Goal: Task Accomplishment & Management: Manage account settings

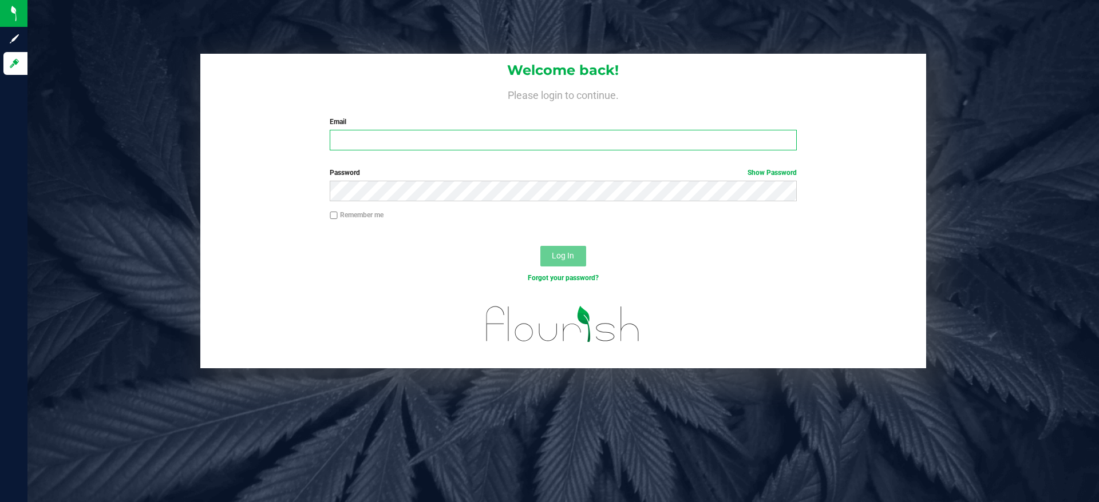
click at [352, 137] on input "Email" at bounding box center [563, 140] width 466 height 21
type input "[EMAIL_ADDRESS][DOMAIN_NAME]"
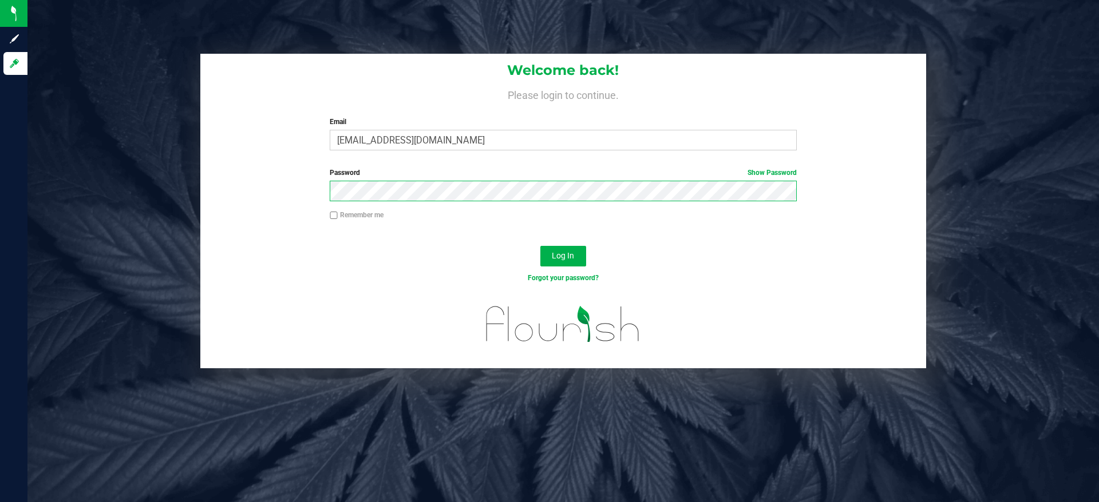
click at [540, 246] on button "Log In" at bounding box center [563, 256] width 46 height 21
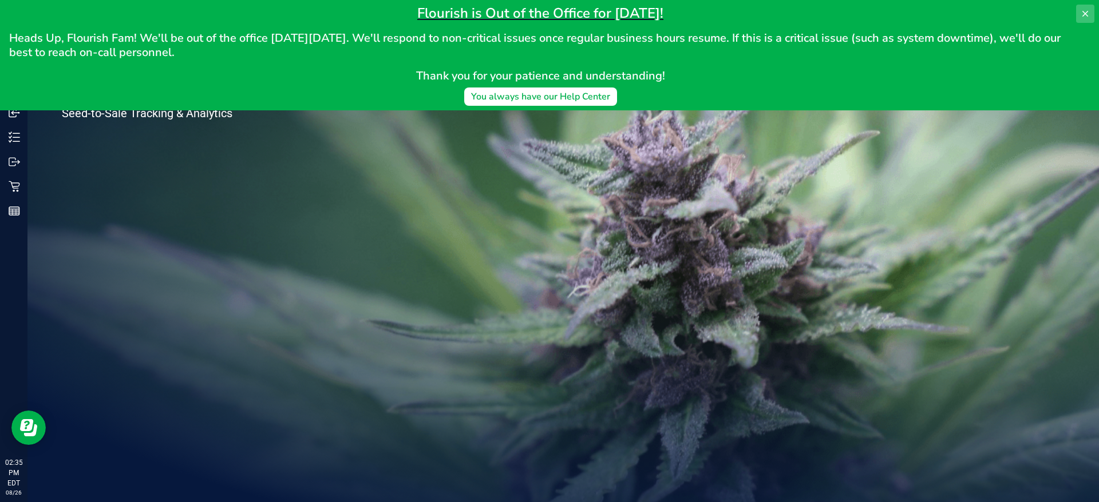
click at [1083, 15] on icon at bounding box center [1085, 14] width 6 height 6
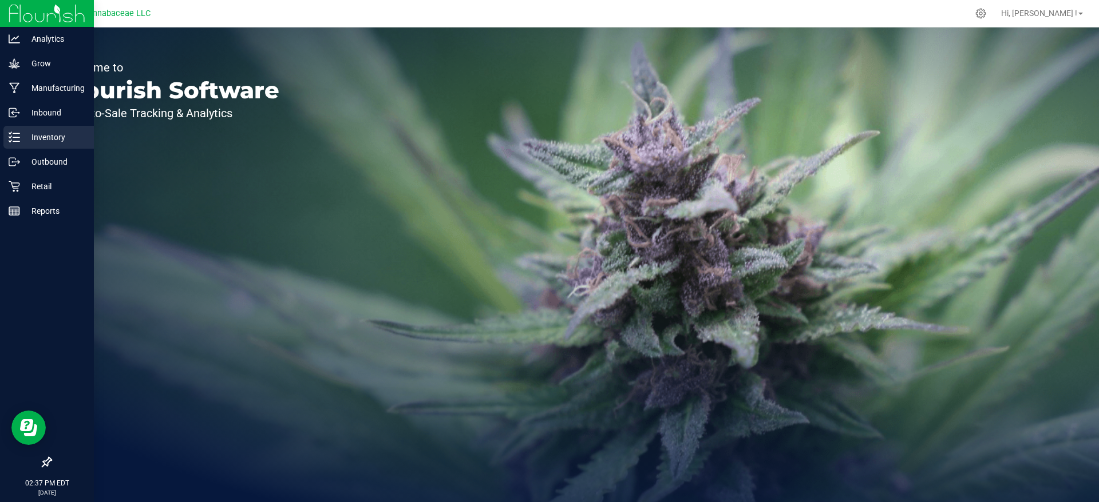
click at [14, 137] on line at bounding box center [16, 137] width 6 height 0
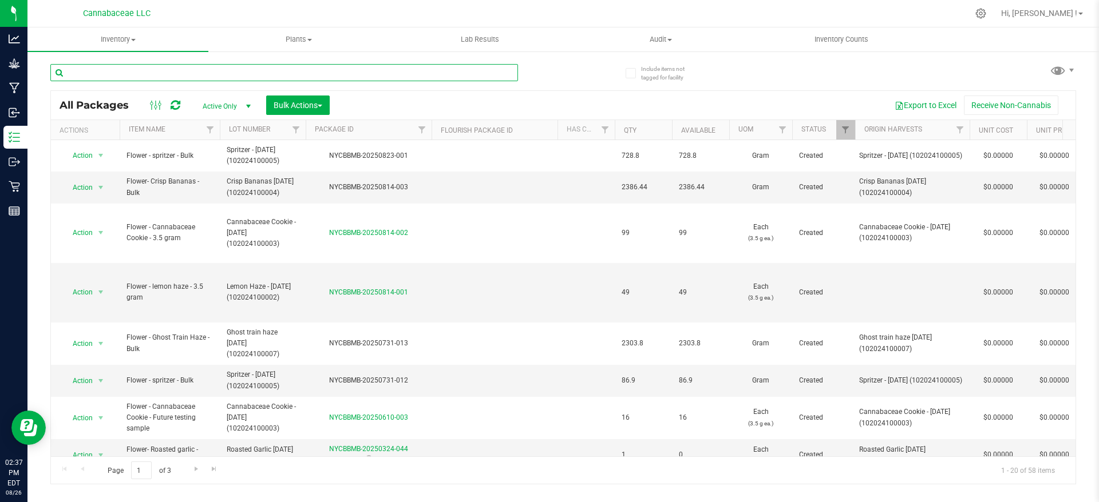
click at [133, 68] on input "text" at bounding box center [283, 72] width 467 height 17
type input "lemon"
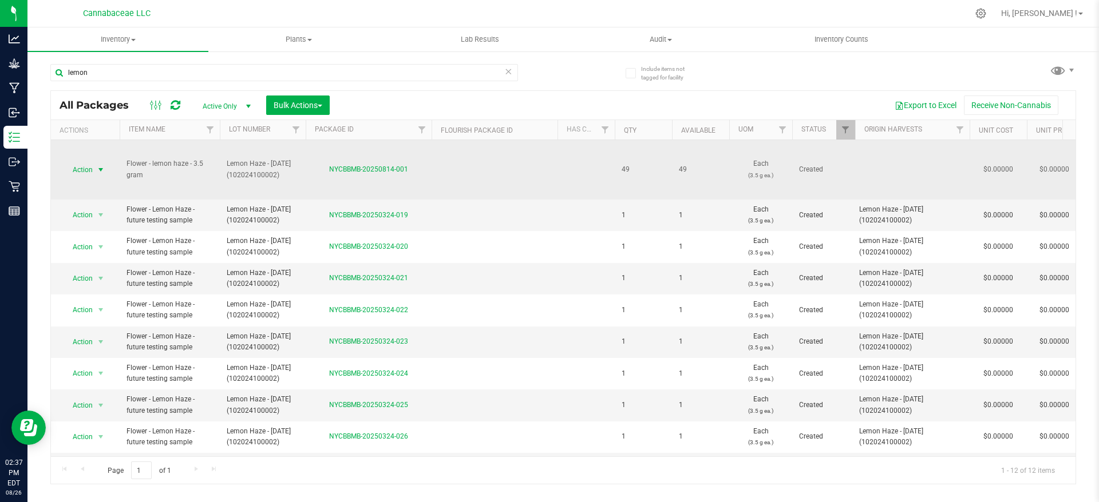
click at [101, 167] on span "select" at bounding box center [100, 169] width 9 height 9
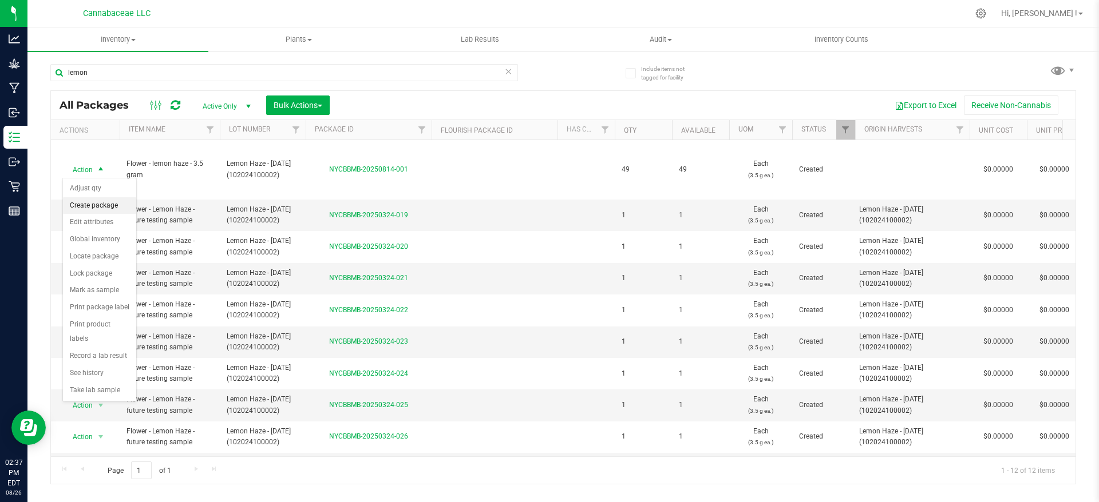
click at [108, 203] on li "Create package" at bounding box center [99, 205] width 73 height 17
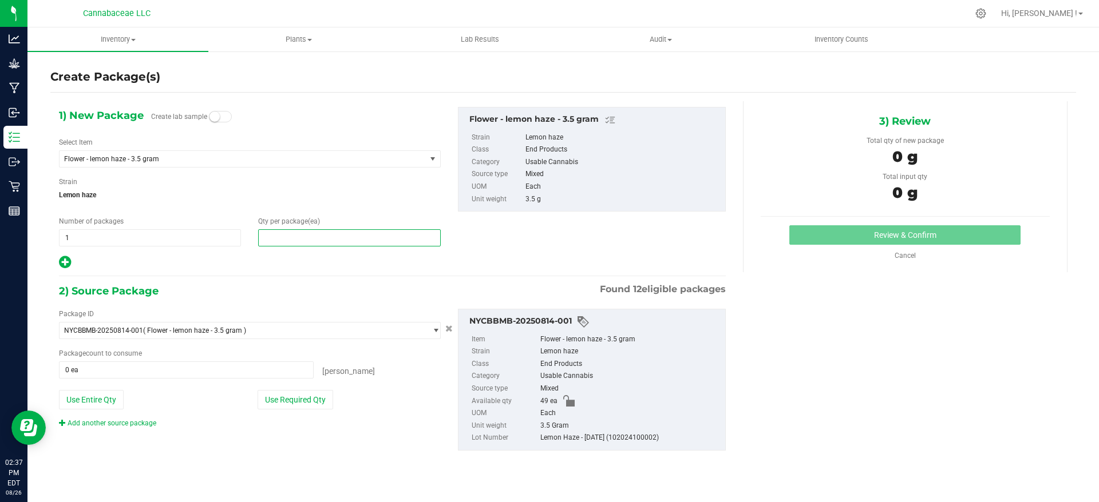
click at [279, 237] on span at bounding box center [349, 237] width 182 height 17
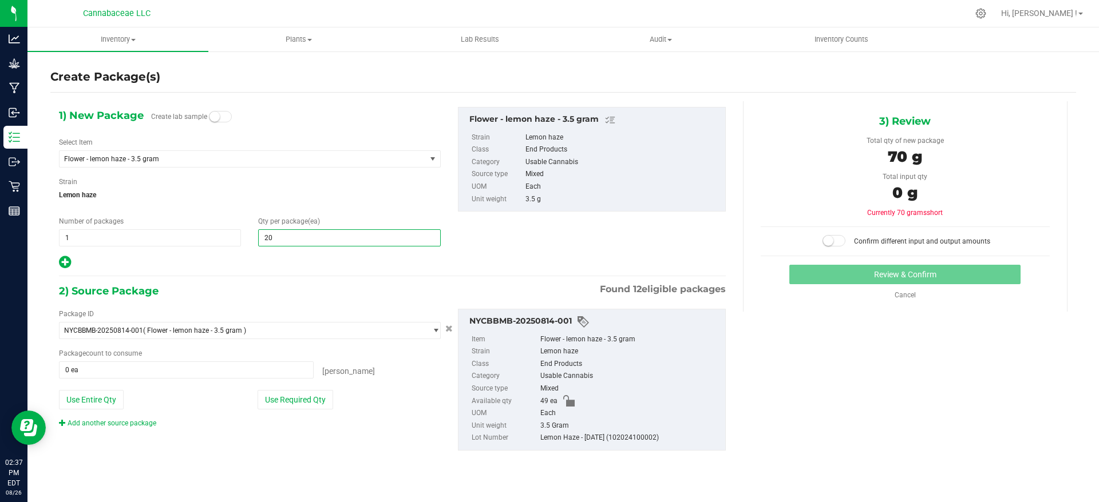
type input "2"
type input "20"
click at [384, 191] on span "Lemon haze" at bounding box center [250, 195] width 382 height 17
click at [284, 395] on button "Use Required Qty" at bounding box center [295, 399] width 76 height 19
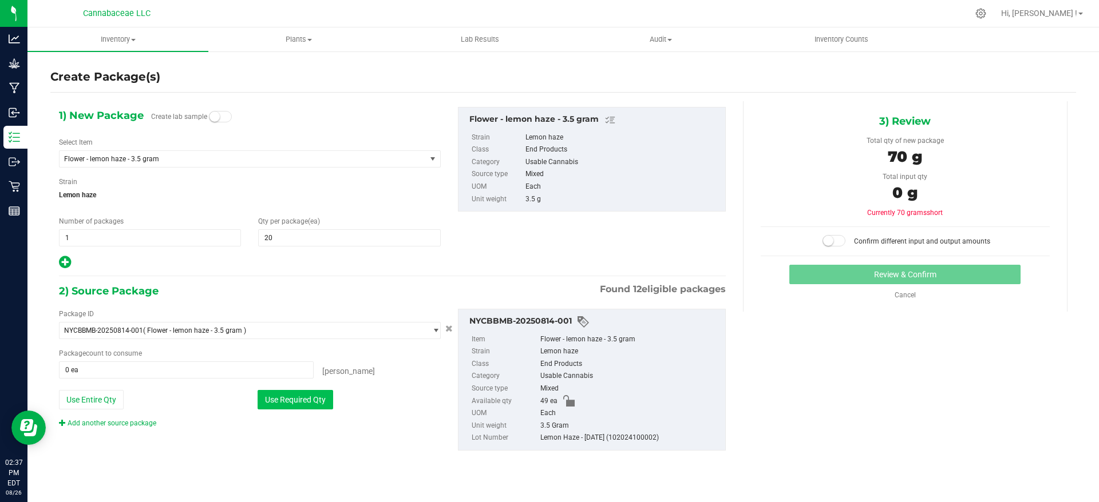
type input "20 ea"
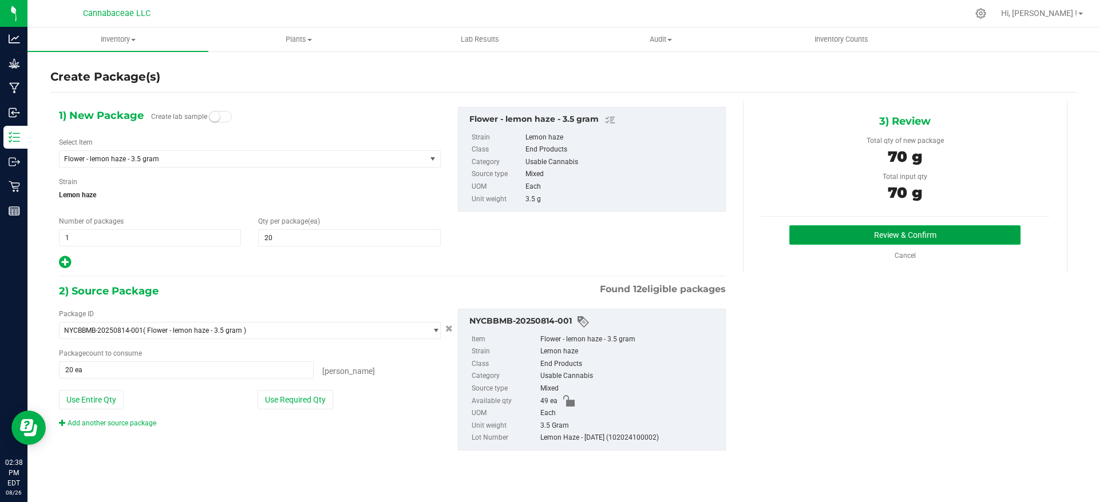
click at [906, 239] on button "Review & Confirm" at bounding box center [904, 234] width 231 height 19
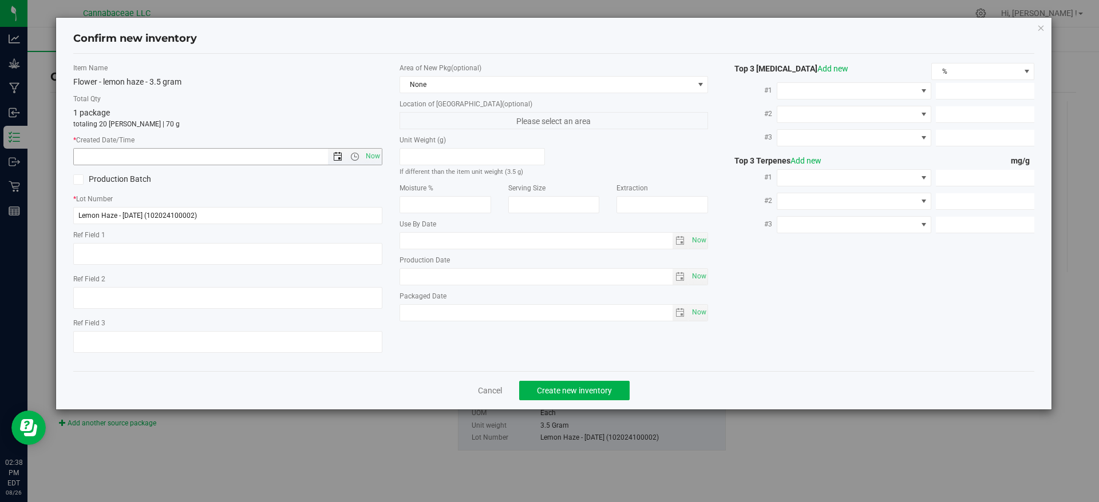
click at [342, 160] on span "Open the date view" at bounding box center [337, 156] width 9 height 9
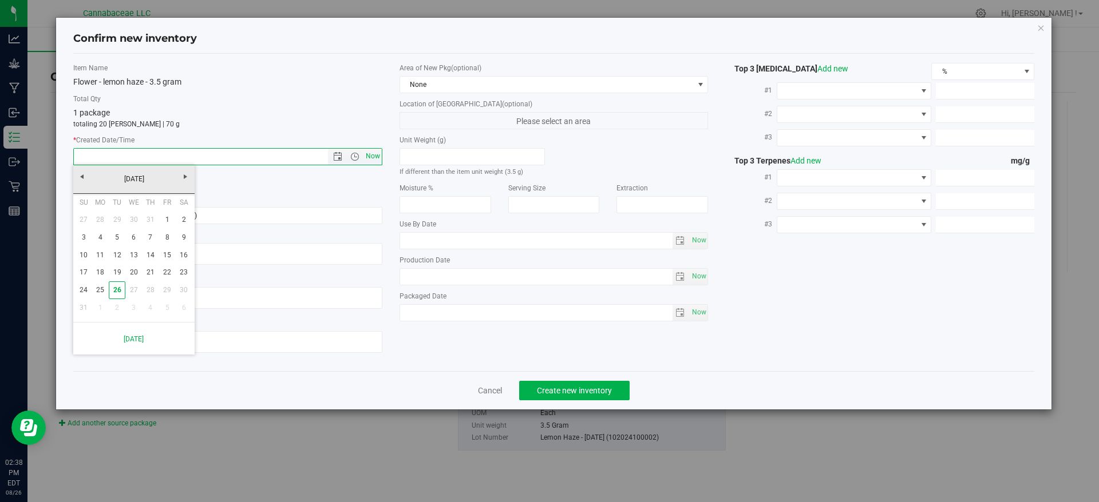
click at [378, 160] on span "Now" at bounding box center [372, 156] width 19 height 17
type input "[DATE] 2:38 PM"
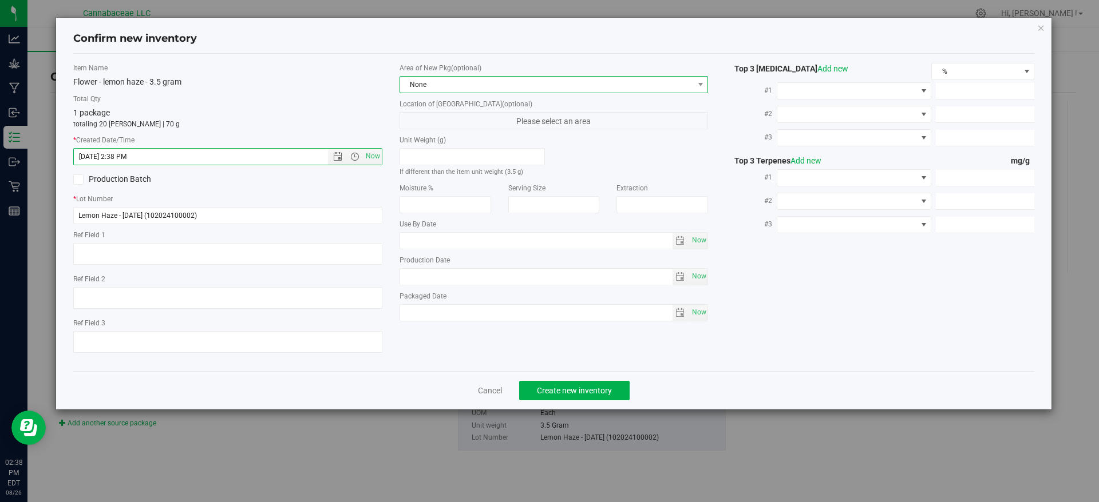
click at [466, 82] on span "None" at bounding box center [547, 85] width 294 height 16
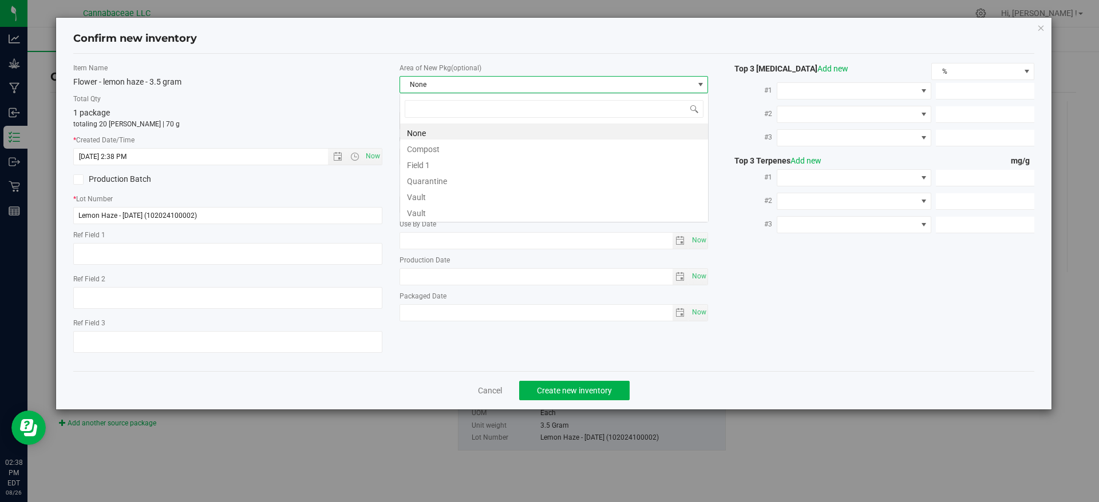
scroll to position [17, 309]
click at [450, 199] on li "Vault" at bounding box center [554, 196] width 308 height 16
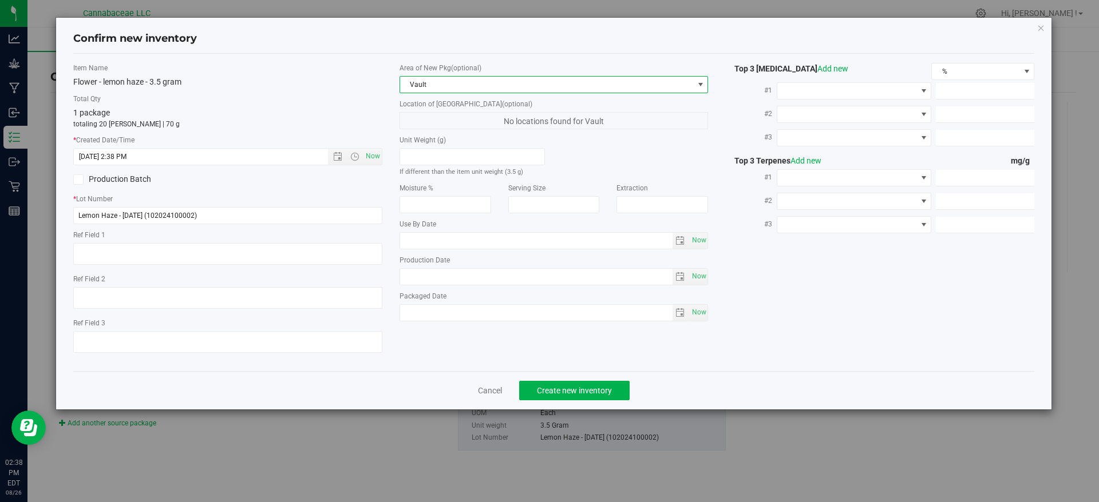
click at [330, 96] on label "Total Qty" at bounding box center [227, 99] width 309 height 10
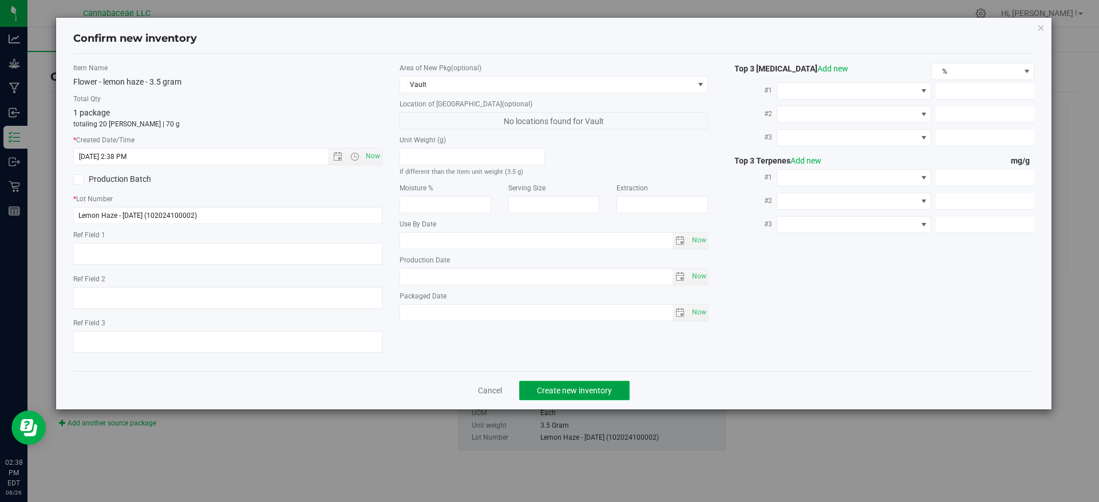
click at [600, 389] on span "Create new inventory" at bounding box center [574, 390] width 75 height 9
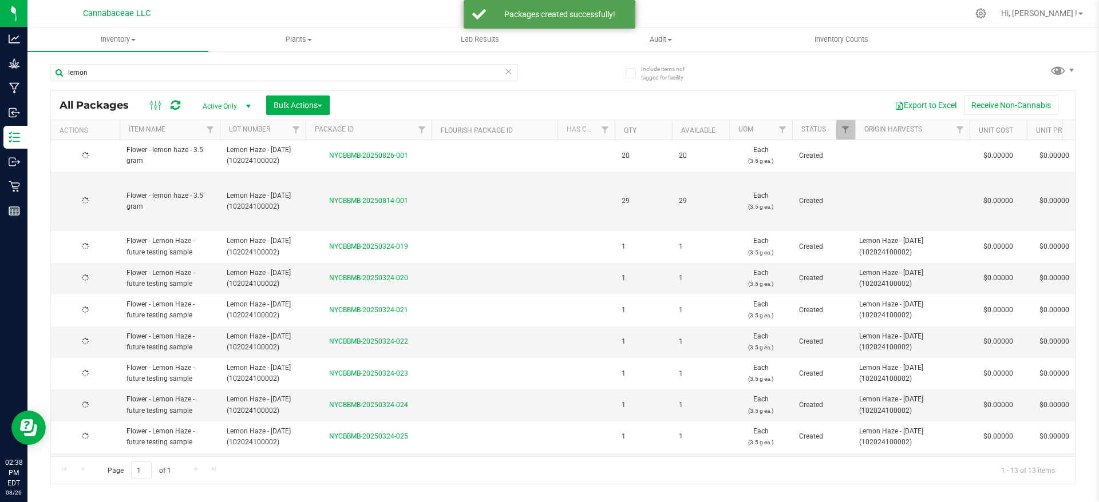
type input "[DATE]"
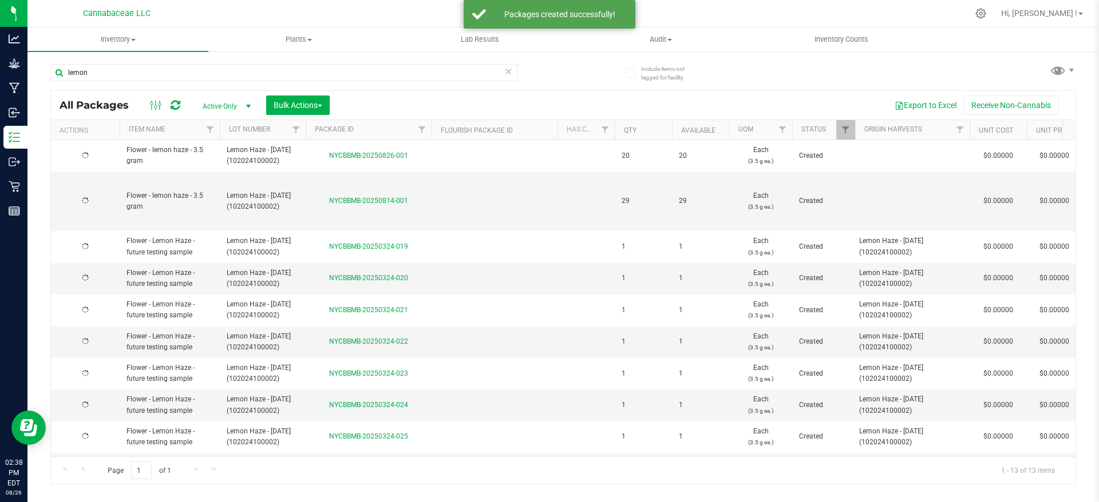
type input "[DATE]"
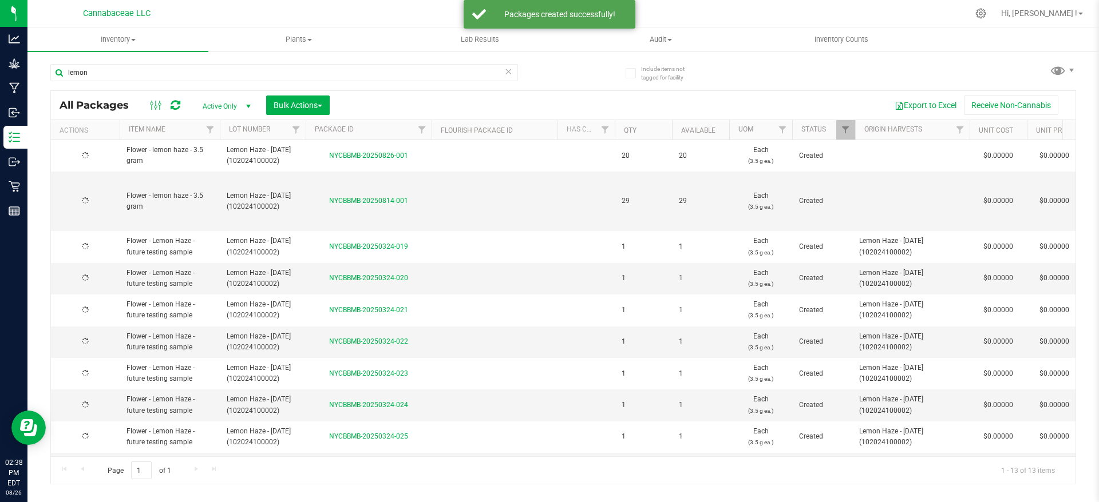
type input "[DATE]"
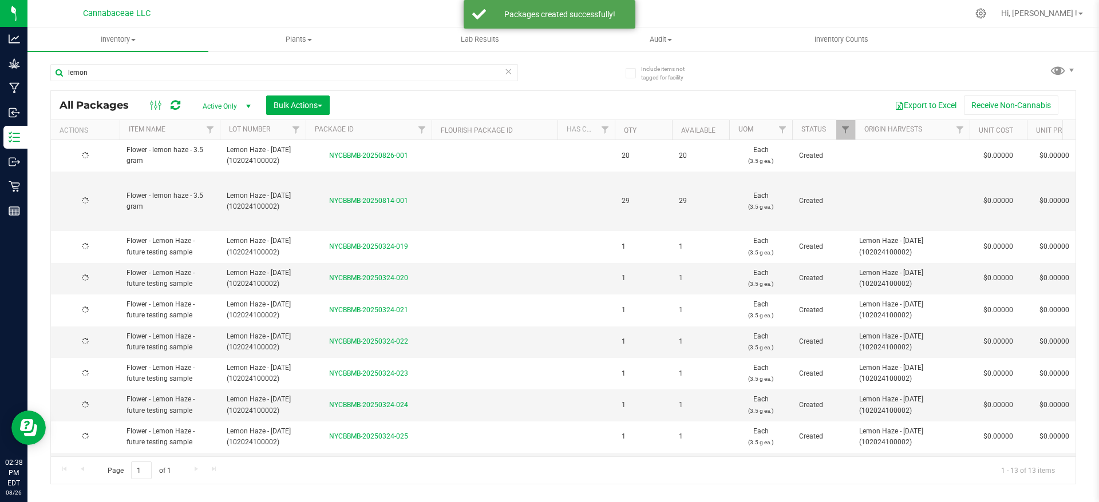
type input "[DATE]"
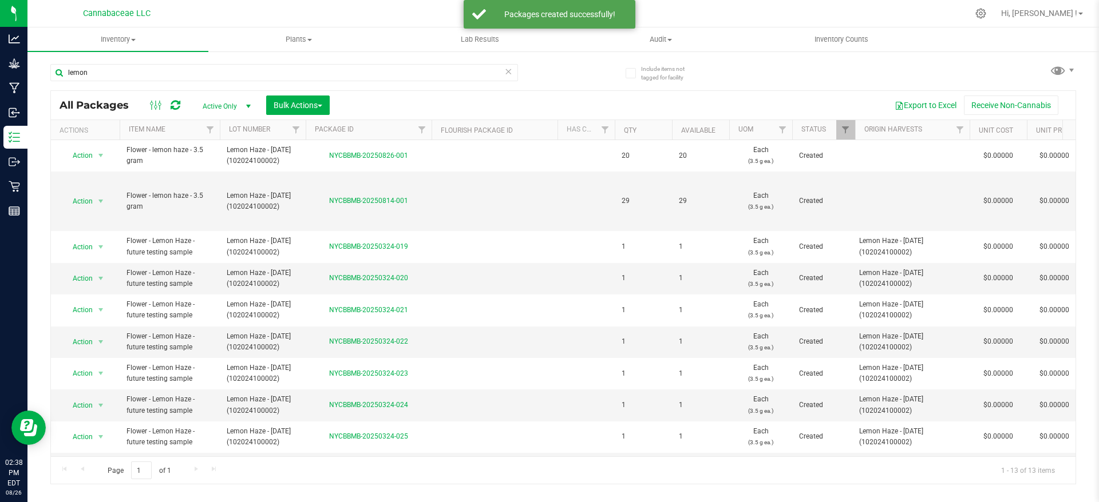
click at [510, 73] on icon at bounding box center [508, 71] width 8 height 14
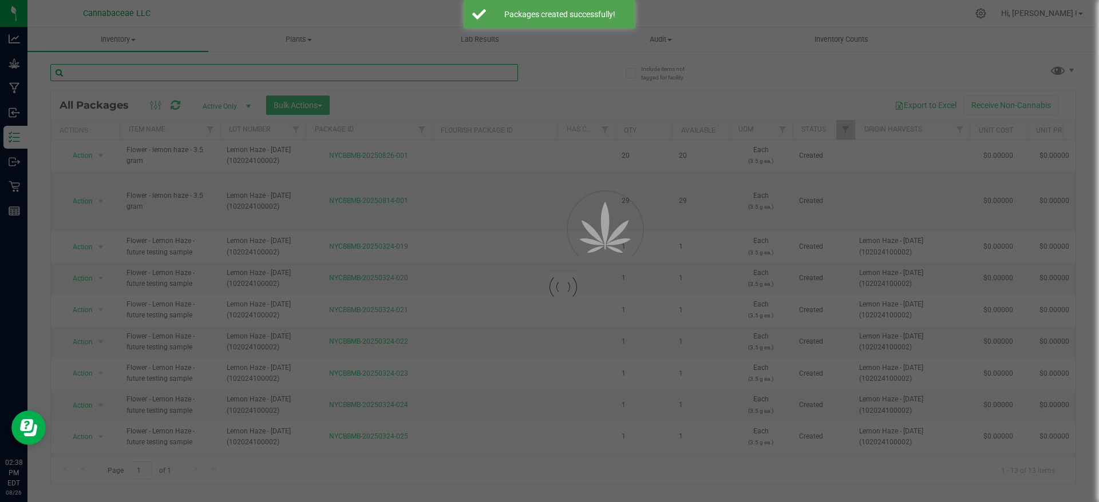
click at [392, 70] on input "text" at bounding box center [283, 72] width 467 height 17
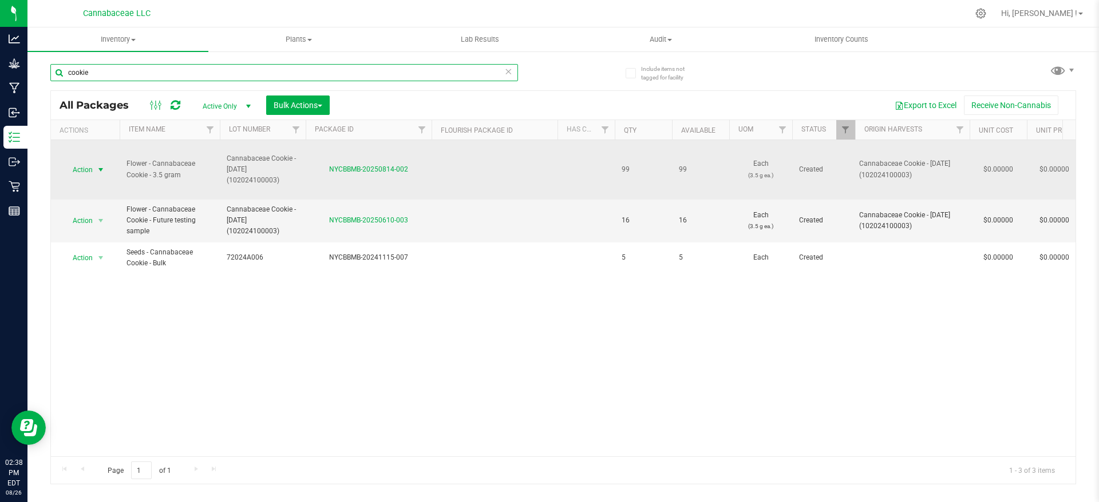
type input "cookie"
click at [98, 172] on span "select" at bounding box center [100, 169] width 9 height 9
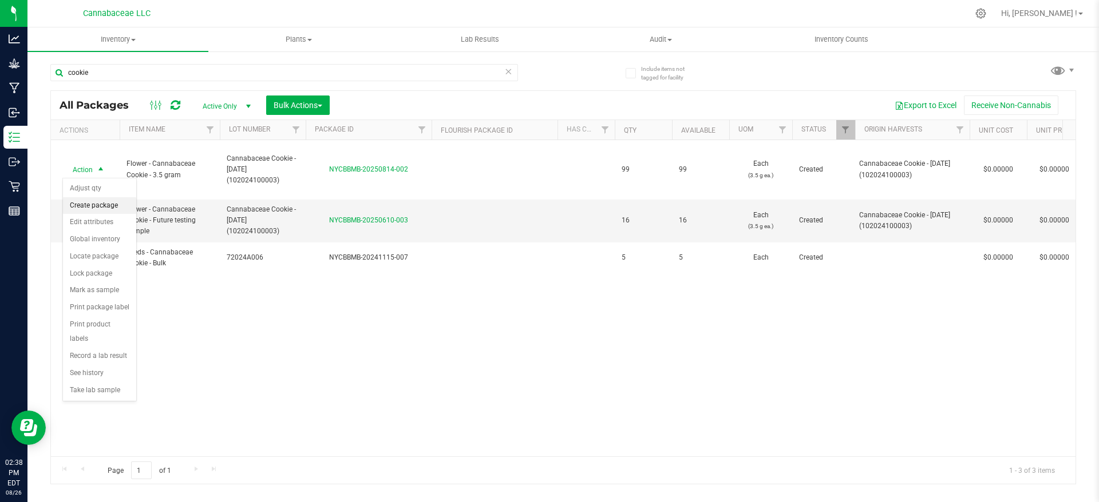
click at [100, 201] on li "Create package" at bounding box center [99, 205] width 73 height 17
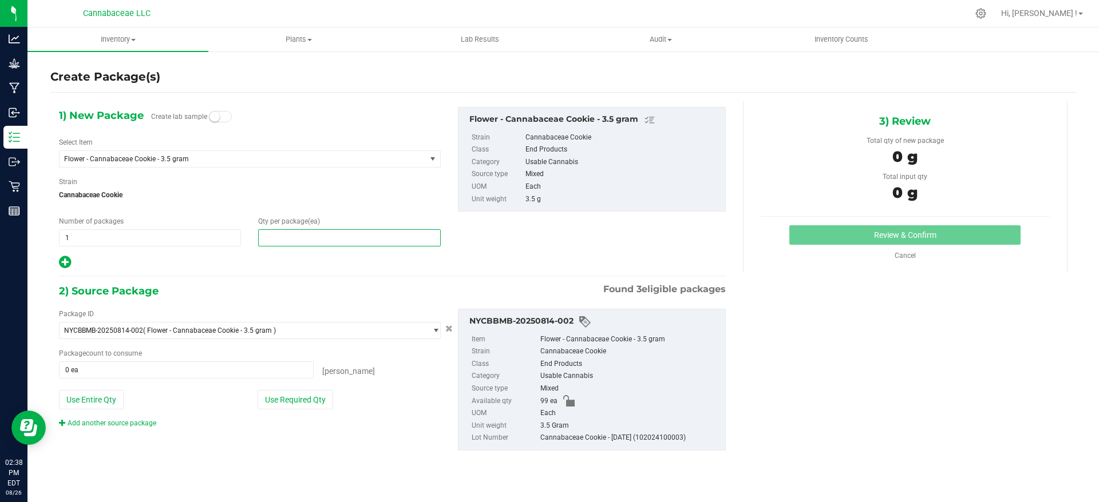
click at [290, 230] on span at bounding box center [349, 237] width 182 height 17
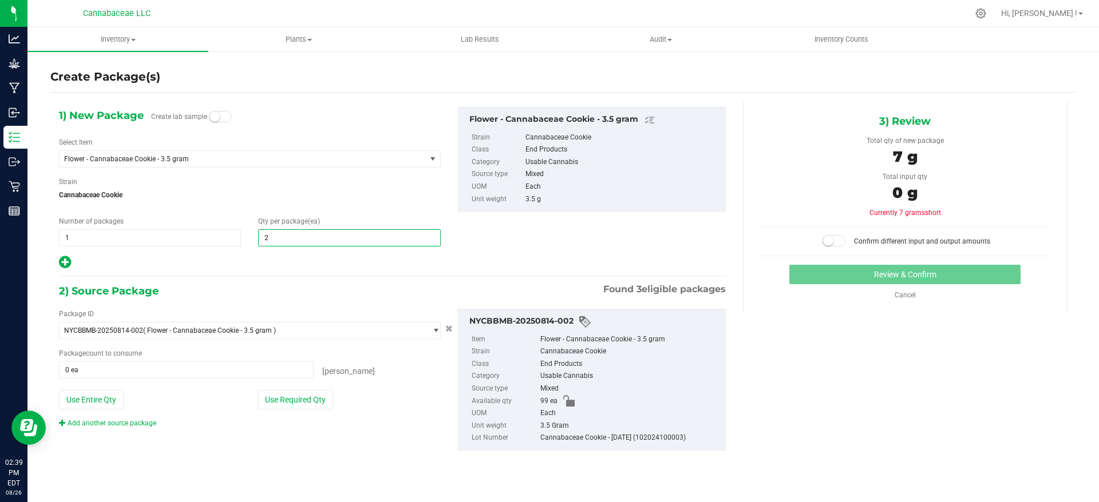
type input "20"
click at [329, 452] on div "Package ID NYCBBMB-20250814-002 ( Flower - Cannabaceae Cookie - 3.5 gram ) NYCB…" at bounding box center [392, 380] width 684 height 160
click at [319, 401] on button "Use Required Qty" at bounding box center [295, 399] width 76 height 19
type input "20 ea"
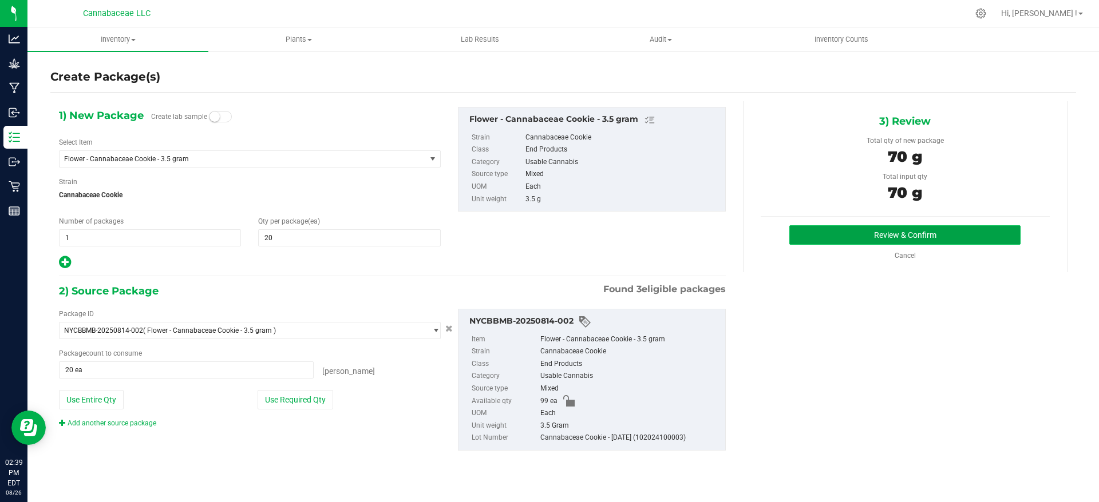
click at [901, 235] on button "Review & Confirm" at bounding box center [904, 234] width 231 height 19
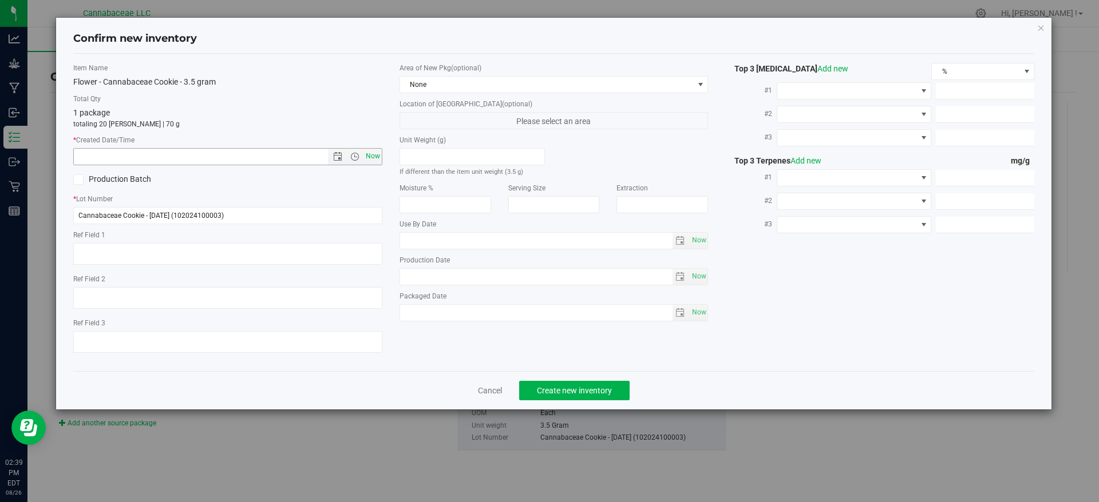
click at [376, 158] on span "Now" at bounding box center [372, 156] width 19 height 17
type input "[DATE] 2:39 PM"
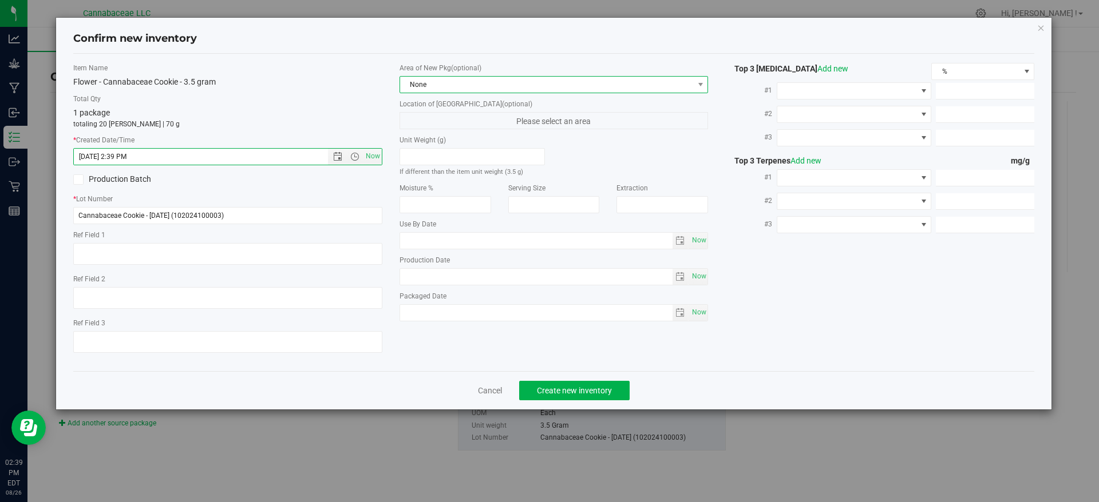
click at [691, 84] on span "None" at bounding box center [547, 85] width 294 height 16
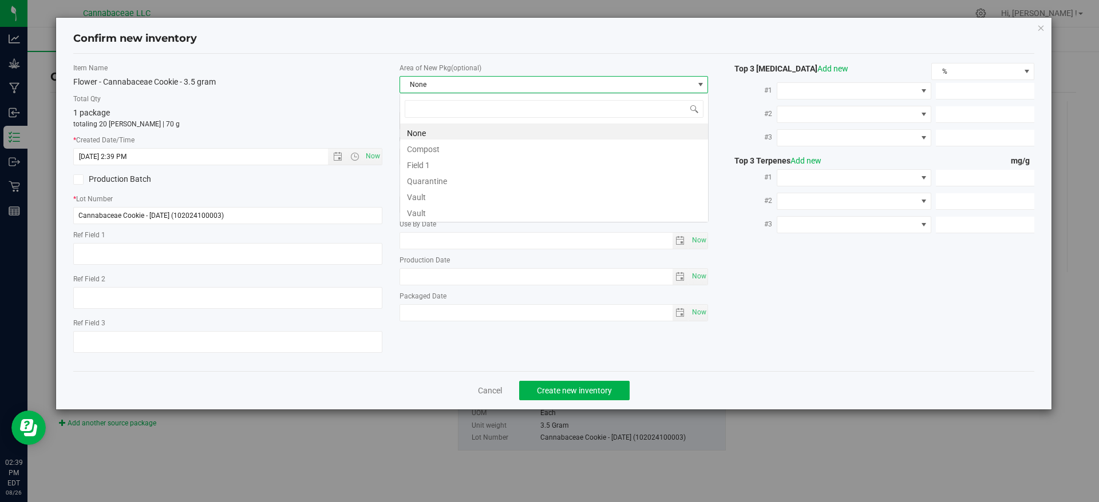
scroll to position [17, 309]
click at [562, 192] on li "Vault" at bounding box center [554, 196] width 308 height 16
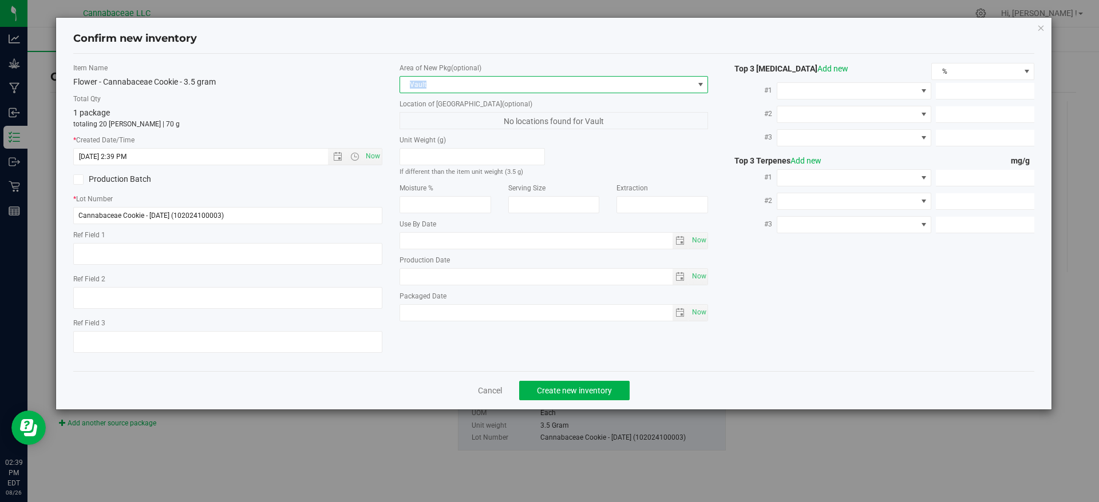
click at [533, 77] on div "Area of New Pkg (optional) Vault" at bounding box center [553, 78] width 309 height 30
click at [598, 86] on span "Vault" at bounding box center [547, 85] width 294 height 16
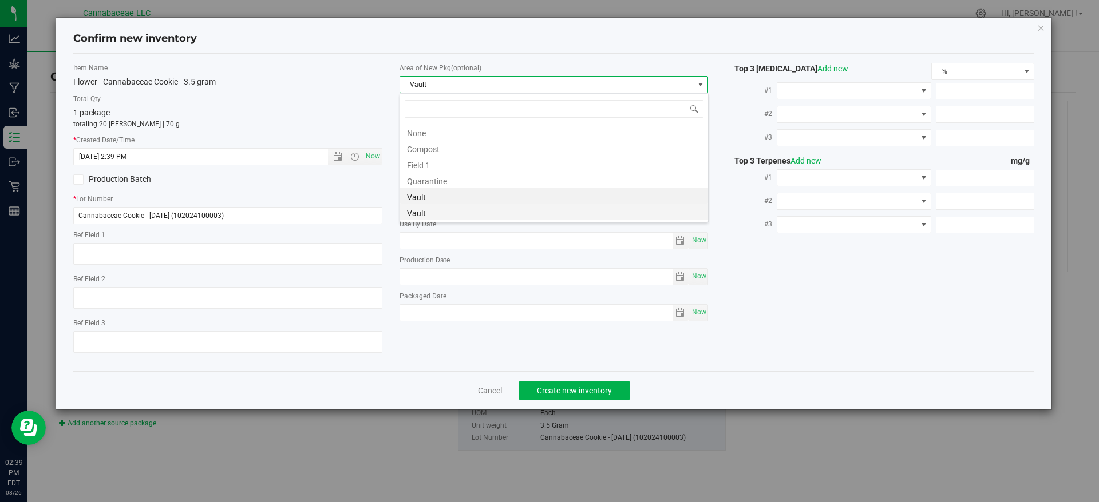
click at [476, 219] on li "Vault" at bounding box center [554, 212] width 308 height 16
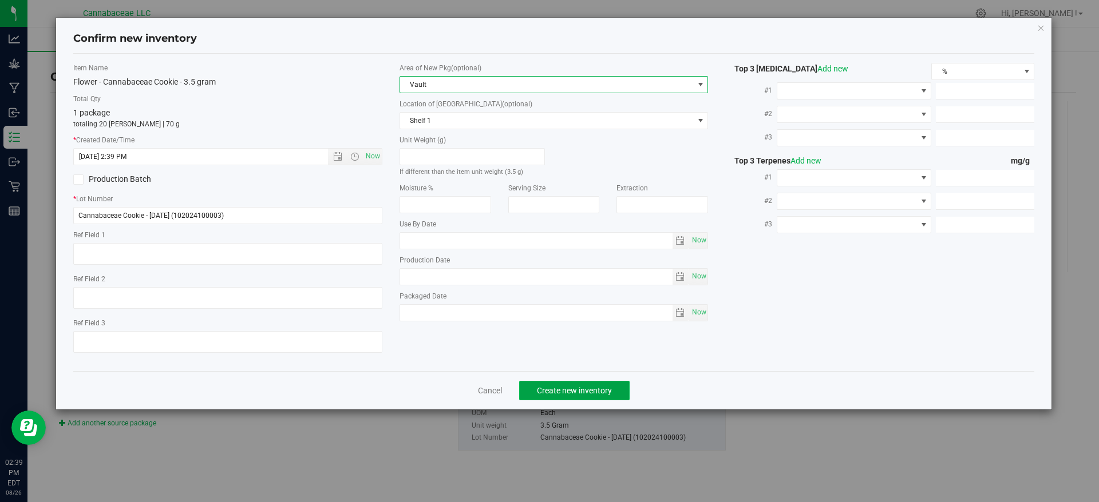
click at [584, 391] on span "Create new inventory" at bounding box center [574, 390] width 75 height 9
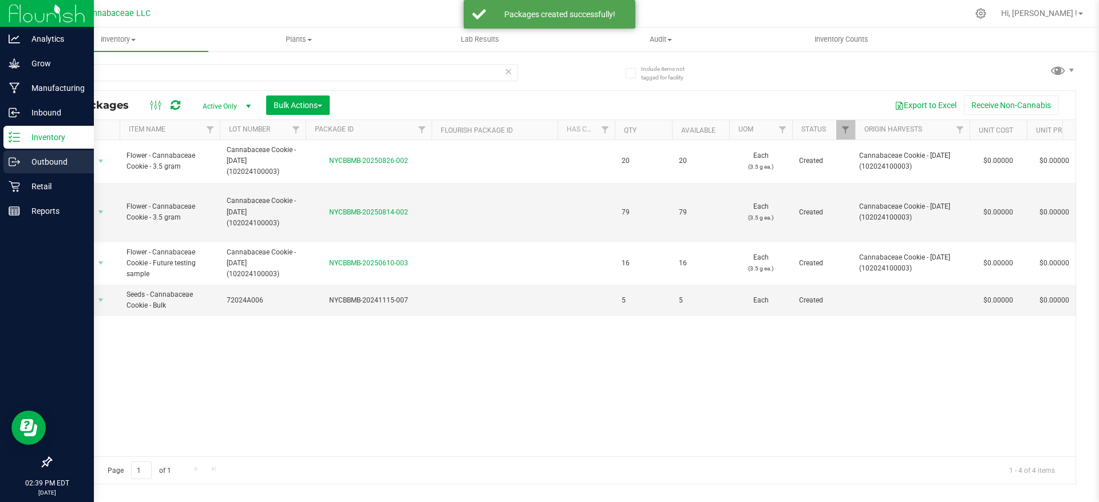
click at [54, 166] on p "Outbound" at bounding box center [54, 162] width 69 height 14
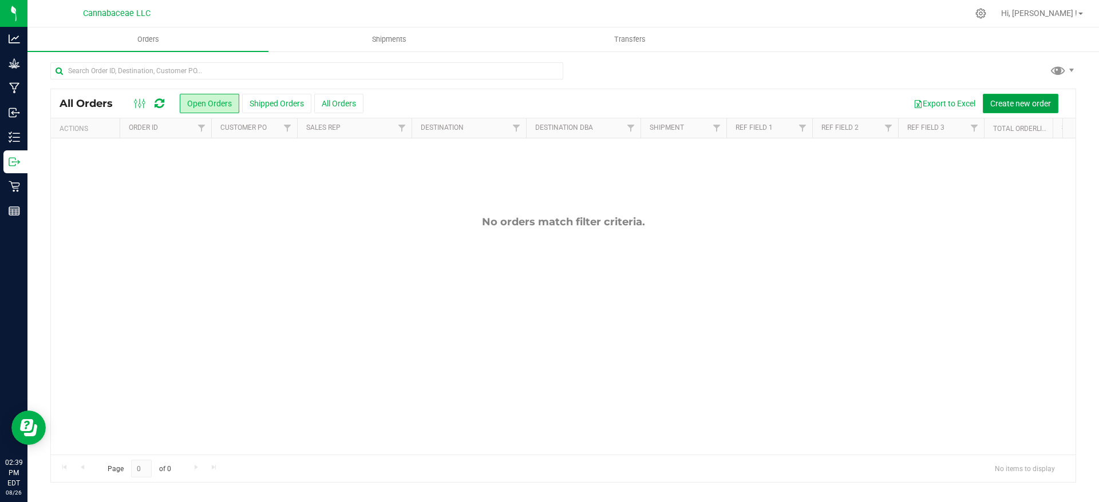
click at [1040, 103] on span "Create new order" at bounding box center [1020, 103] width 61 height 9
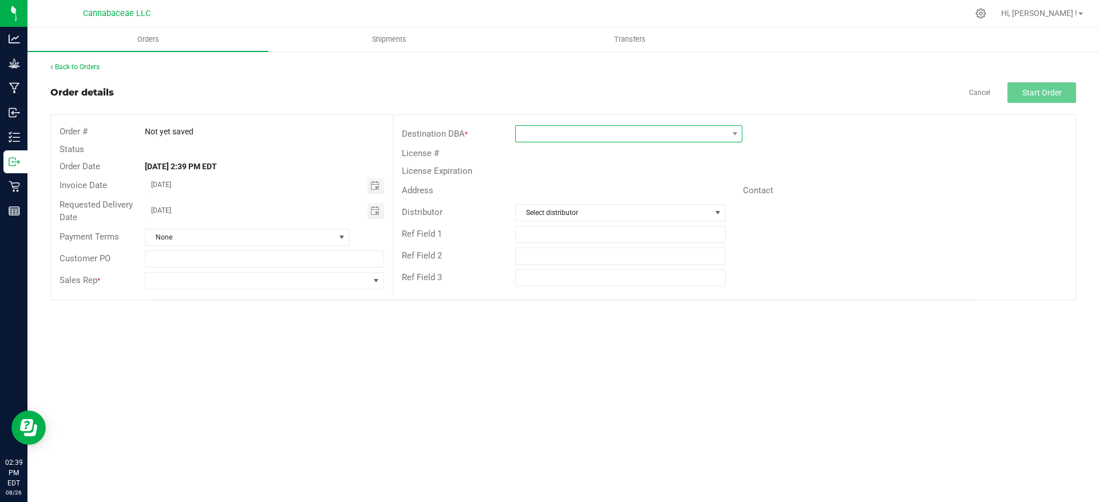
click at [639, 133] on span at bounding box center [622, 134] width 212 height 16
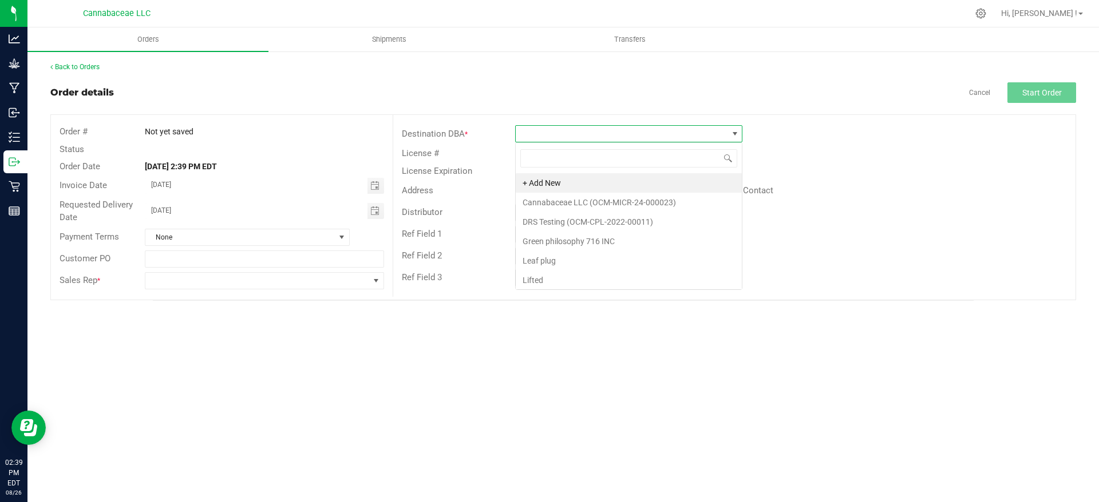
scroll to position [17, 227]
click at [606, 279] on li "Lifted" at bounding box center [629, 280] width 226 height 19
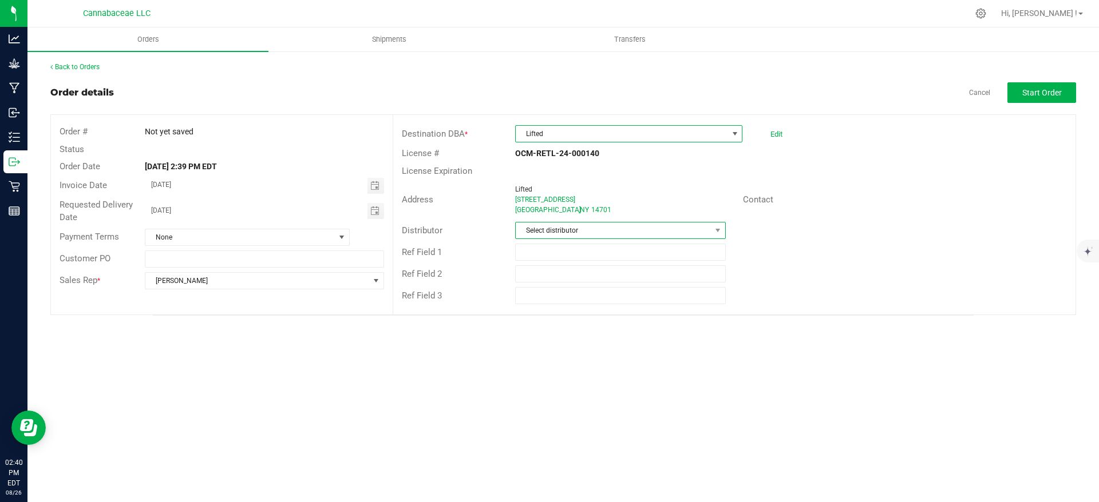
click at [561, 230] on span "Select distributor" at bounding box center [613, 231] width 195 height 16
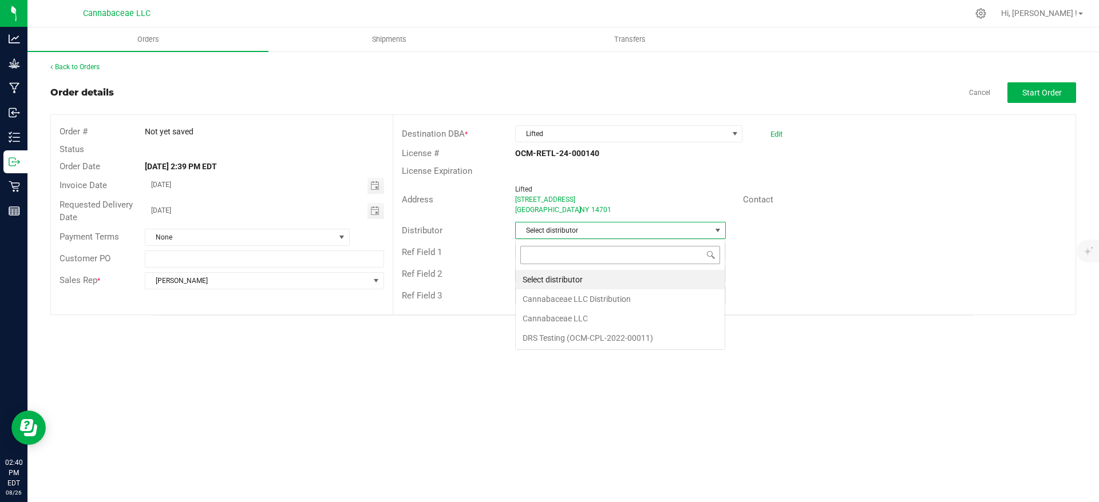
scroll to position [17, 211]
click at [588, 302] on li "Cannabaceae LLC Distribution" at bounding box center [620, 299] width 209 height 19
click at [589, 370] on div "Orders Shipments Transfers Back to Orders Order details Cancel Start Order Orde…" at bounding box center [562, 264] width 1071 height 475
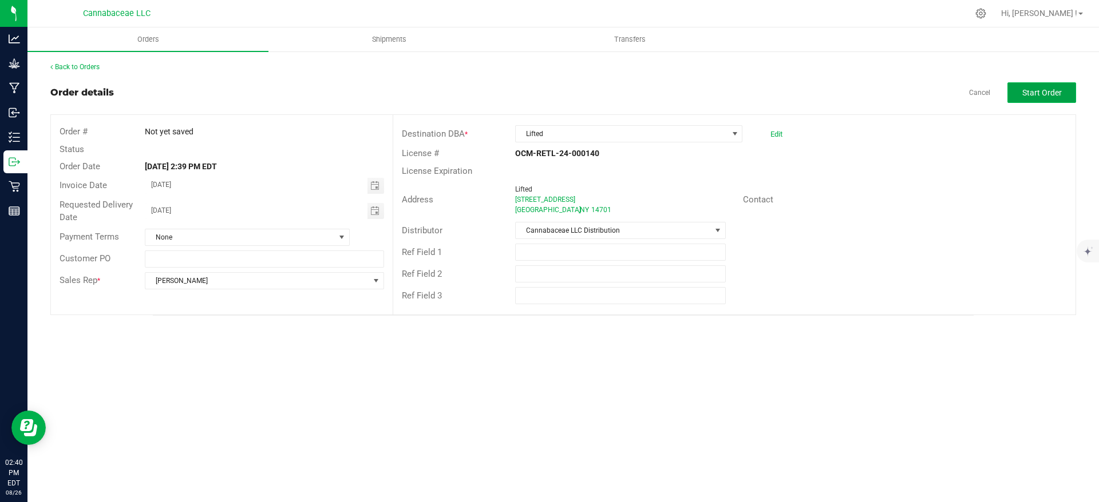
click at [1043, 94] on span "Start Order" at bounding box center [1041, 92] width 39 height 9
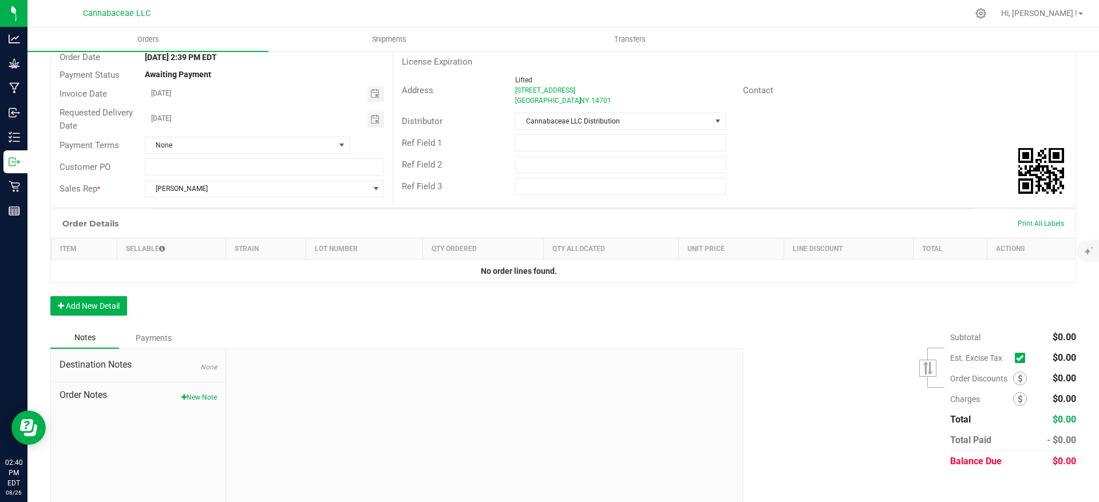
scroll to position [122, 0]
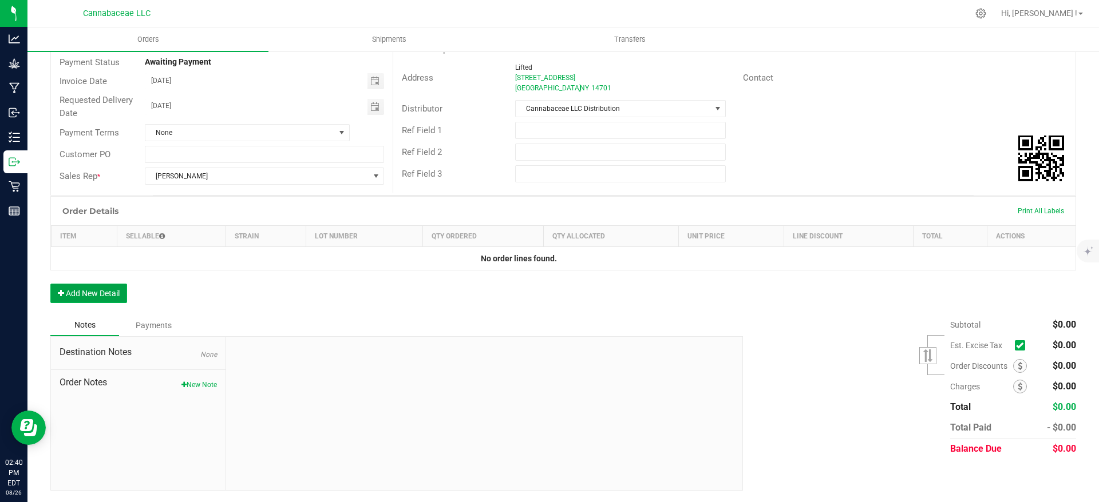
click at [94, 292] on button "Add New Detail" at bounding box center [88, 293] width 77 height 19
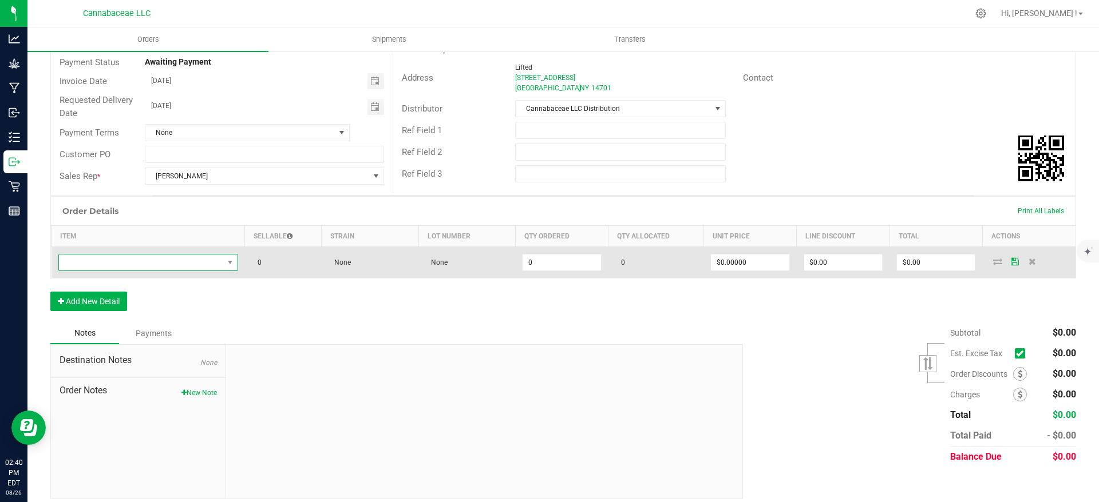
click at [161, 259] on span "NO DATA FOUND" at bounding box center [141, 263] width 164 height 16
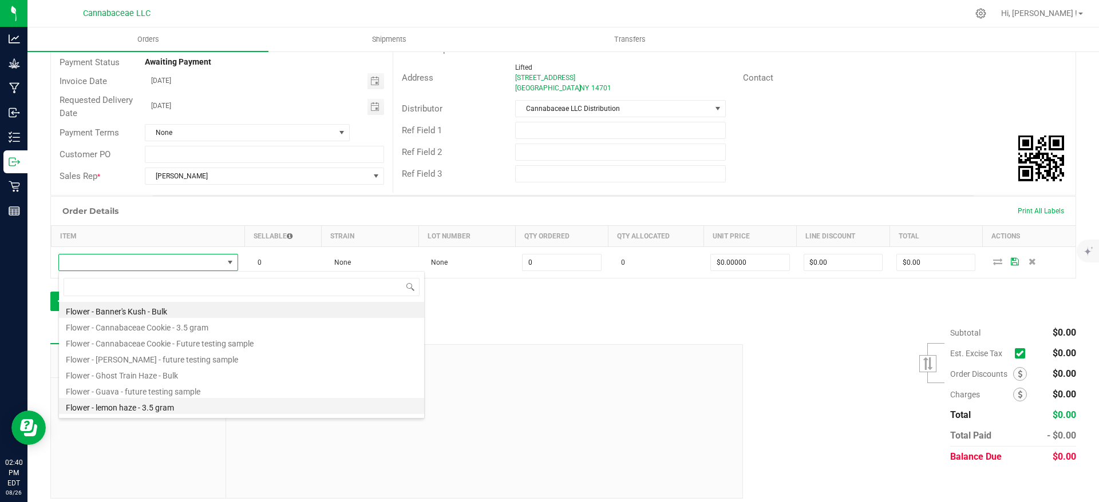
scroll to position [62, 0]
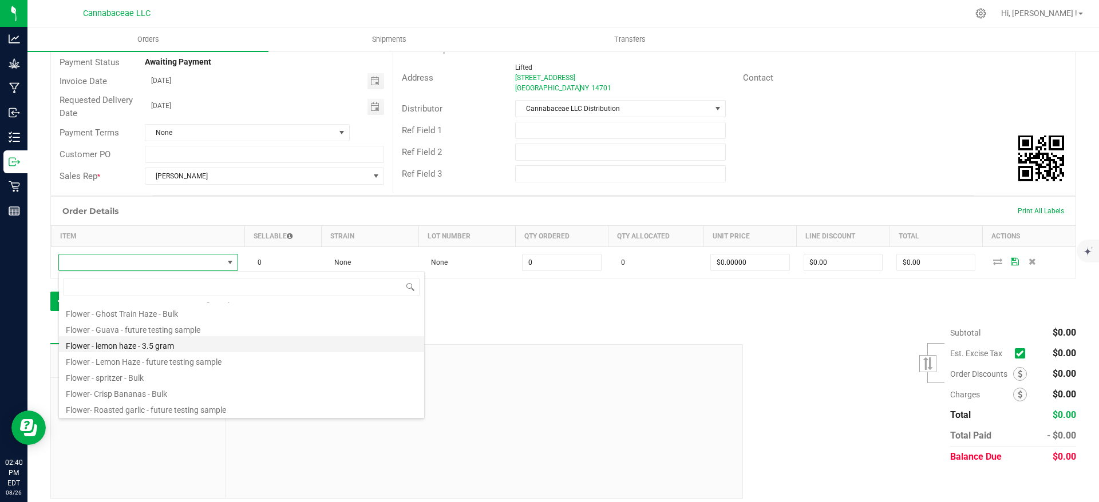
click at [232, 351] on li "Flower - lemon haze - 3.5 gram" at bounding box center [241, 344] width 365 height 16
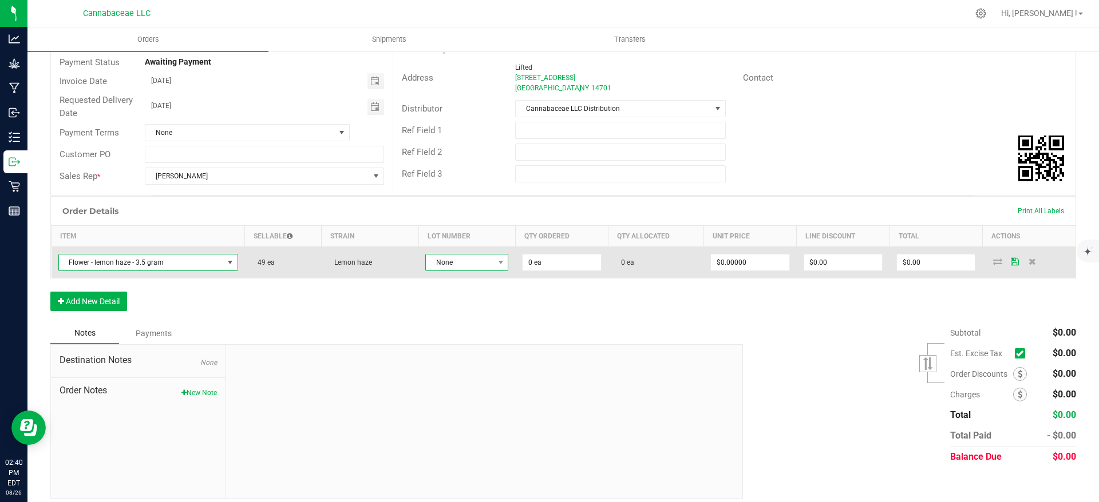
click at [495, 268] on span at bounding box center [500, 263] width 14 height 16
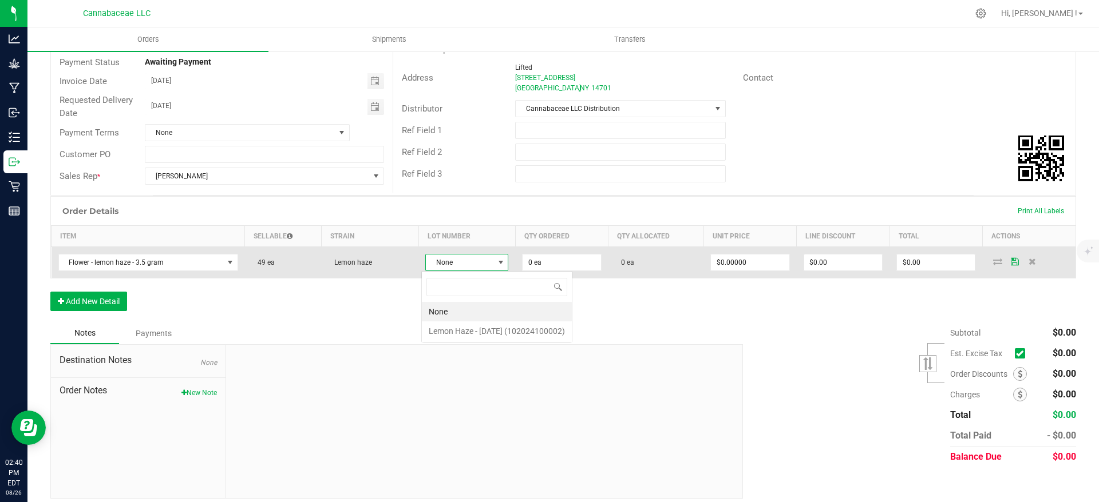
scroll to position [17, 82]
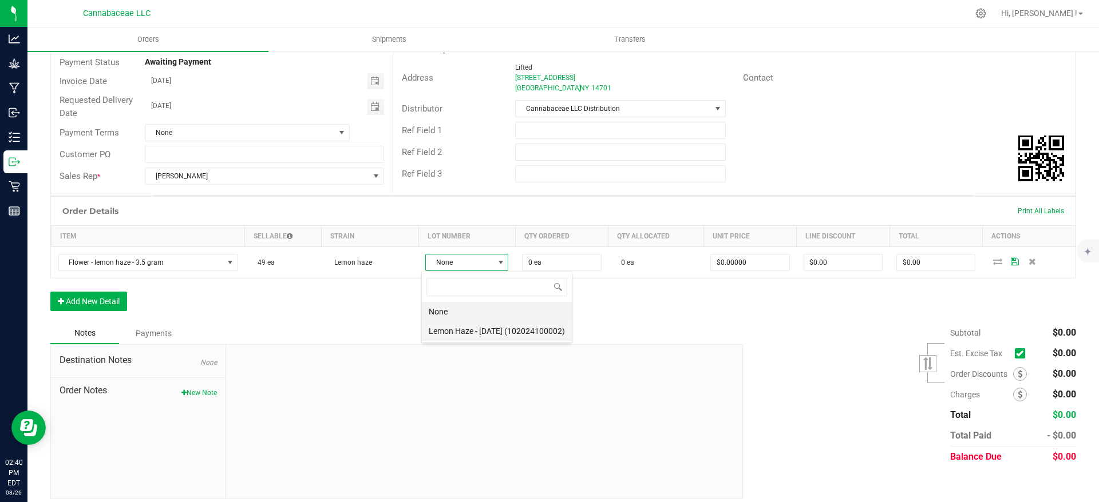
click at [501, 333] on \(102024100002\) "Lemon Haze - [DATE] (102024100002)" at bounding box center [497, 331] width 150 height 19
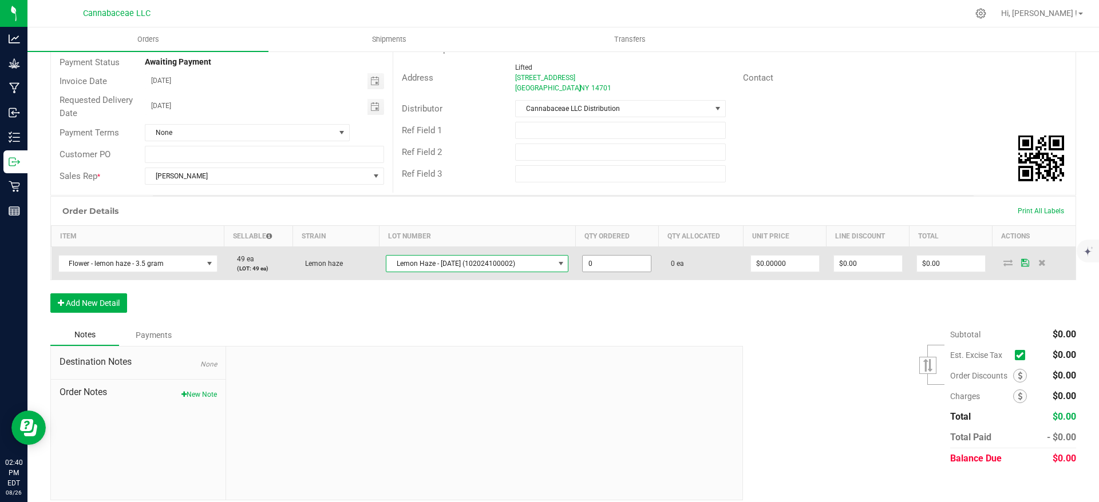
click at [594, 265] on input "0" at bounding box center [616, 264] width 68 height 16
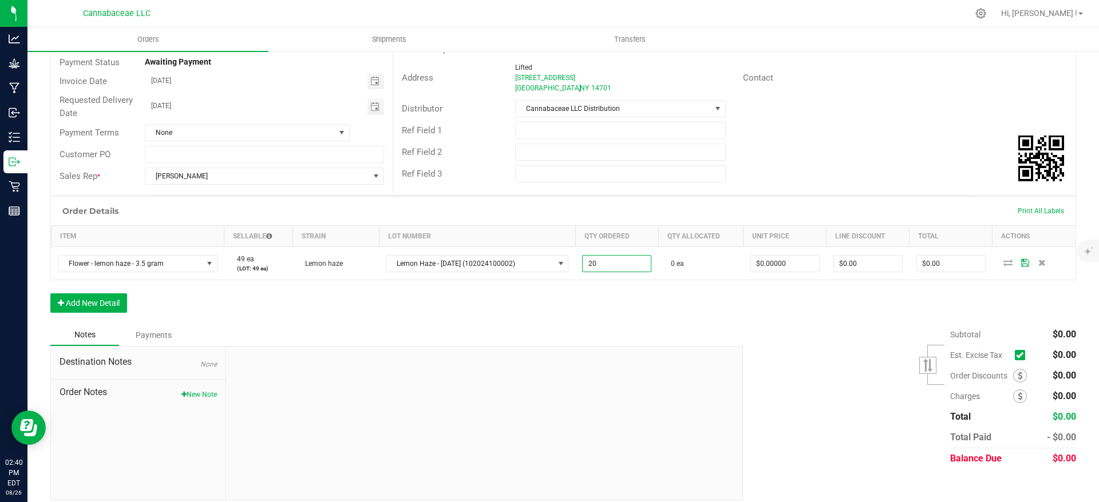
type input "20 ea"
click at [734, 332] on div "Subtotal $0.00 Est. Excise Tax" at bounding box center [905, 396] width 342 height 145
click at [94, 299] on button "Add New Detail" at bounding box center [88, 303] width 77 height 19
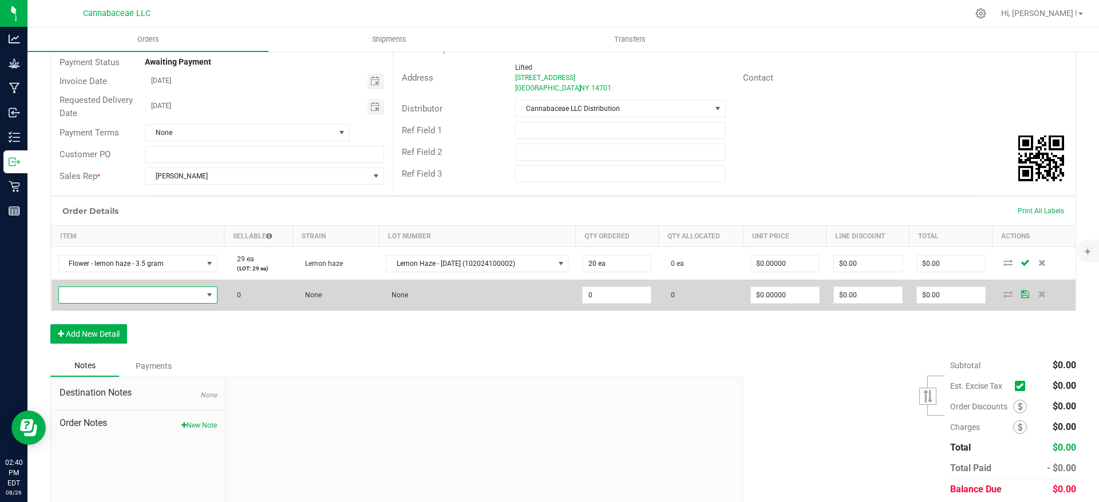
click at [156, 299] on span "NO DATA FOUND" at bounding box center [131, 295] width 144 height 16
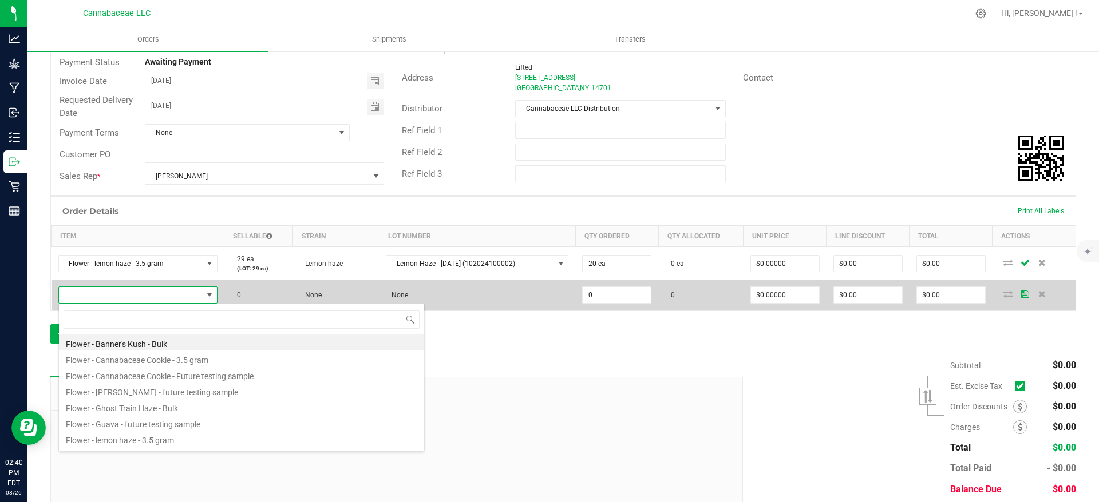
scroll to position [17, 152]
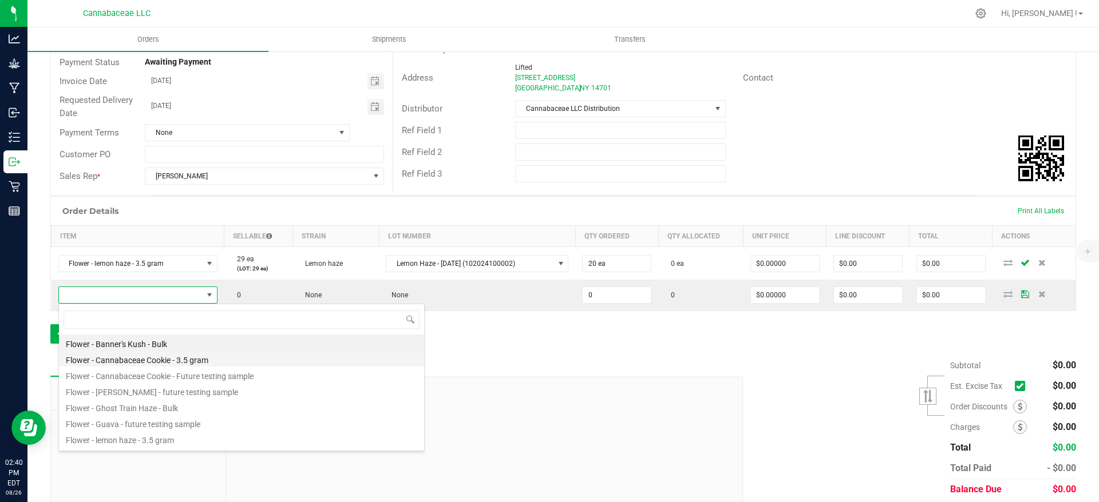
click at [189, 362] on li "Flower - Cannabaceae Cookie - 3.5 gram" at bounding box center [241, 359] width 365 height 16
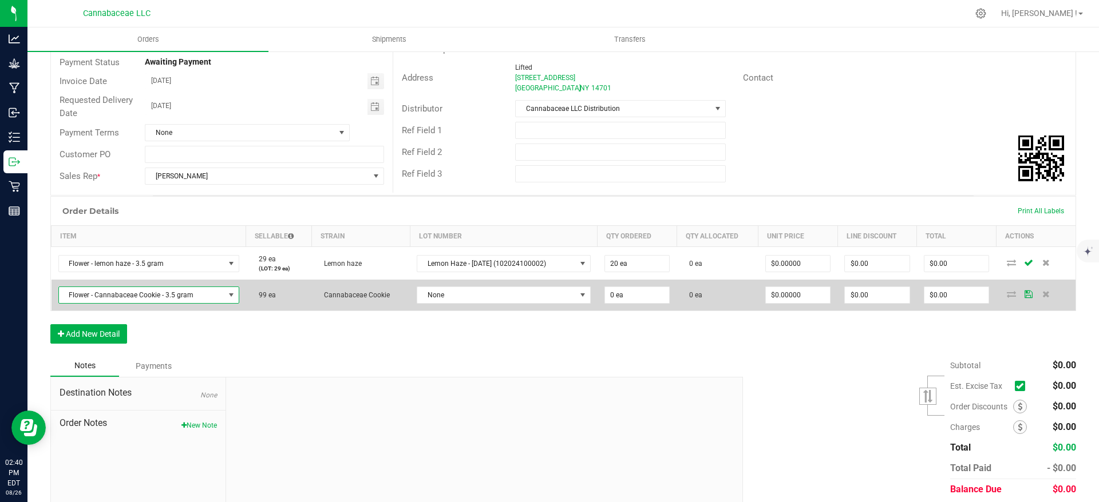
click at [474, 306] on td "None" at bounding box center [504, 295] width 188 height 31
click at [477, 307] on td "None" at bounding box center [504, 295] width 188 height 31
click at [479, 299] on span "None" at bounding box center [496, 295] width 158 height 16
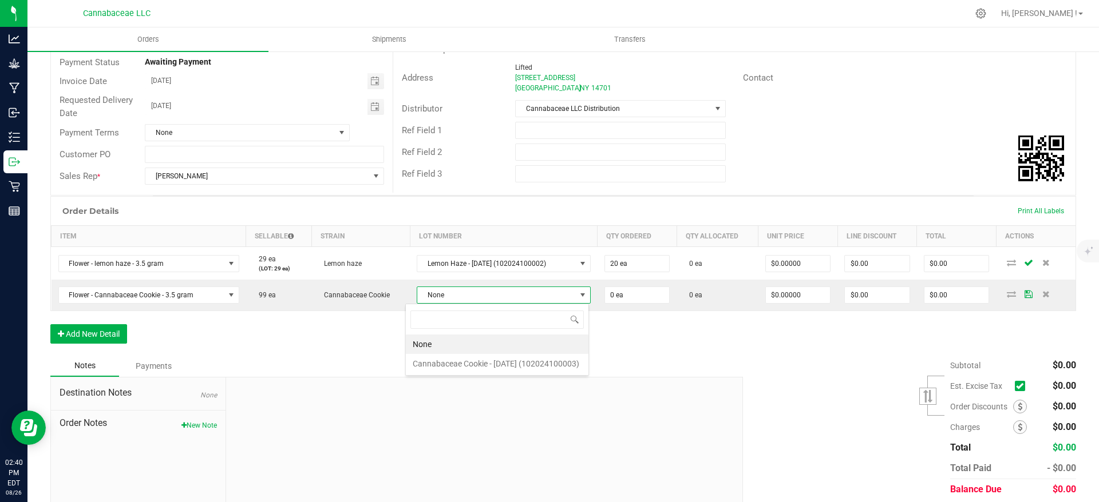
scroll to position [17, 183]
click at [494, 359] on \(102024100003\) "Cannabaceae Cookie - [DATE] (102024100003)" at bounding box center [497, 363] width 183 height 19
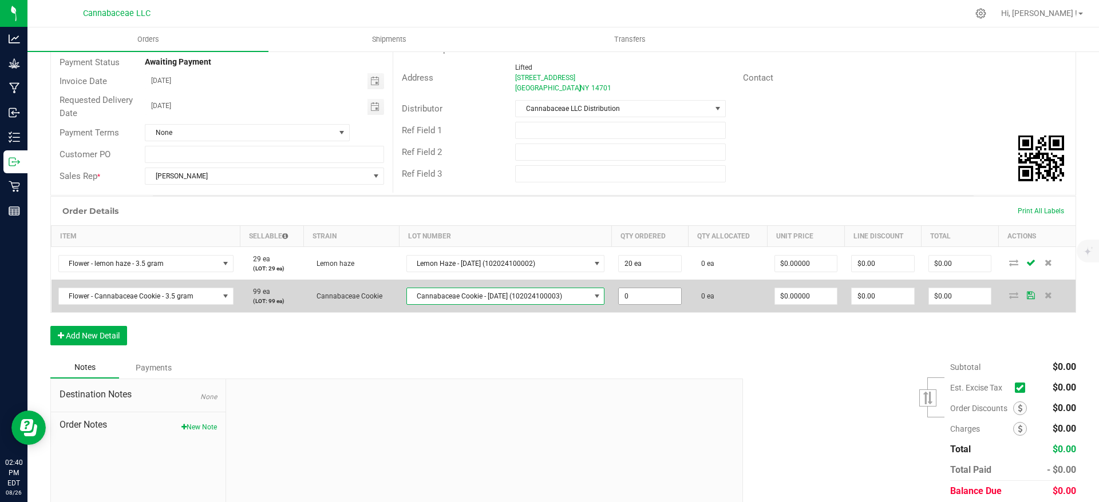
click at [622, 300] on input "0" at bounding box center [649, 296] width 62 height 16
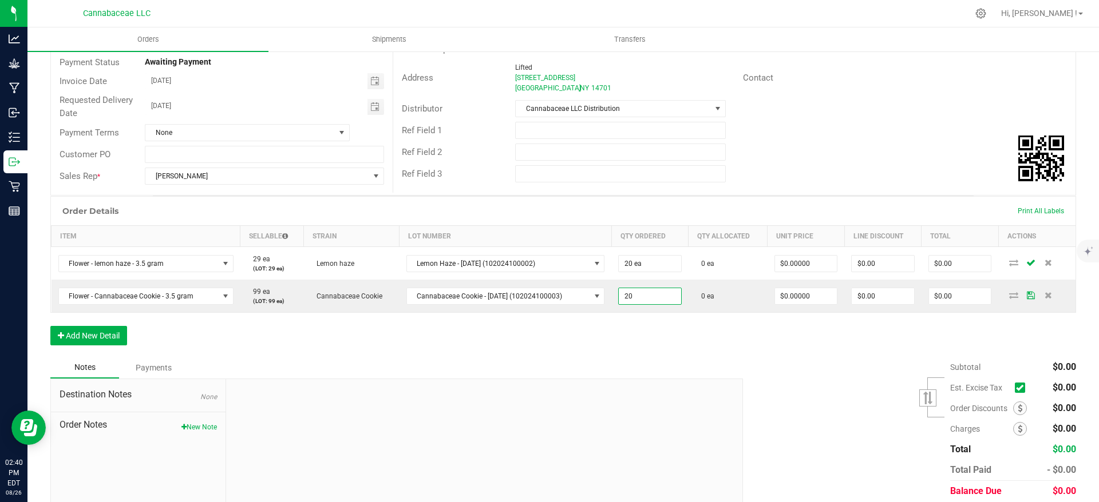
type input "20 ea"
click at [672, 338] on div "Order Details Print All Labels Item Sellable Strain Lot Number Qty Ordered Qty …" at bounding box center [562, 276] width 1025 height 161
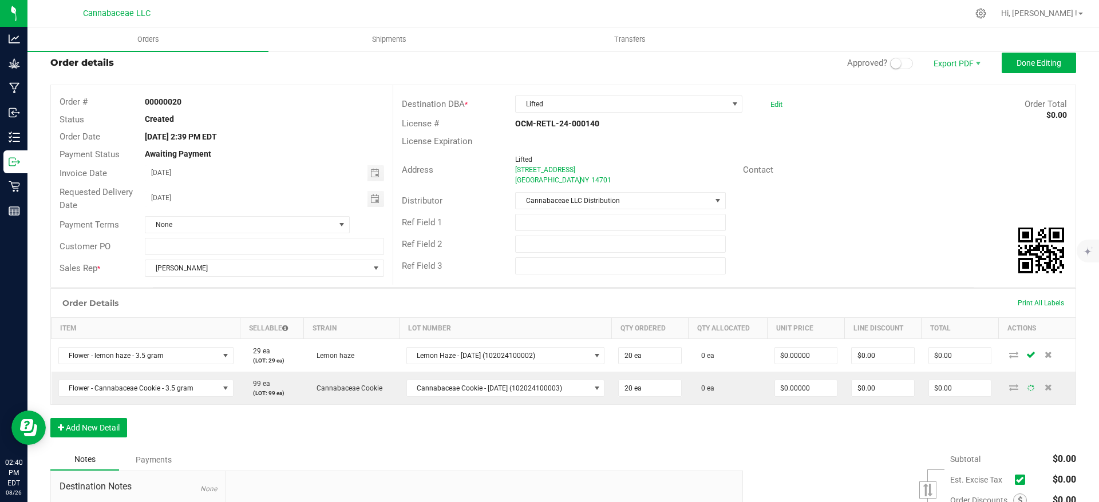
scroll to position [0, 0]
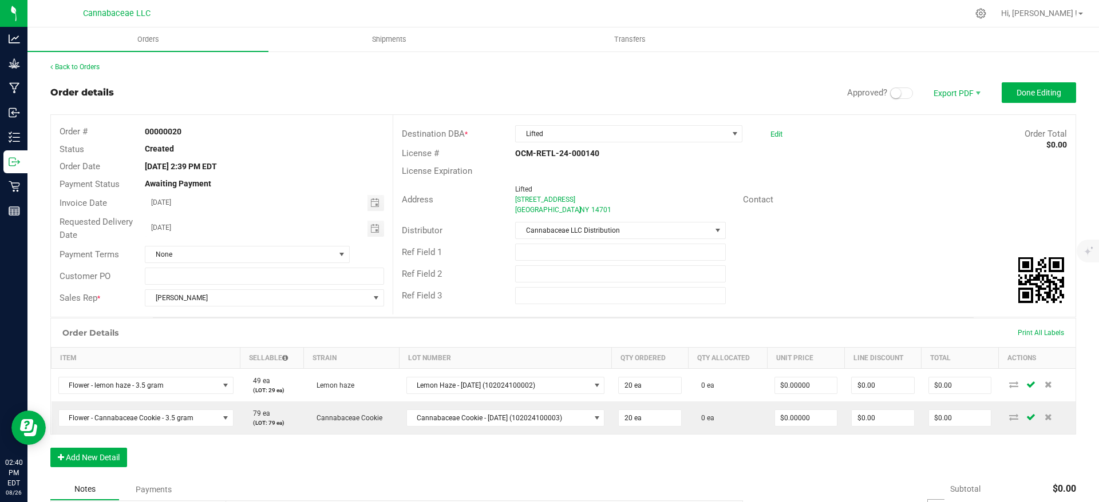
click at [890, 94] on small at bounding box center [895, 93] width 10 height 10
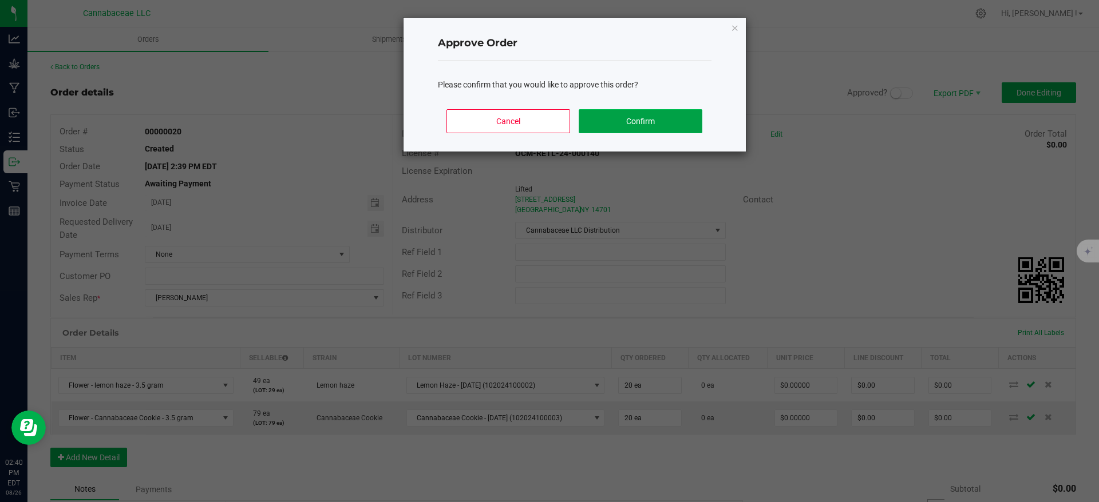
click at [660, 116] on button "Confirm" at bounding box center [639, 121] width 123 height 24
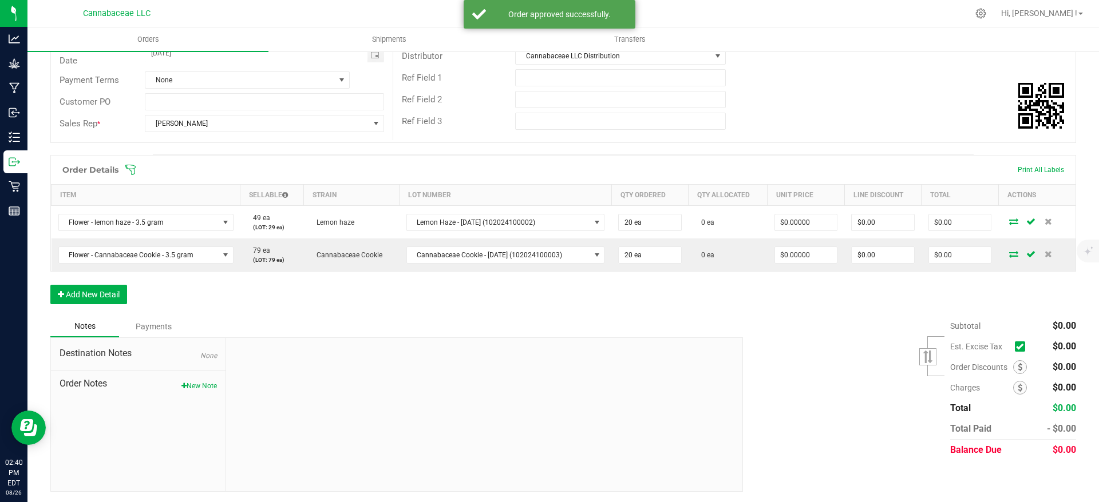
scroll to position [176, 0]
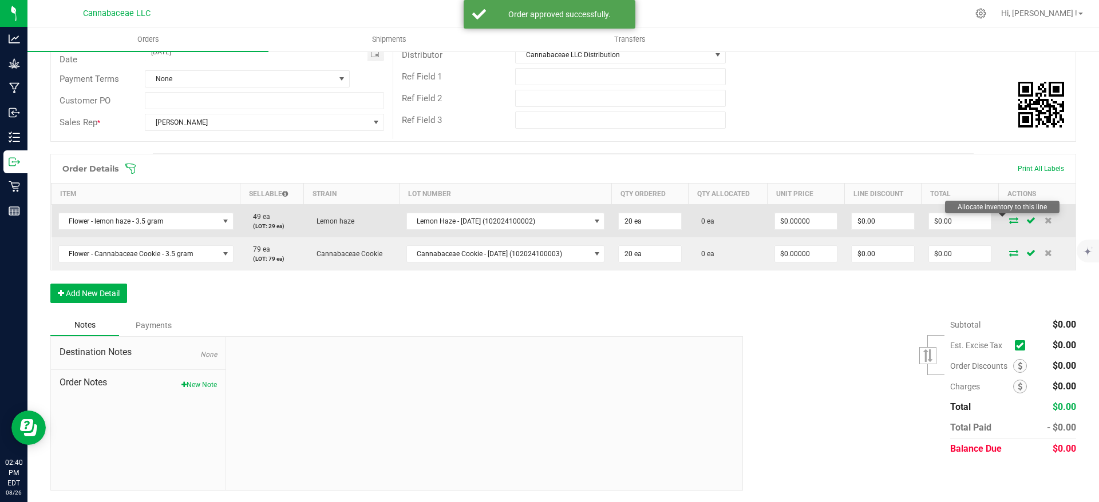
click at [1009, 221] on icon at bounding box center [1013, 220] width 9 height 7
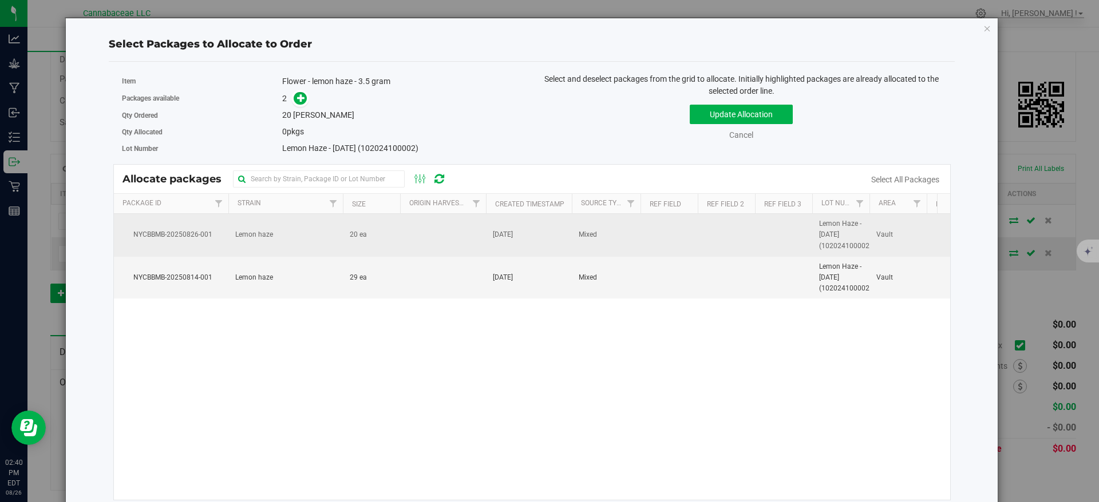
click at [434, 245] on td at bounding box center [443, 235] width 86 height 43
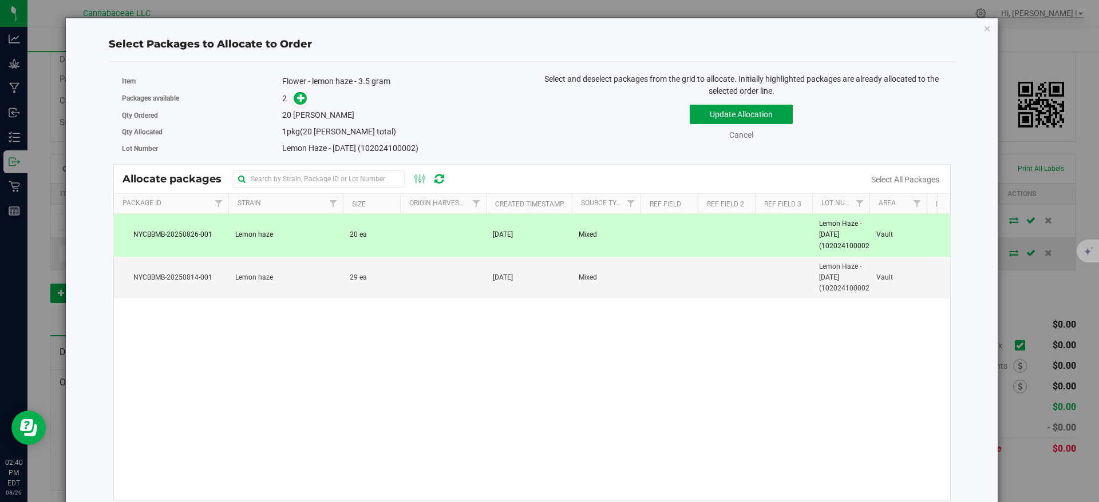
click at [720, 113] on button "Update Allocation" at bounding box center [740, 114] width 103 height 19
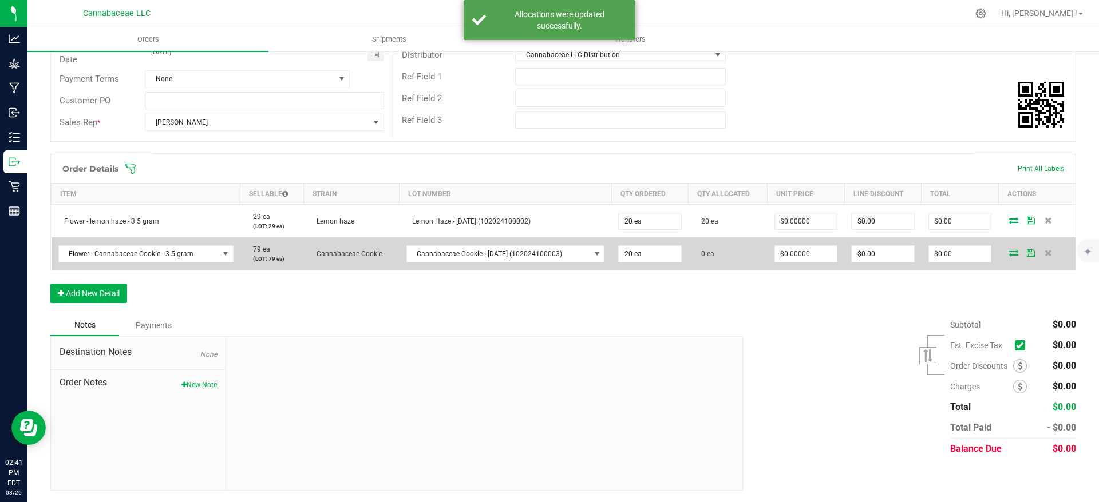
click at [1009, 252] on icon at bounding box center [1013, 252] width 9 height 7
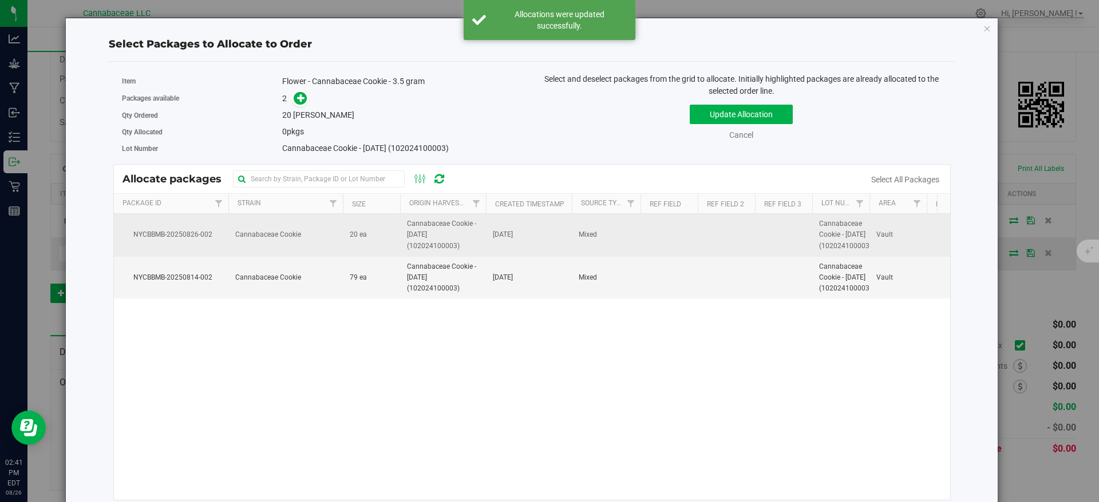
click at [565, 243] on td "[DATE]" at bounding box center [529, 235] width 86 height 43
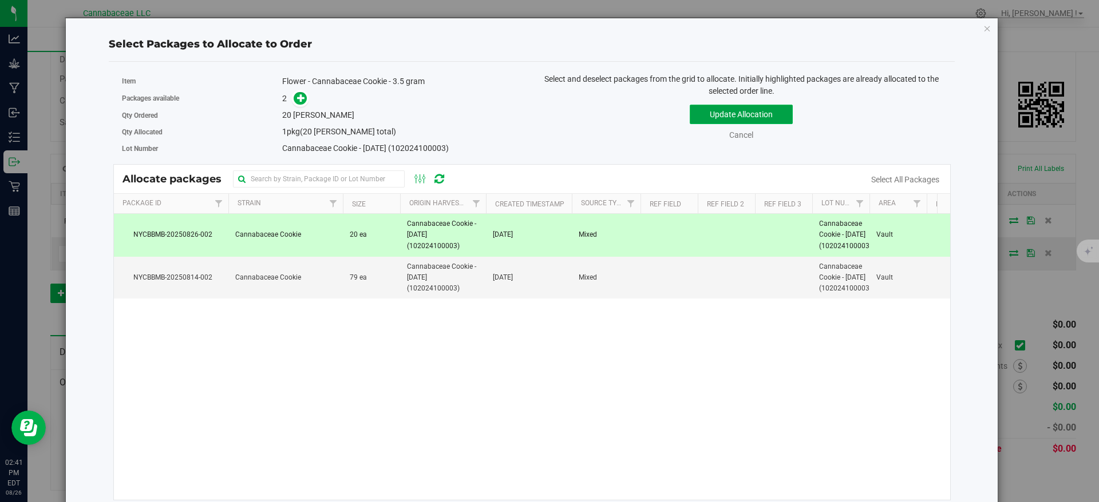
click at [732, 113] on button "Update Allocation" at bounding box center [740, 114] width 103 height 19
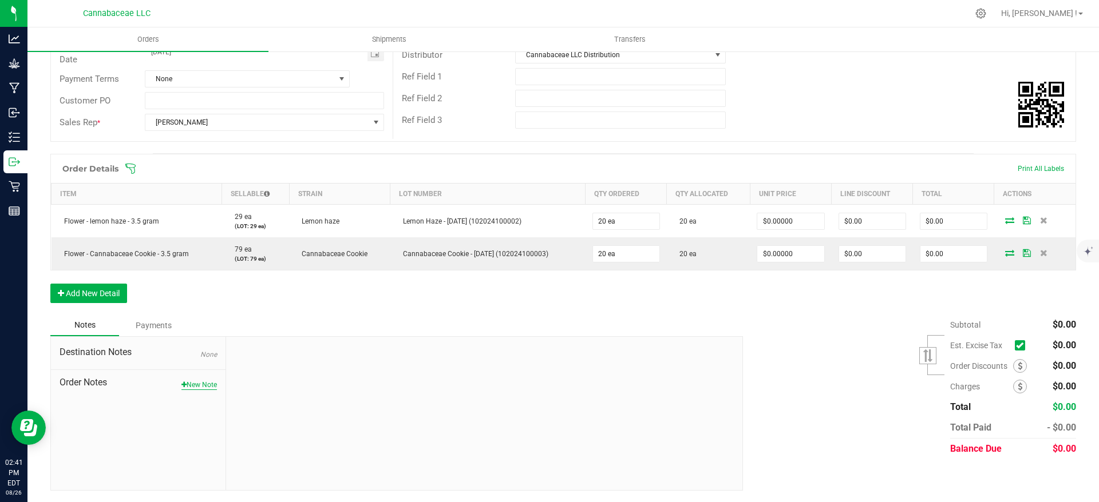
click at [200, 384] on button "New Note" at bounding box center [198, 385] width 35 height 10
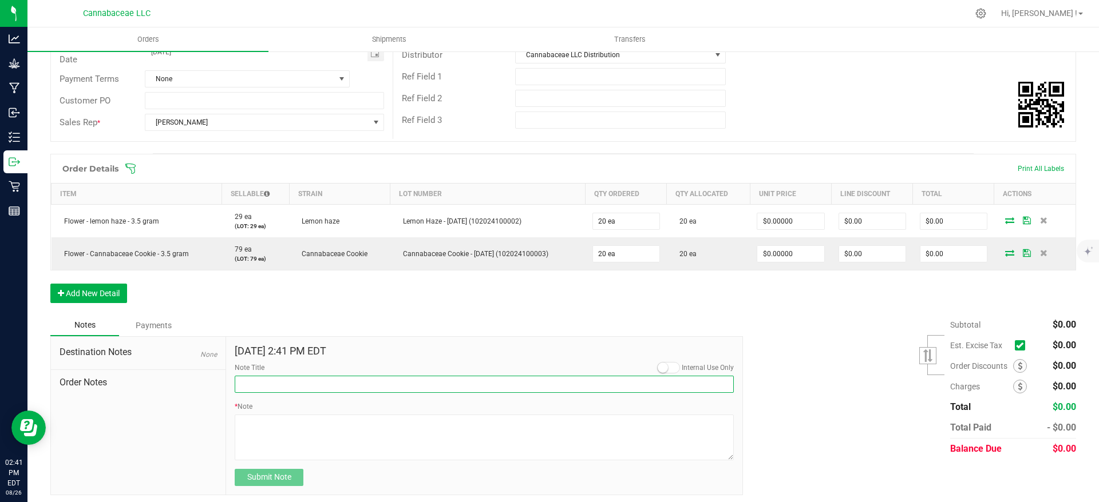
click at [256, 382] on input "Note Title" at bounding box center [484, 384] width 499 height 17
click at [774, 340] on div "Subtotal $0.00 Est. Excise Tax" at bounding box center [905, 387] width 342 height 145
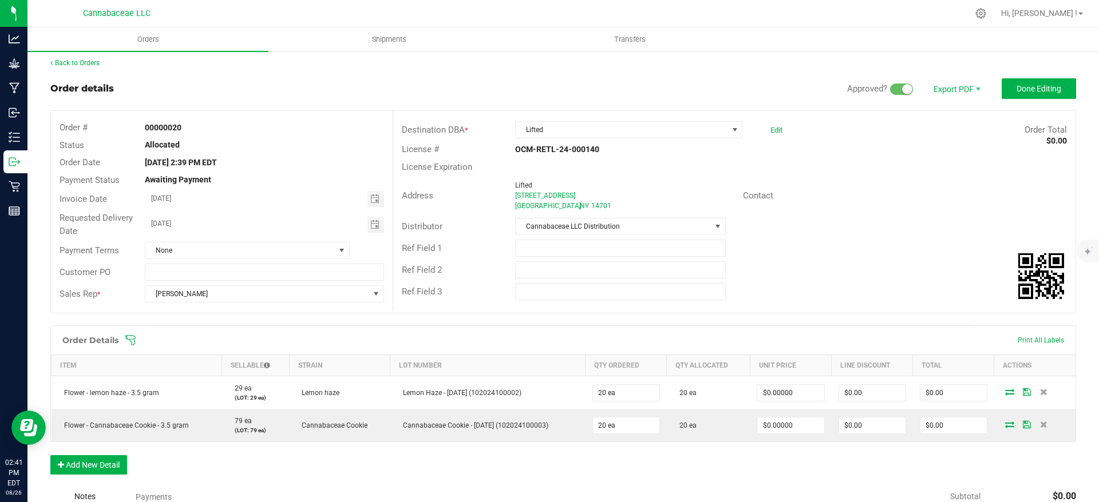
scroll to position [0, 0]
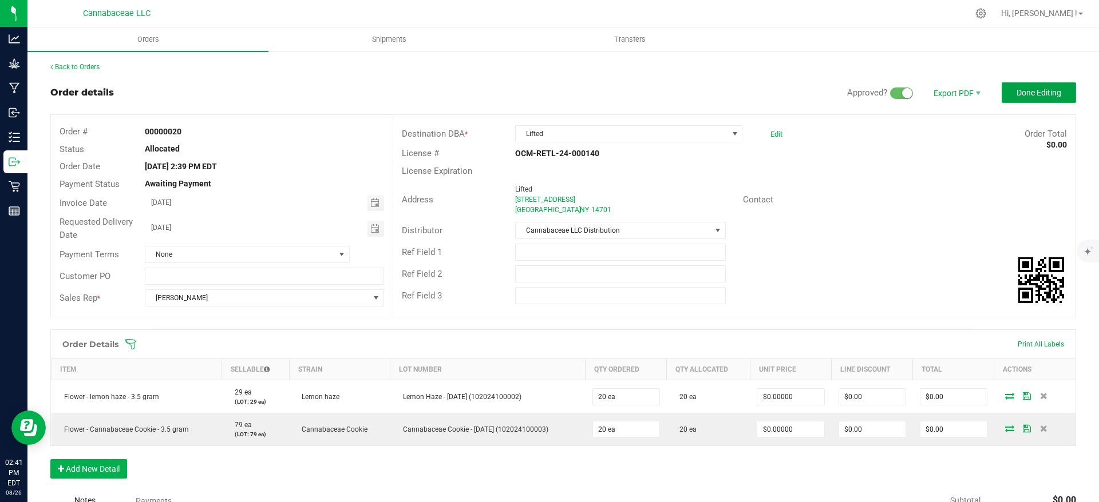
click at [1041, 92] on span "Done Editing" at bounding box center [1038, 92] width 45 height 9
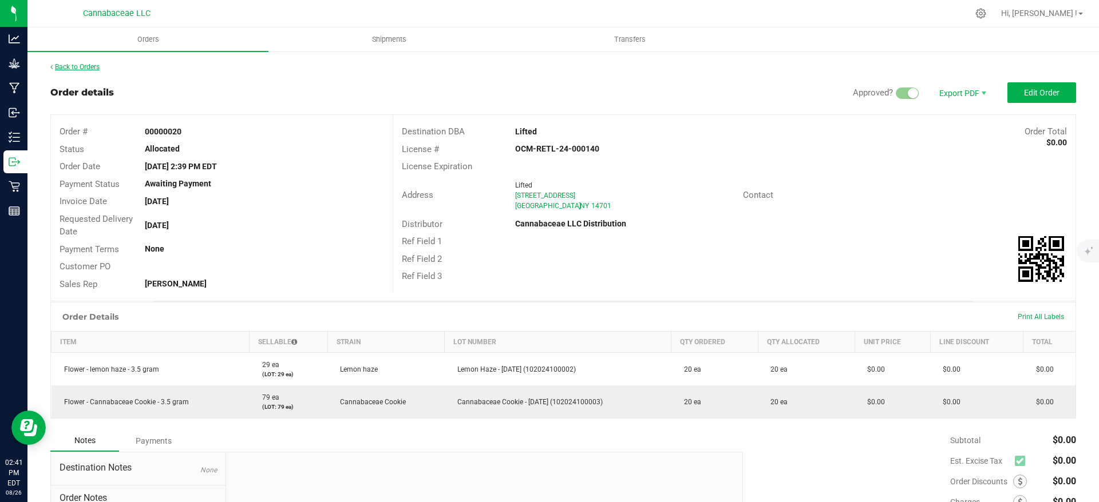
click at [64, 62] on div "Back to Orders Order details Approved? Export PDF Edit Order Order # 00000020 S…" at bounding box center [562, 334] width 1071 height 568
click at [64, 64] on link "Back to Orders" at bounding box center [74, 67] width 49 height 8
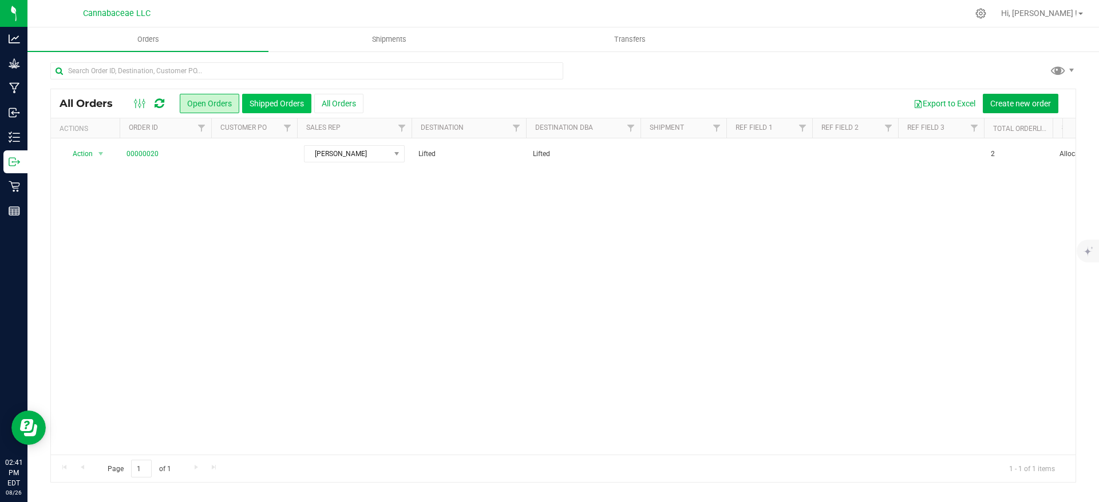
click at [270, 105] on button "Shipped Orders" at bounding box center [276, 103] width 69 height 19
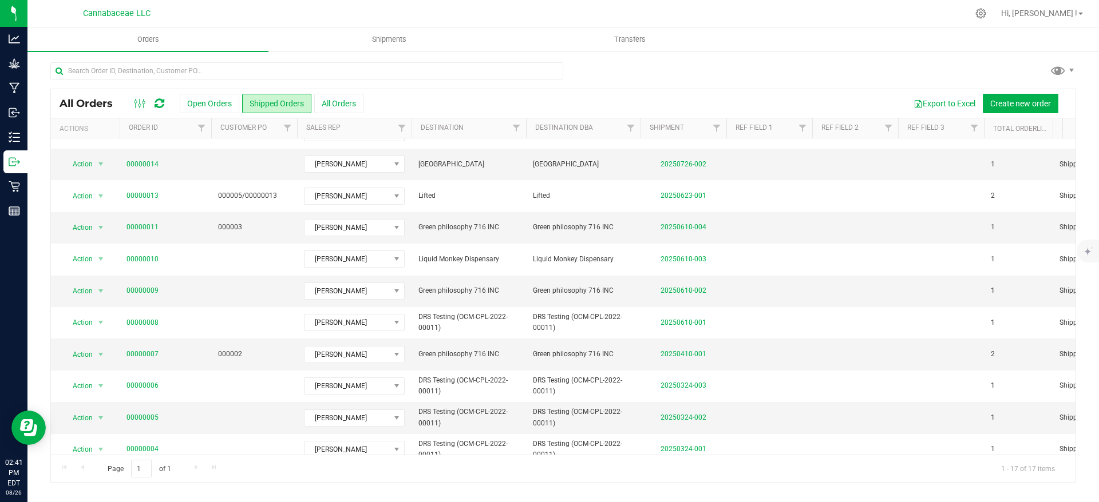
scroll to position [64, 0]
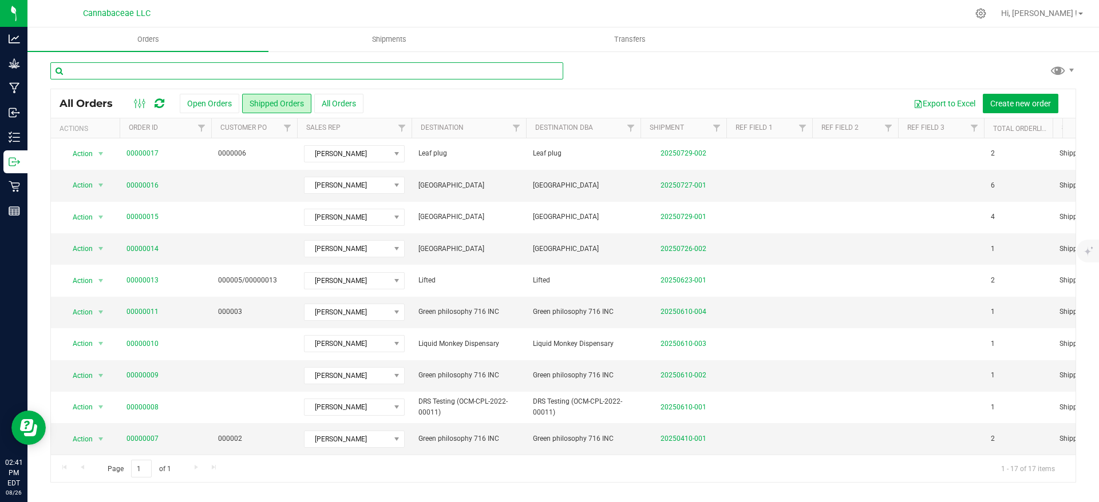
click at [161, 72] on input "text" at bounding box center [306, 70] width 513 height 17
type input "lifted"
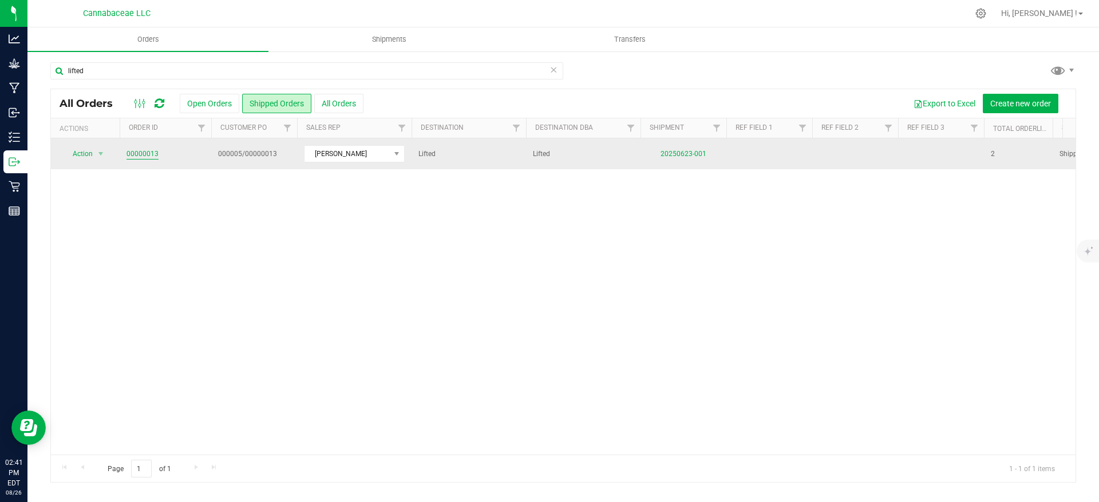
click at [145, 149] on link "00000013" at bounding box center [142, 154] width 32 height 11
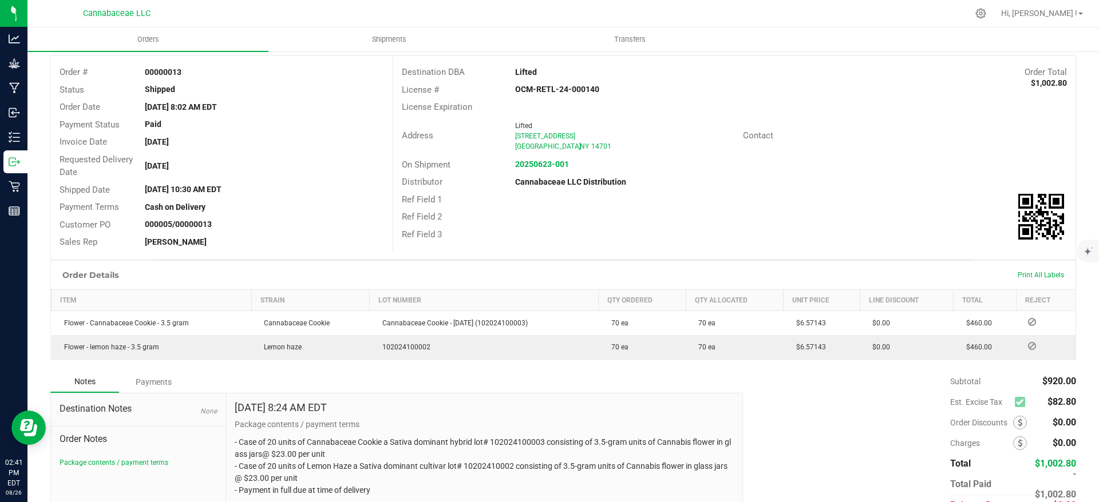
scroll to position [116, 0]
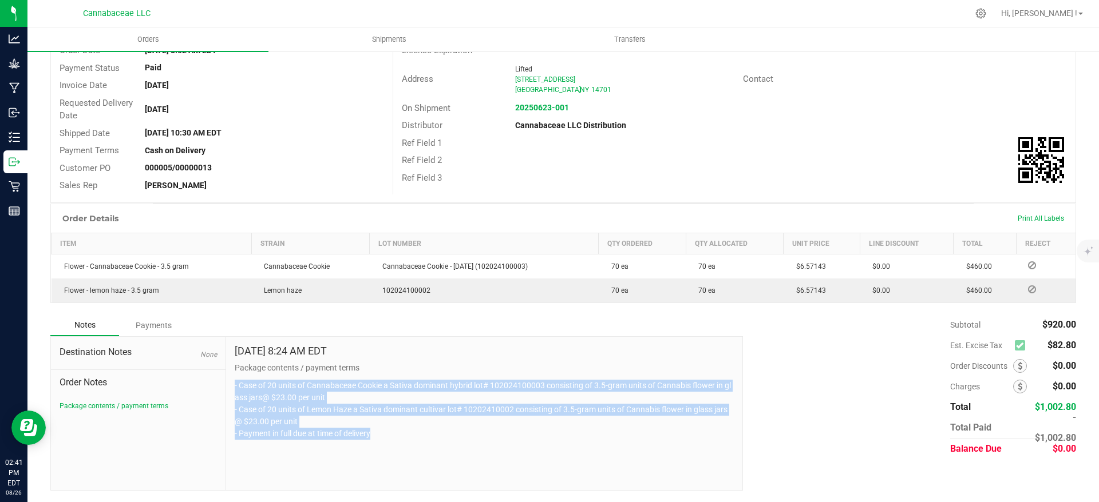
drag, startPoint x: 376, startPoint y: 435, endPoint x: 231, endPoint y: 380, distance: 155.9
click at [231, 380] on div "[DATE] 8:24 AM EDT Package contents / payment terms - Case of 20 units of Canna…" at bounding box center [484, 413] width 516 height 153
copy p "- Case of 20 units of Cannabaceae Cookie a Sativa dominant hybrid lot# 10202410…"
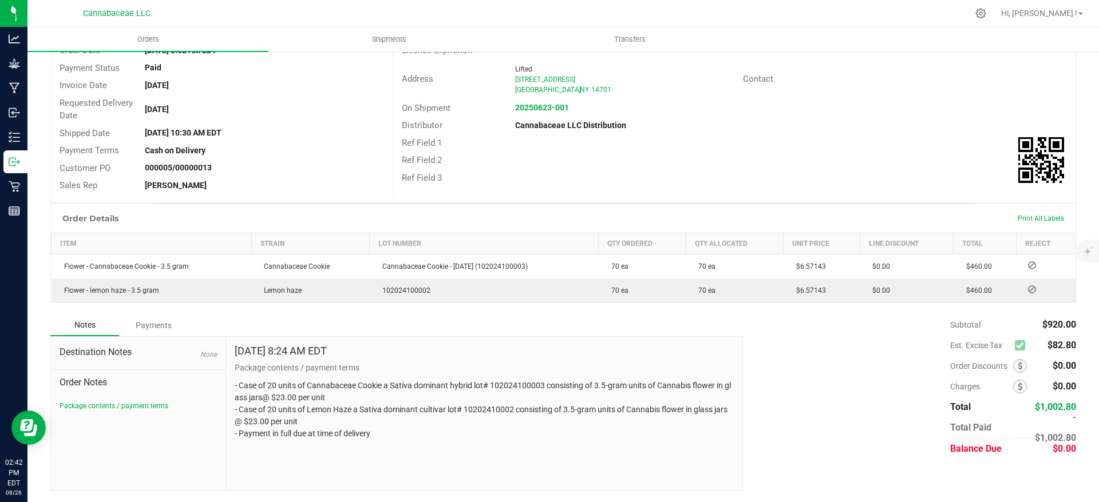
click at [387, 369] on p "Package contents / payment terms" at bounding box center [484, 368] width 499 height 12
drag, startPoint x: 370, startPoint y: 366, endPoint x: 231, endPoint y: 362, distance: 139.1
click at [227, 362] on div "[DATE] 8:24 AM EDT Package contents / payment terms - Case of 20 units of Canna…" at bounding box center [484, 413] width 516 height 153
drag, startPoint x: 257, startPoint y: 366, endPoint x: 402, endPoint y: 380, distance: 144.9
click at [401, 381] on p "- Case of 20 units of Cannabaceae Cookie a Sativa dominant hybrid lot# 10202410…" at bounding box center [484, 410] width 499 height 60
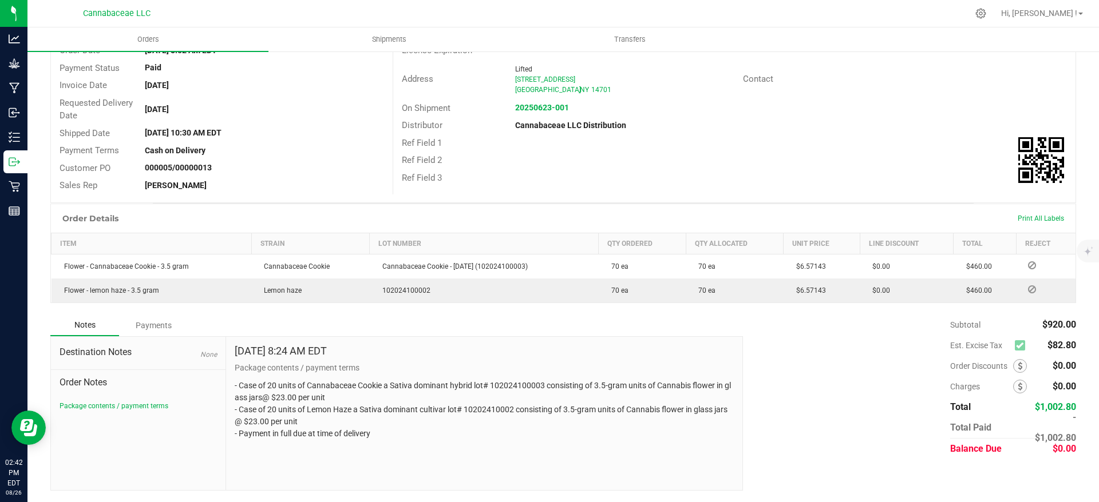
drag, startPoint x: 362, startPoint y: 362, endPoint x: 269, endPoint y: 370, distance: 93.1
click at [221, 356] on div "Destination Notes None Order Notes Package contents / payment terms [DATE] 8:24…" at bounding box center [396, 413] width 692 height 154
drag, startPoint x: 363, startPoint y: 369, endPoint x: 231, endPoint y: 366, distance: 131.6
click at [231, 366] on div "[DATE] 8:24 AM EDT Package contents / payment terms - Case of 20 units of Canna…" at bounding box center [484, 413] width 516 height 153
copy p "Package contents / payment terms"
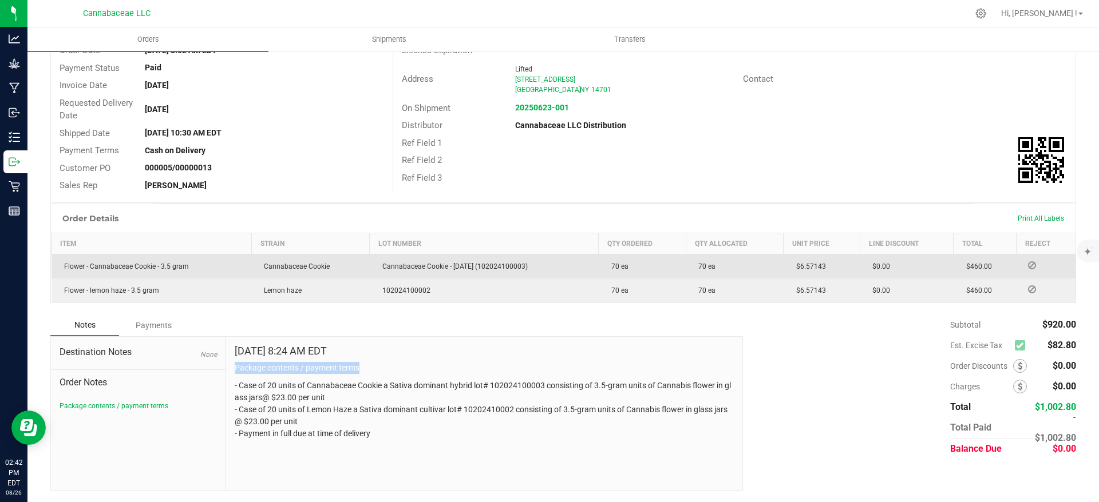
drag, startPoint x: 822, startPoint y: 264, endPoint x: 794, endPoint y: 265, distance: 27.5
click at [794, 265] on td "$6.57143" at bounding box center [821, 266] width 76 height 25
copy span "6.57143"
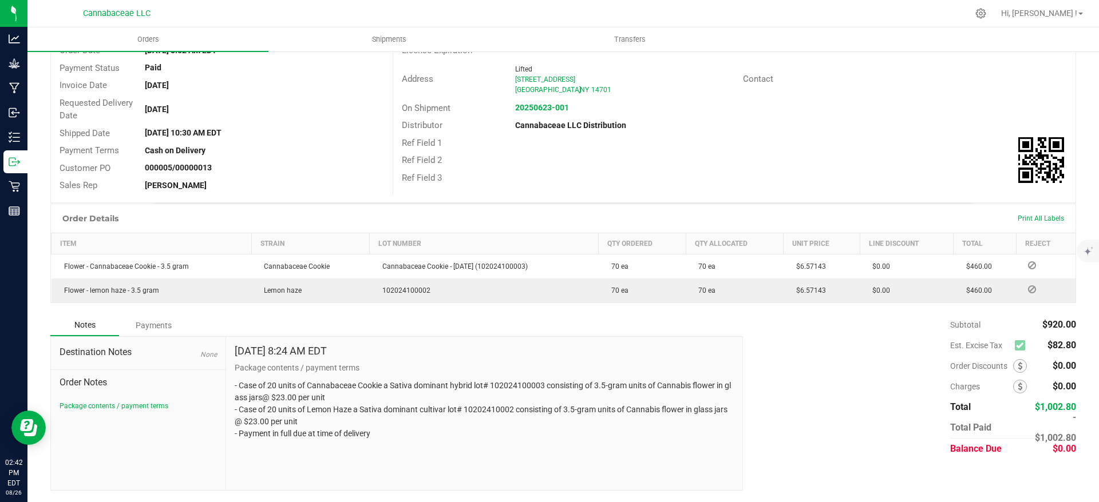
click at [819, 395] on div "Subtotal $920.00 Est. Excise Tax $82.80" at bounding box center [905, 387] width 342 height 145
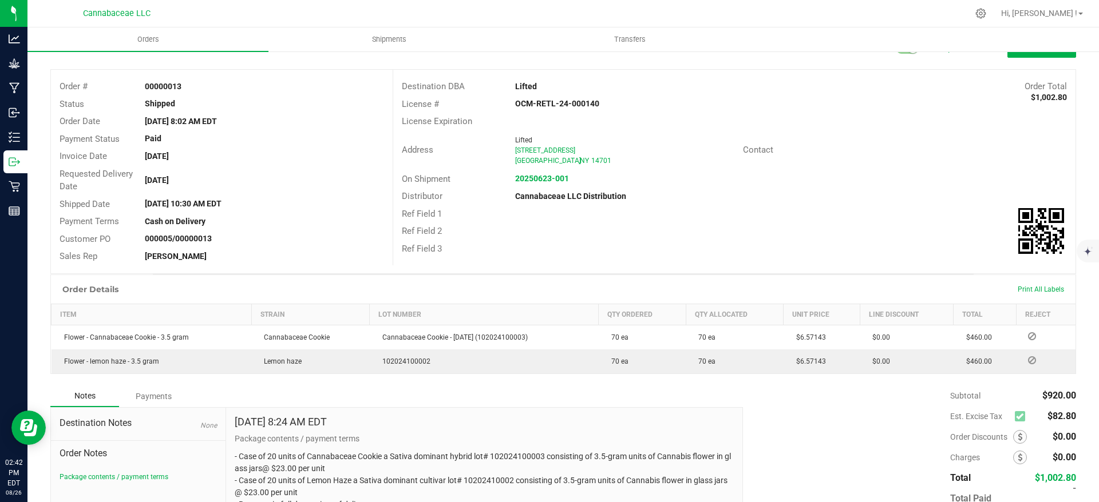
scroll to position [0, 0]
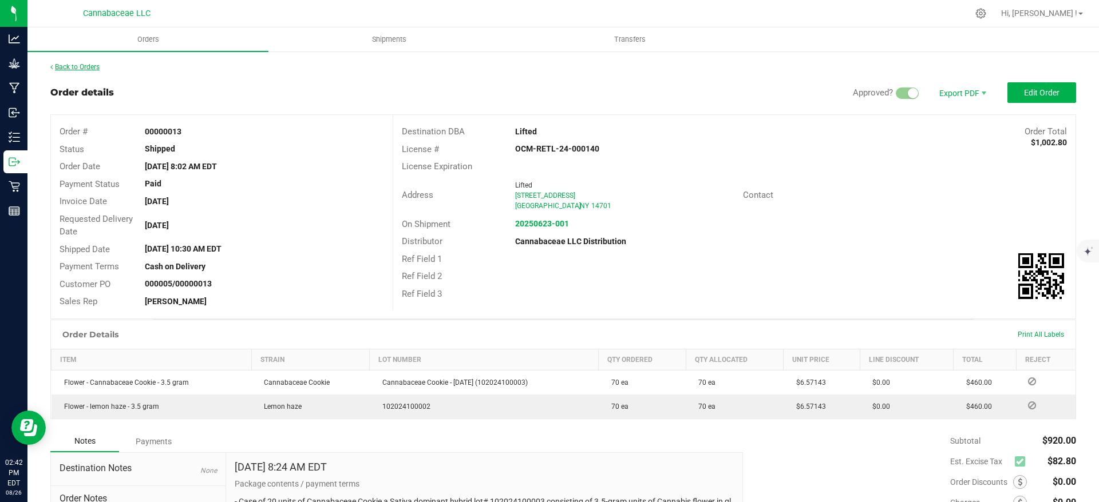
click at [65, 65] on link "Back to Orders" at bounding box center [74, 67] width 49 height 8
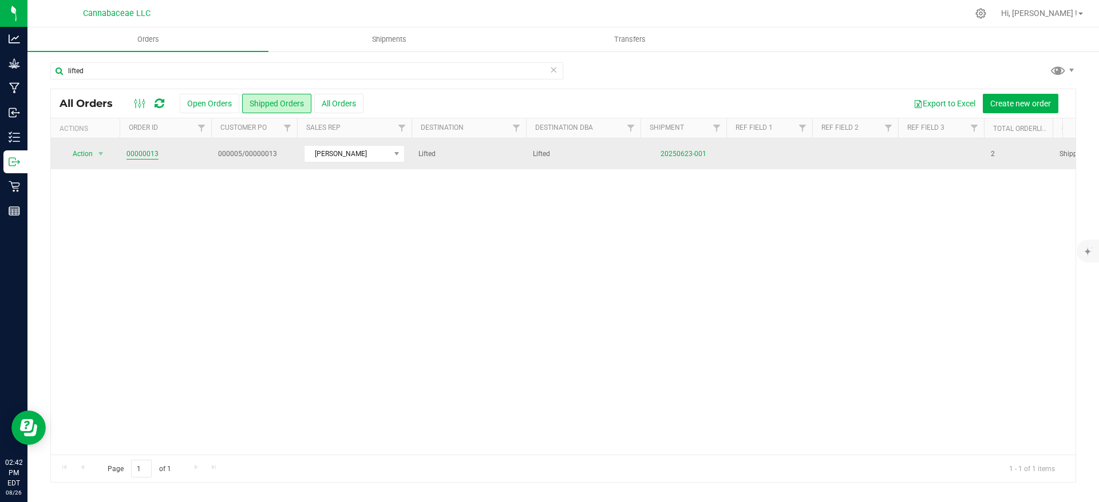
click at [137, 156] on link "00000013" at bounding box center [142, 154] width 32 height 11
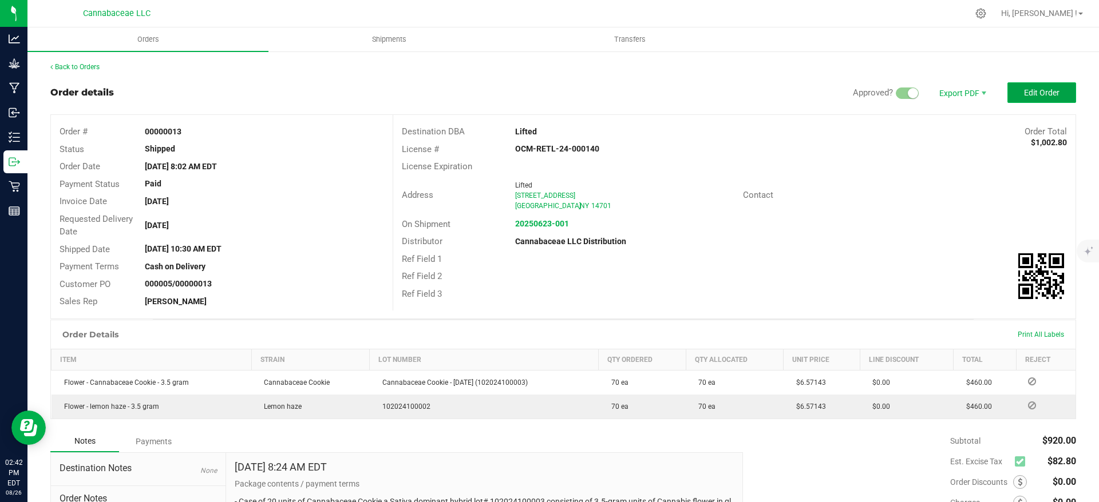
click at [1024, 89] on span "Edit Order" at bounding box center [1041, 92] width 35 height 9
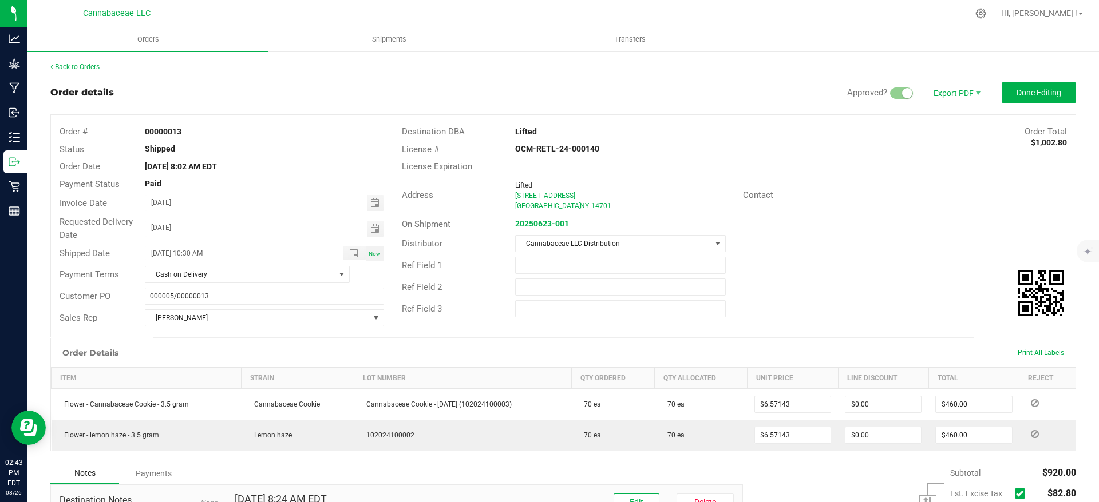
click at [78, 73] on div "Back to Orders Order details Approved? Export PDF Done Editing Order # 00000013…" at bounding box center [562, 350] width 1025 height 577
click at [80, 67] on link "Back to Orders" at bounding box center [74, 67] width 49 height 8
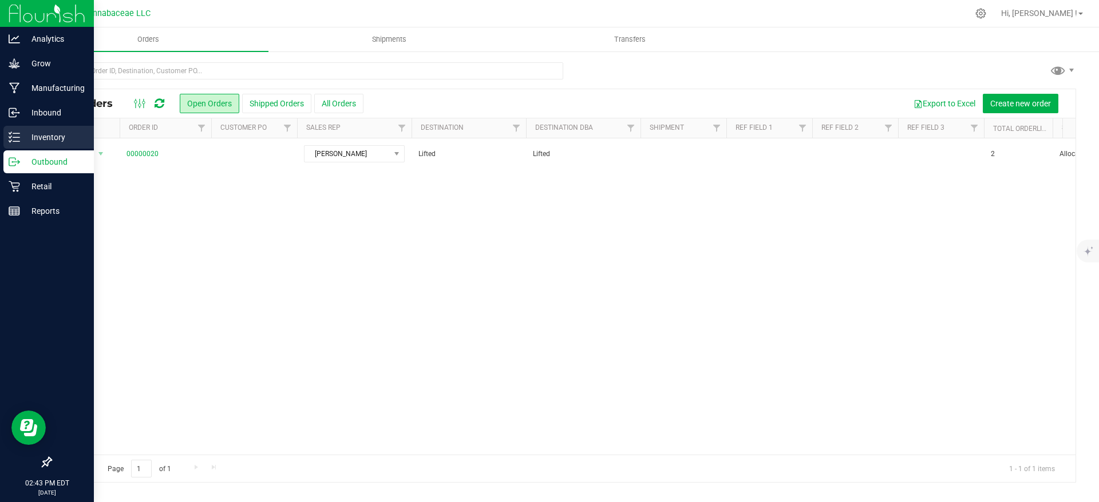
click at [16, 143] on div "Inventory" at bounding box center [48, 137] width 90 height 23
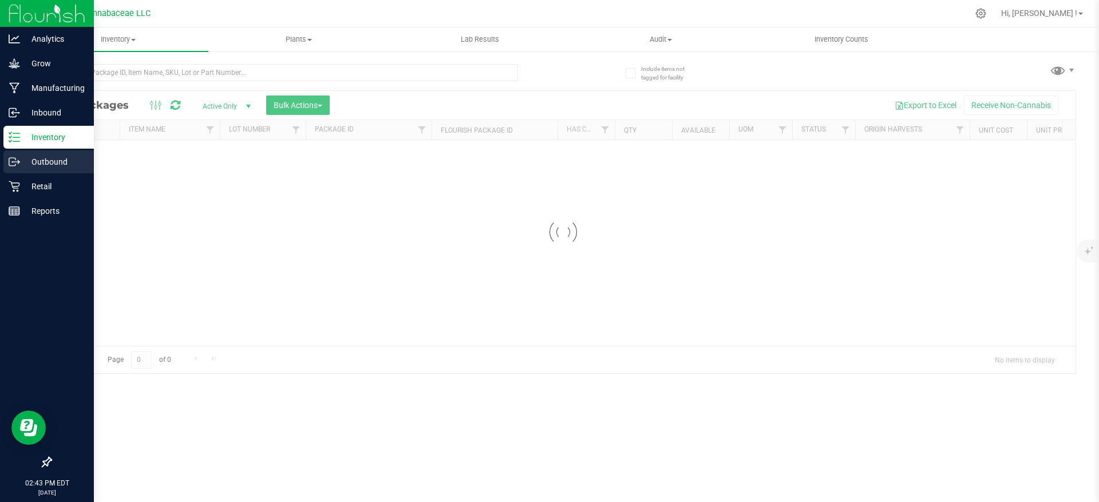
click at [25, 166] on p "Outbound" at bounding box center [54, 162] width 69 height 14
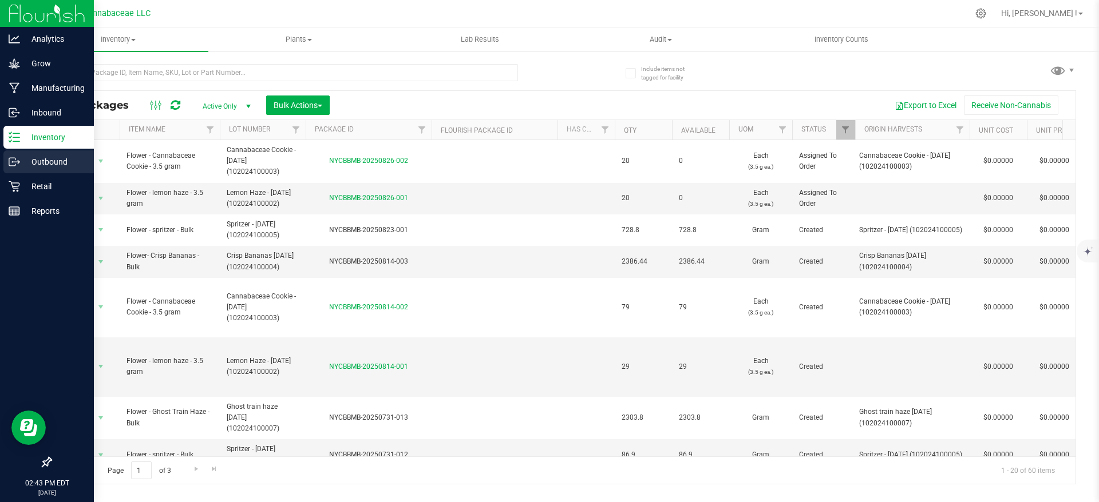
click at [18, 162] on icon at bounding box center [14, 161] width 11 height 11
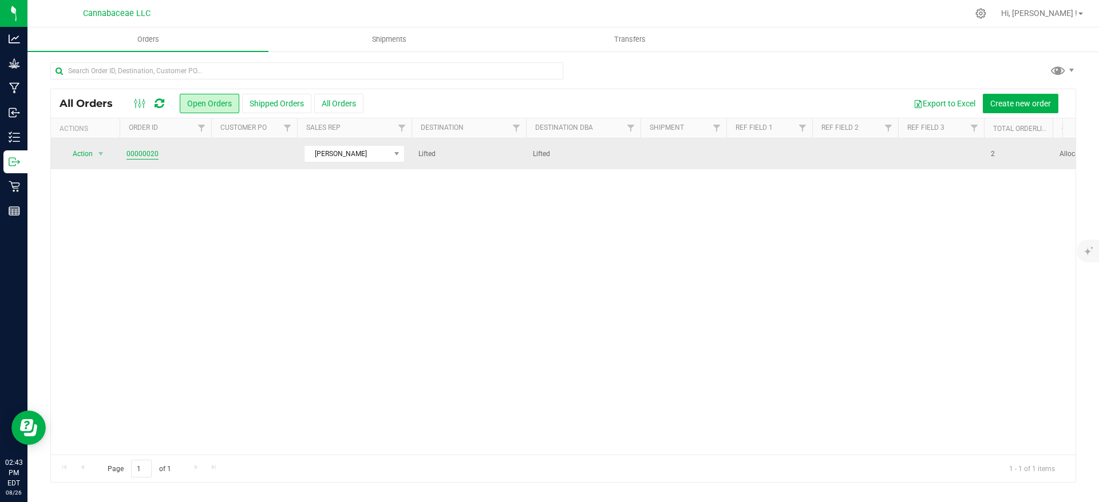
click at [145, 154] on link "00000020" at bounding box center [142, 154] width 32 height 11
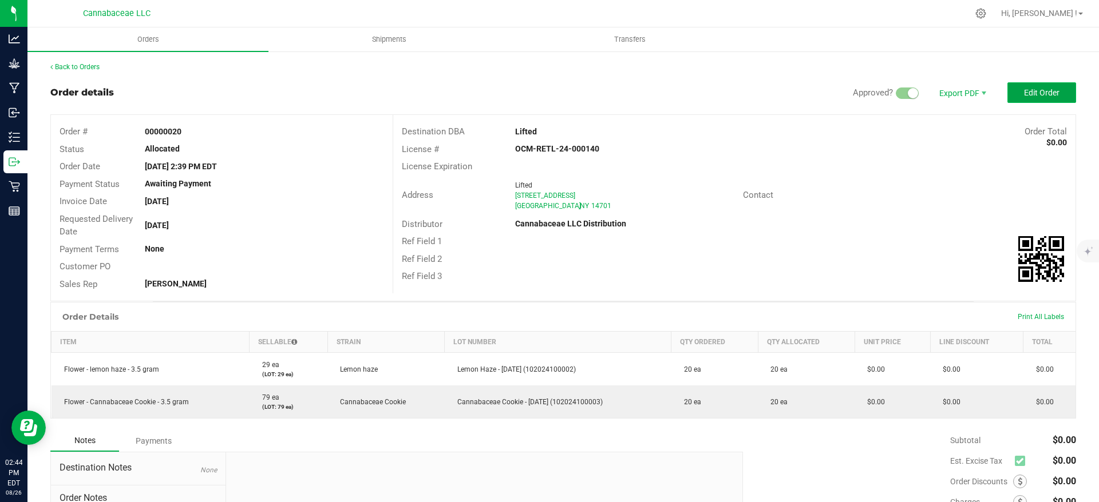
click at [1046, 93] on button "Edit Order" at bounding box center [1041, 92] width 69 height 21
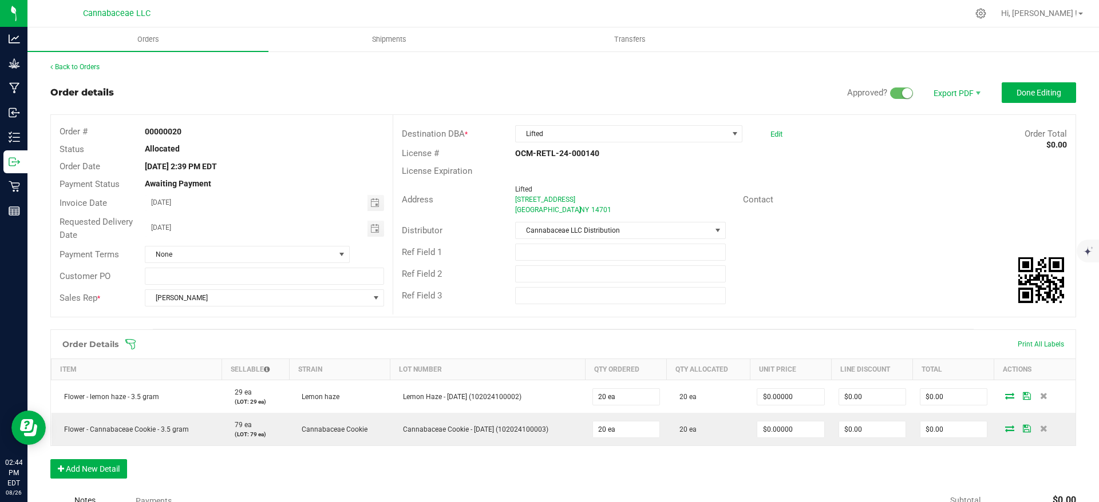
scroll to position [172, 0]
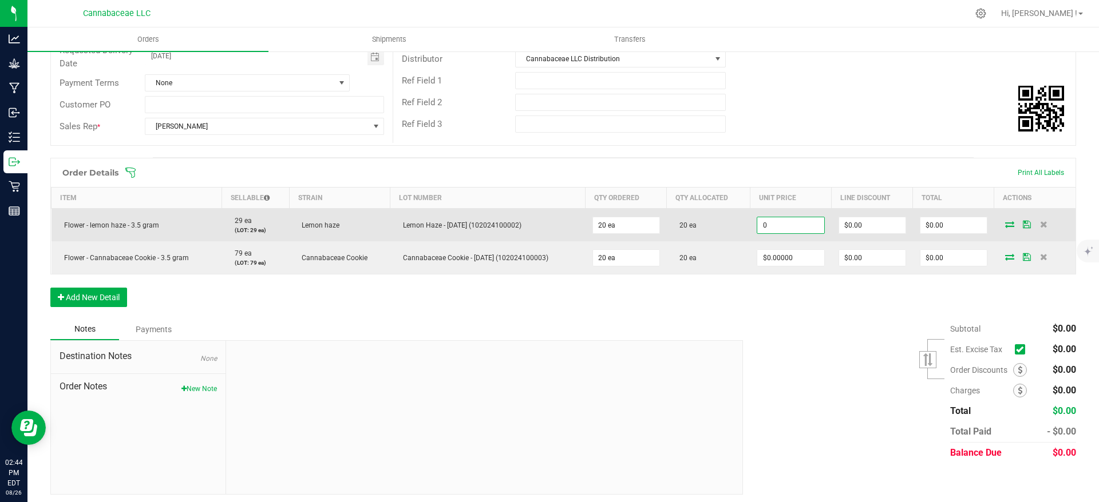
click at [782, 223] on input "0" at bounding box center [790, 225] width 66 height 16
paste input "6.57143"
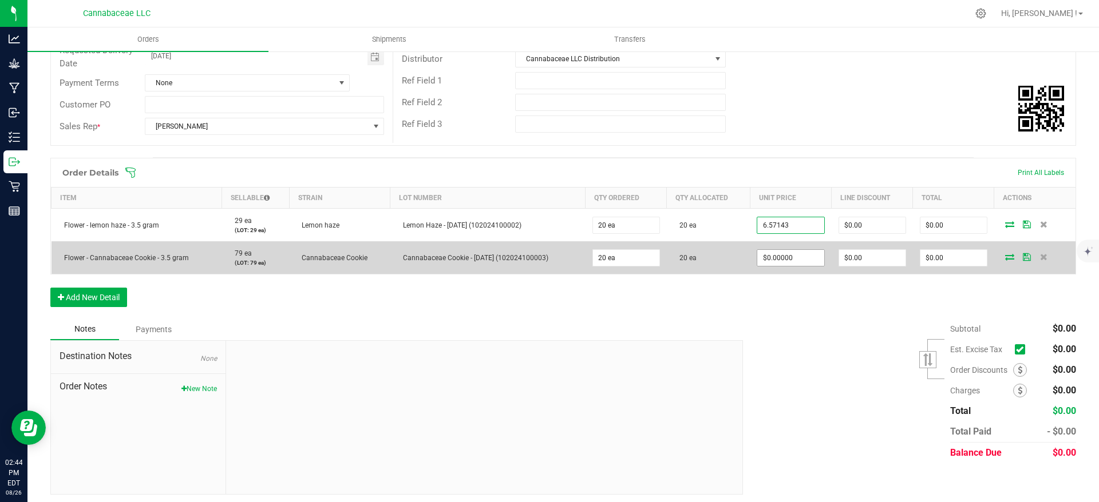
type input "$6.57143"
type input "$131.43"
click at [790, 252] on input "0" at bounding box center [790, 258] width 66 height 16
paste input "6.57143"
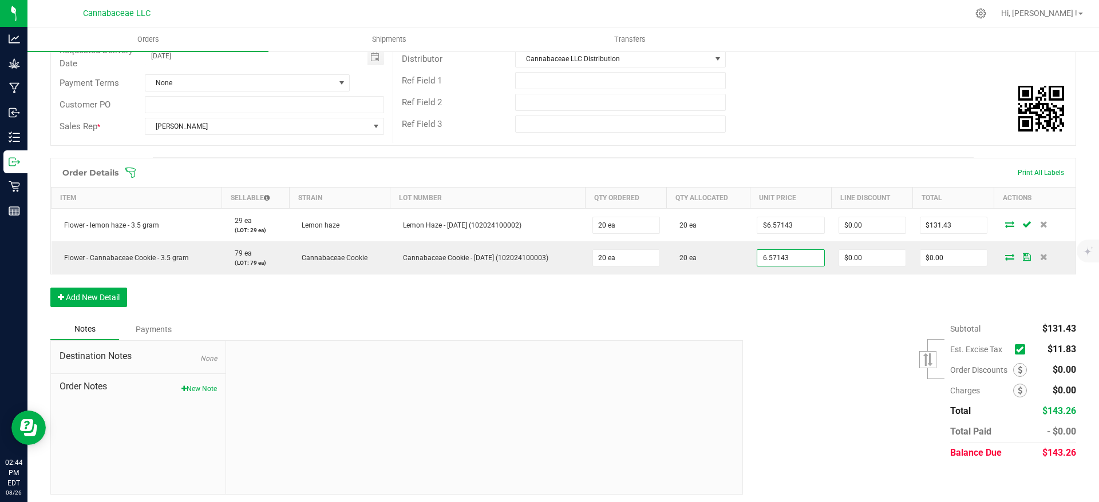
type input "$6.57143"
type input "$131.43"
click at [791, 352] on div "Subtotal $131.43 Est. Excise Tax" at bounding box center [905, 391] width 342 height 145
click at [189, 388] on button "New Note" at bounding box center [198, 389] width 35 height 10
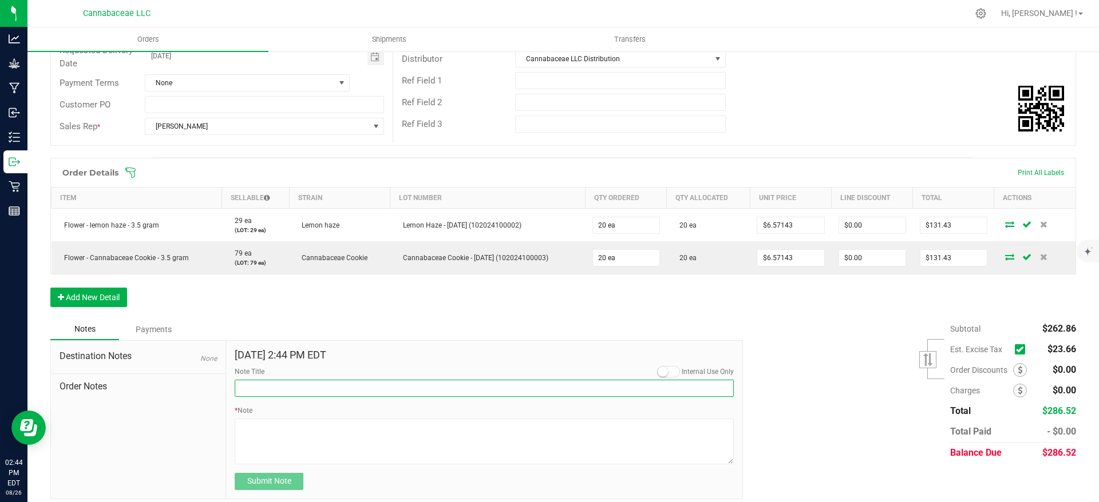
click at [291, 386] on input "Note Title" at bounding box center [484, 388] width 499 height 17
paste input "Package contents / payment terms"
type input "Package contents / payment terms"
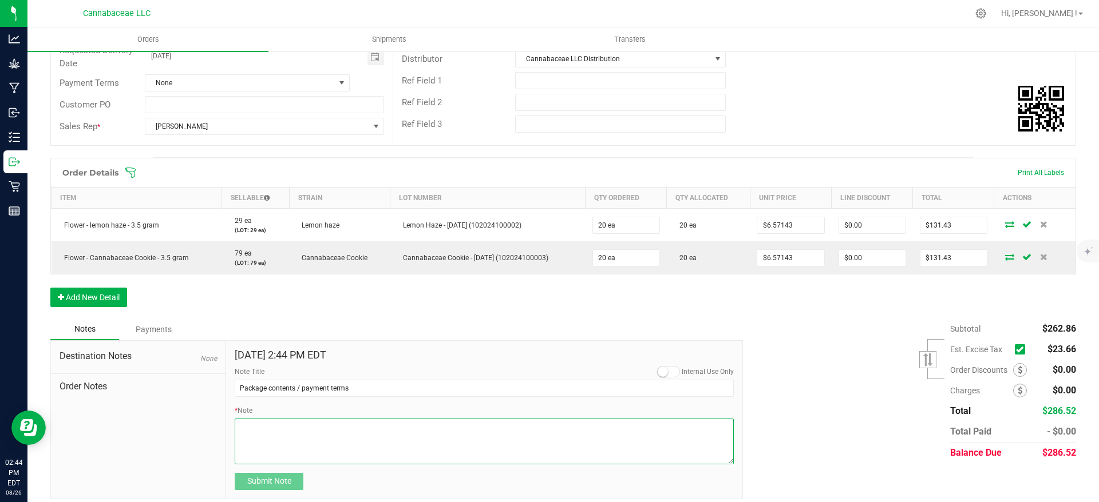
click at [282, 438] on textarea "* Note" at bounding box center [484, 442] width 499 height 46
click at [299, 435] on textarea "* Note" at bounding box center [484, 442] width 499 height 46
paste textarea "- Case of 20 units of Cannabaceae Cookie a Sativa dominant hybrid lot# 10202410…"
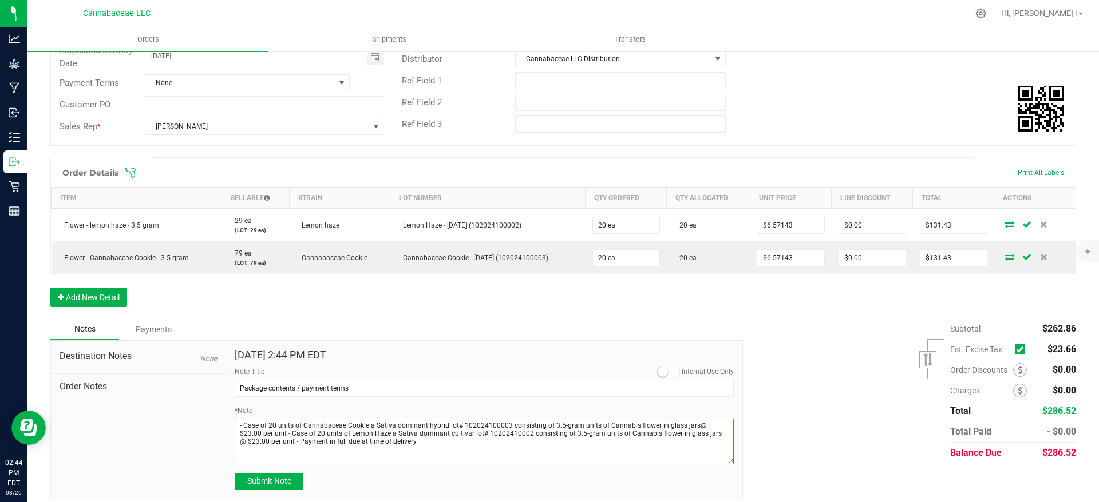
type textarea "- Case of 20 units of Cannabaceae Cookie a Sativa dominant hybrid lot# 10202410…"
click at [758, 442] on div "Subtotal $262.86 Est. Excise Tax" at bounding box center [905, 391] width 342 height 145
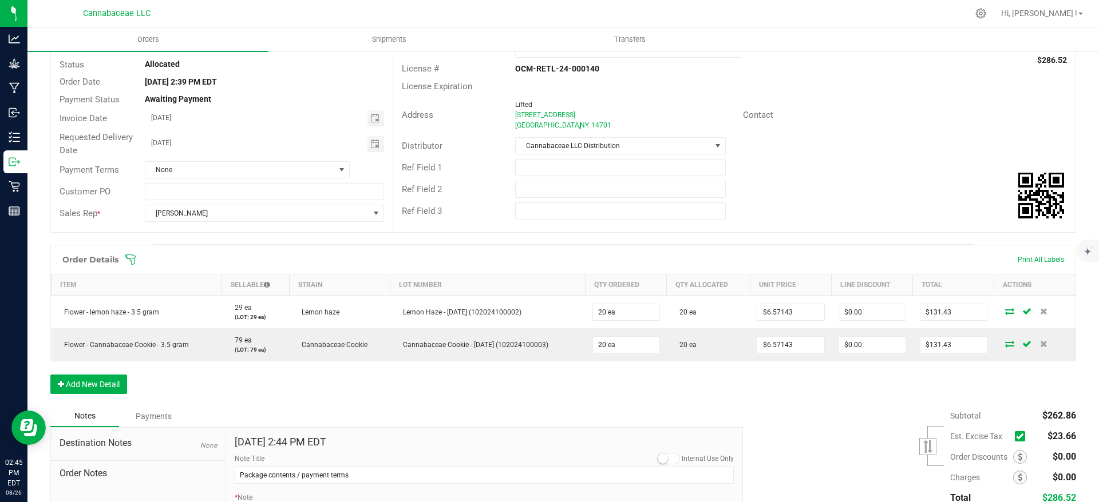
scroll to position [0, 0]
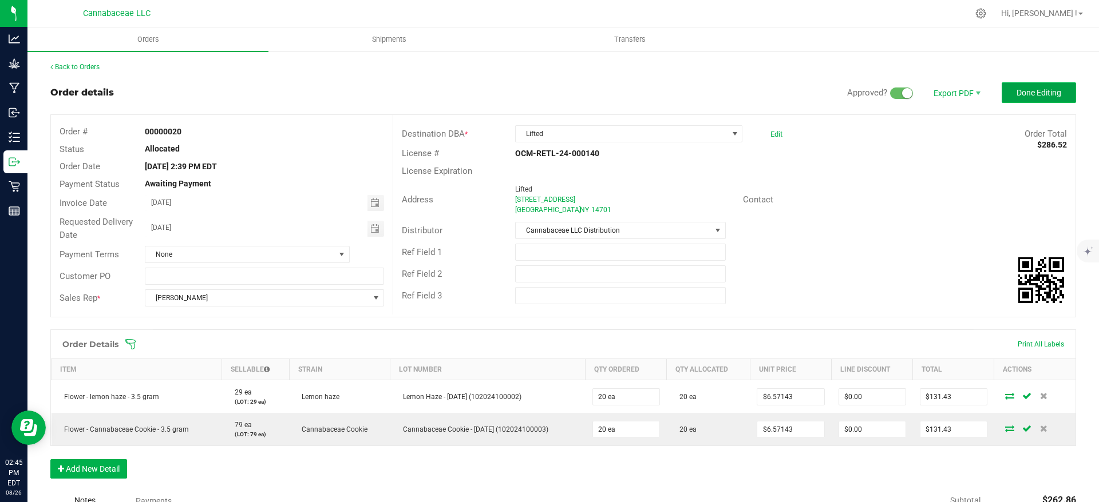
click at [1036, 90] on span "Done Editing" at bounding box center [1038, 92] width 45 height 9
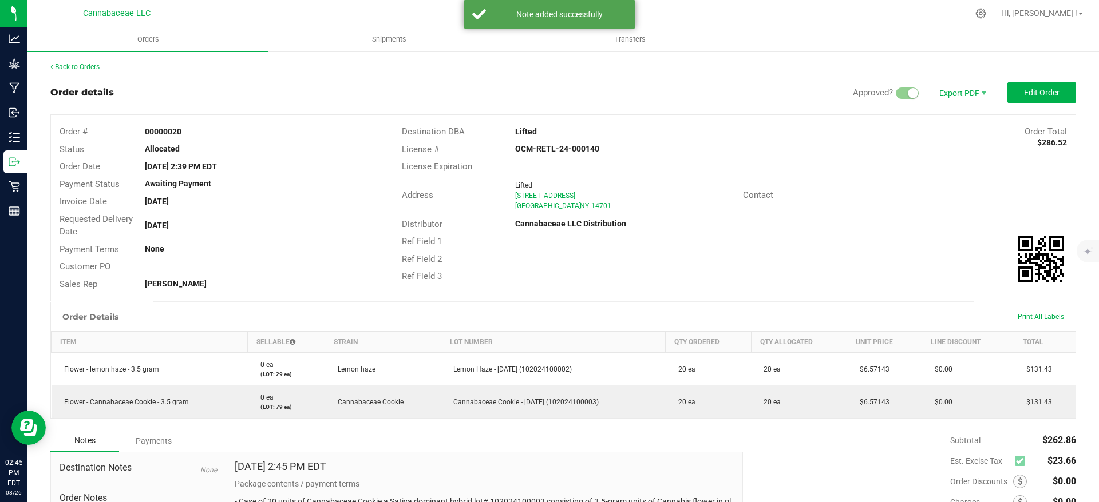
click at [75, 70] on link "Back to Orders" at bounding box center [74, 67] width 49 height 8
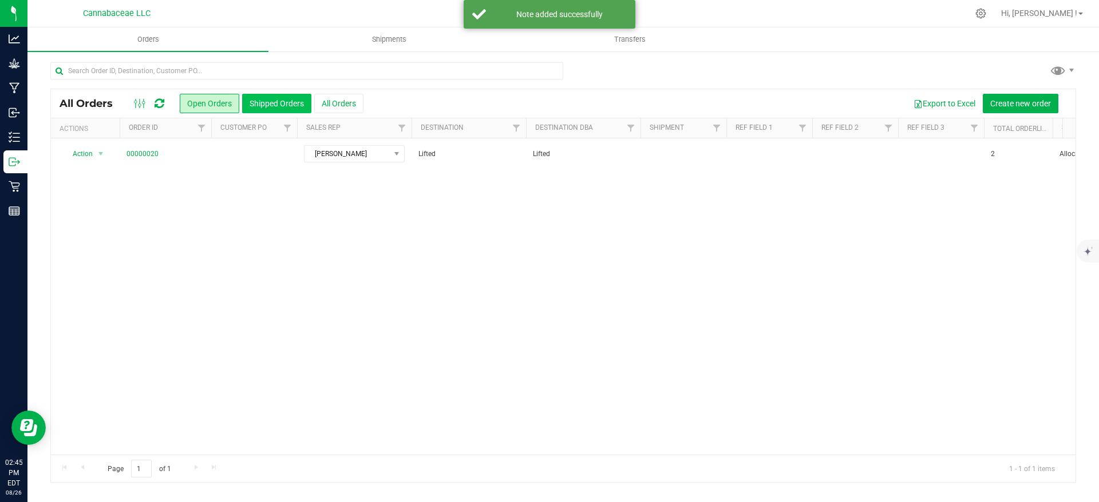
click at [288, 112] on button "Shipped Orders" at bounding box center [276, 103] width 69 height 19
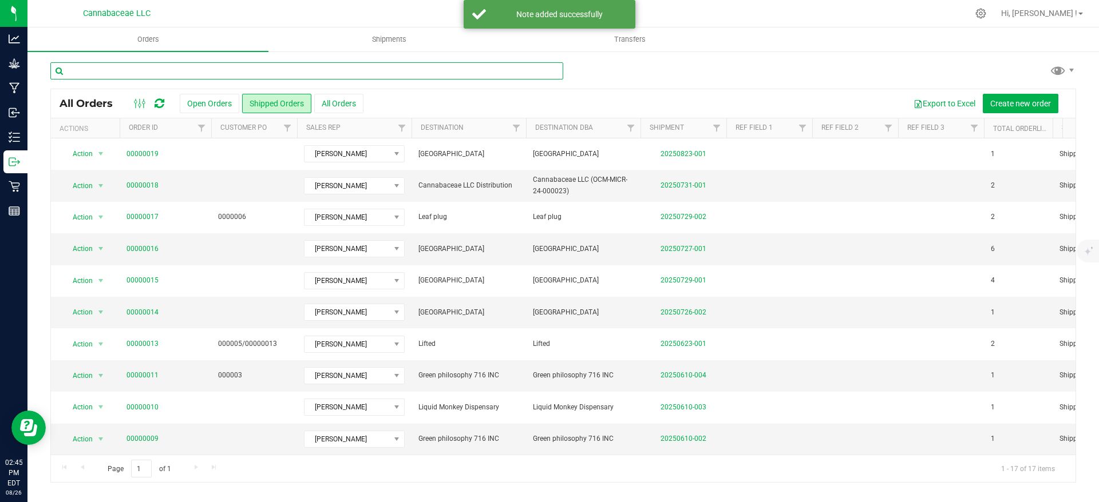
click at [189, 74] on input "text" at bounding box center [306, 70] width 513 height 17
type input "lifted"
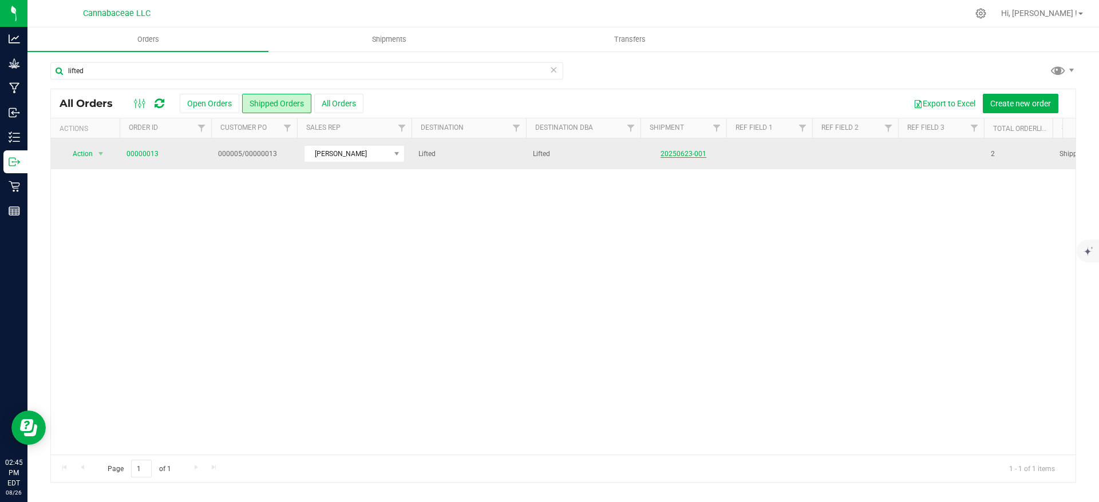
click at [673, 155] on link "20250623-001" at bounding box center [683, 154] width 46 height 8
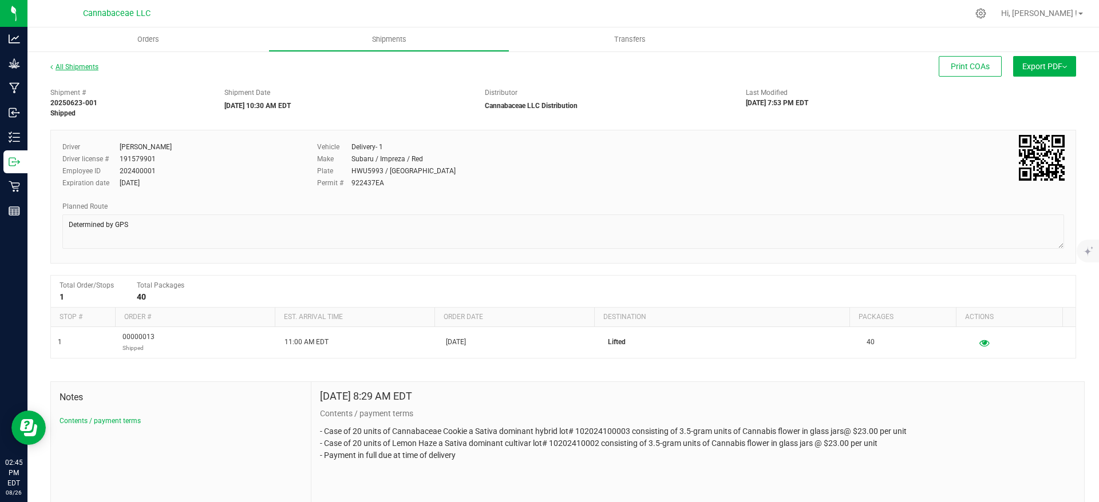
click at [86, 66] on link "All Shipments" at bounding box center [74, 67] width 48 height 8
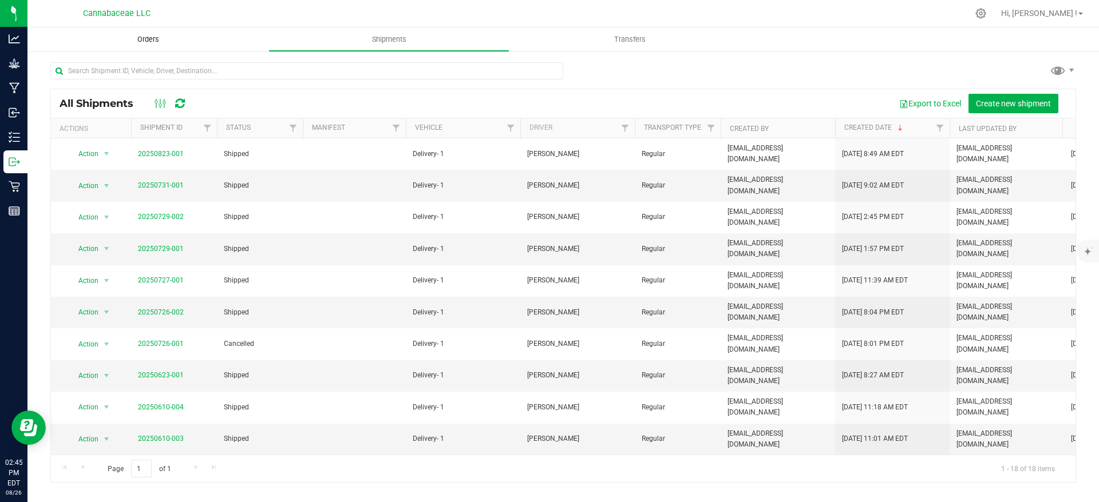
click at [129, 36] on span "Orders" at bounding box center [148, 39] width 53 height 10
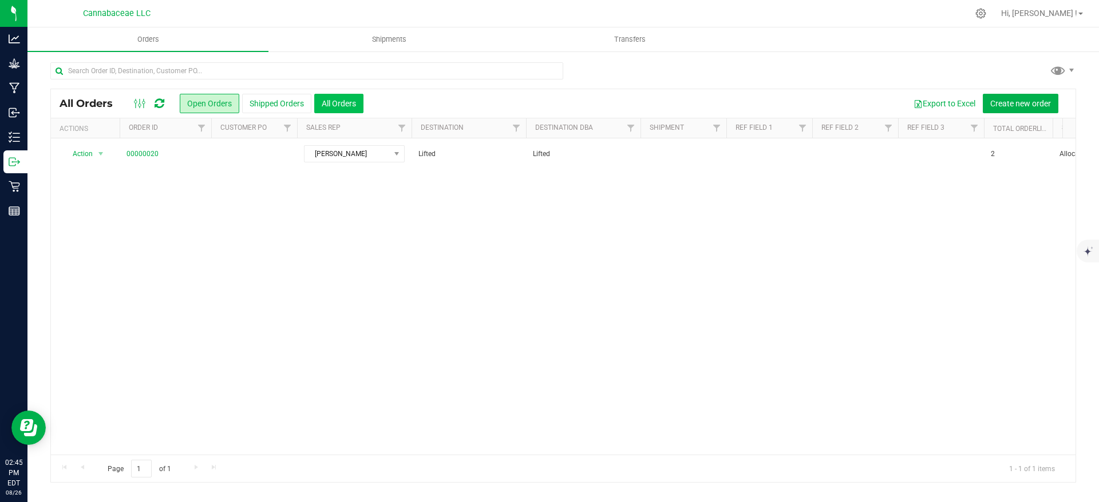
click at [342, 106] on button "All Orders" at bounding box center [338, 103] width 49 height 19
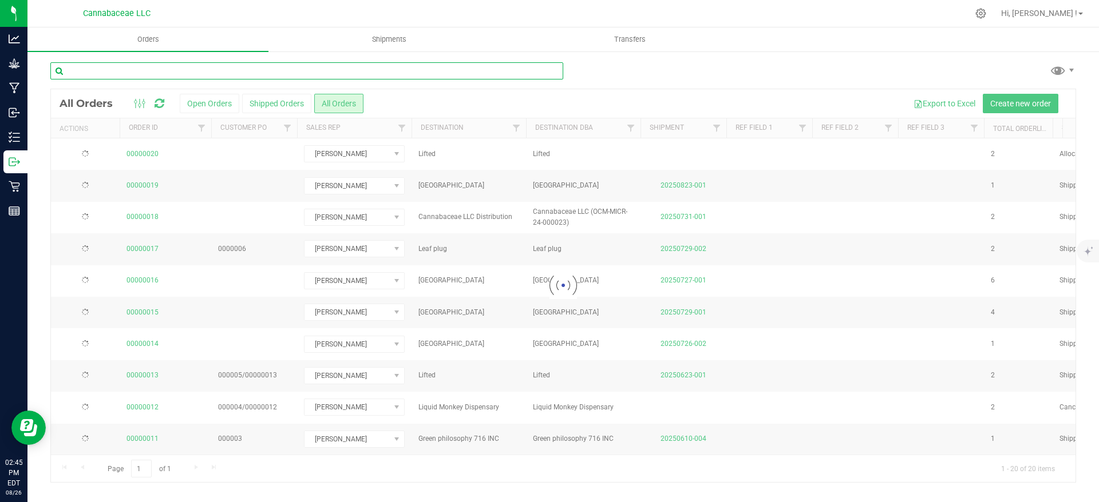
click at [183, 72] on input "text" at bounding box center [306, 70] width 513 height 17
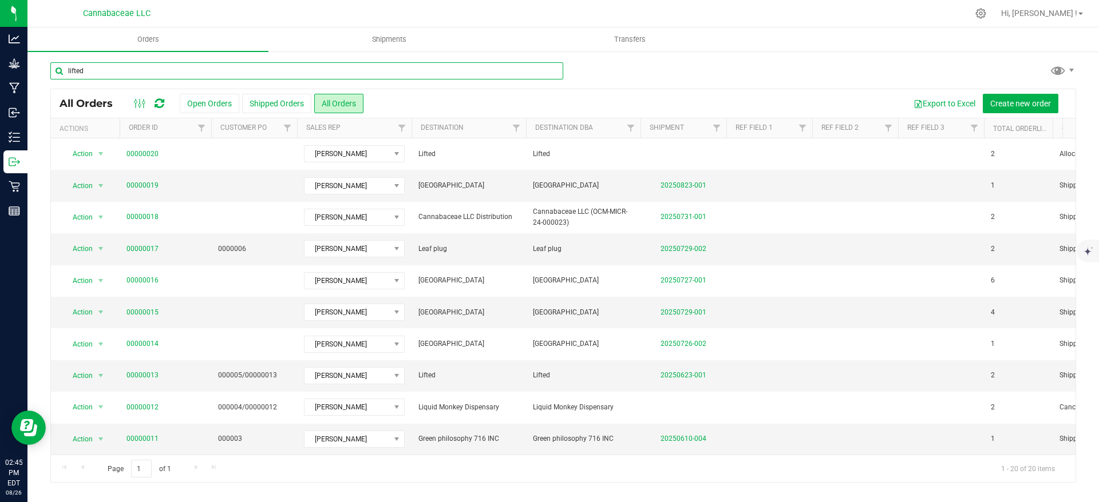
type input "lifted"
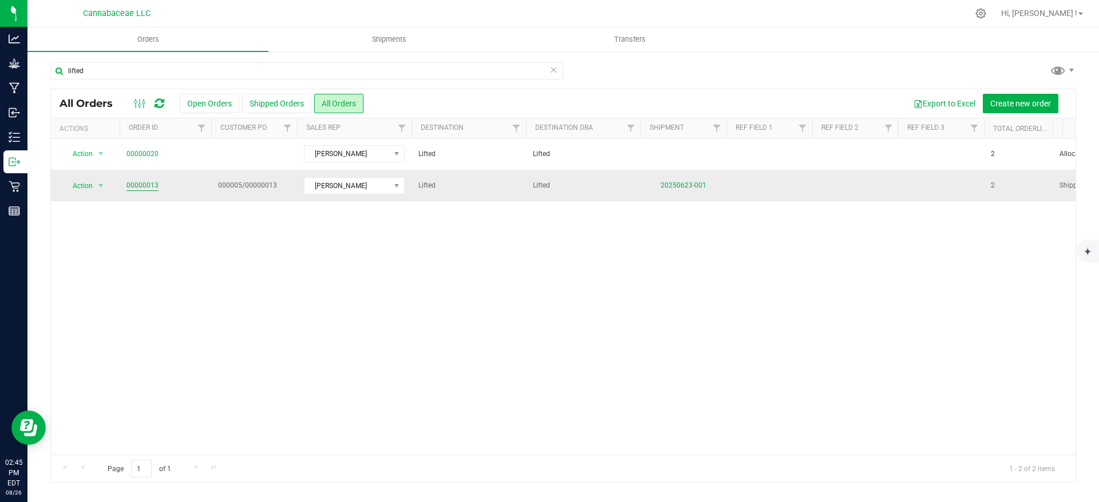
click at [145, 186] on link "00000013" at bounding box center [142, 185] width 32 height 11
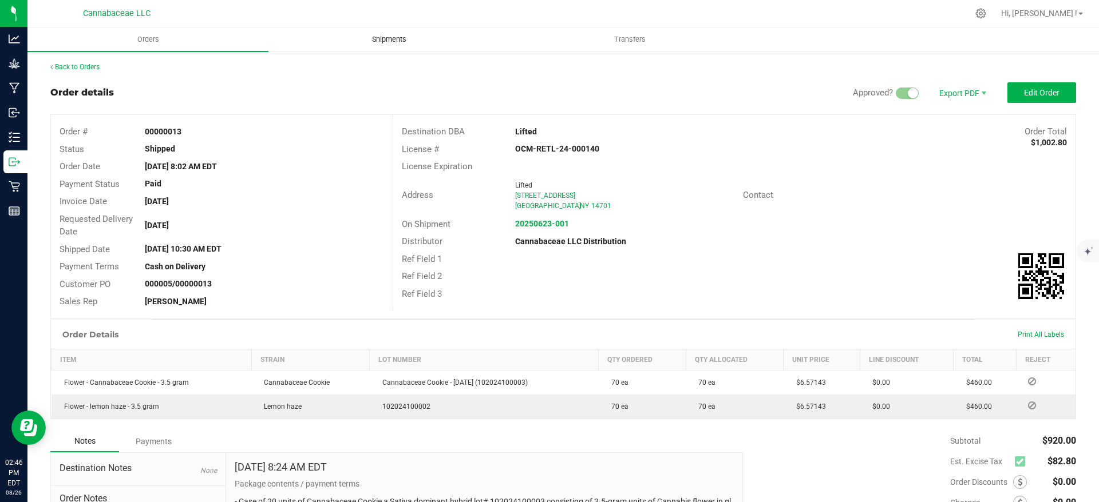
click at [385, 48] on uib-tab-heading "Shipments" at bounding box center [389, 39] width 240 height 23
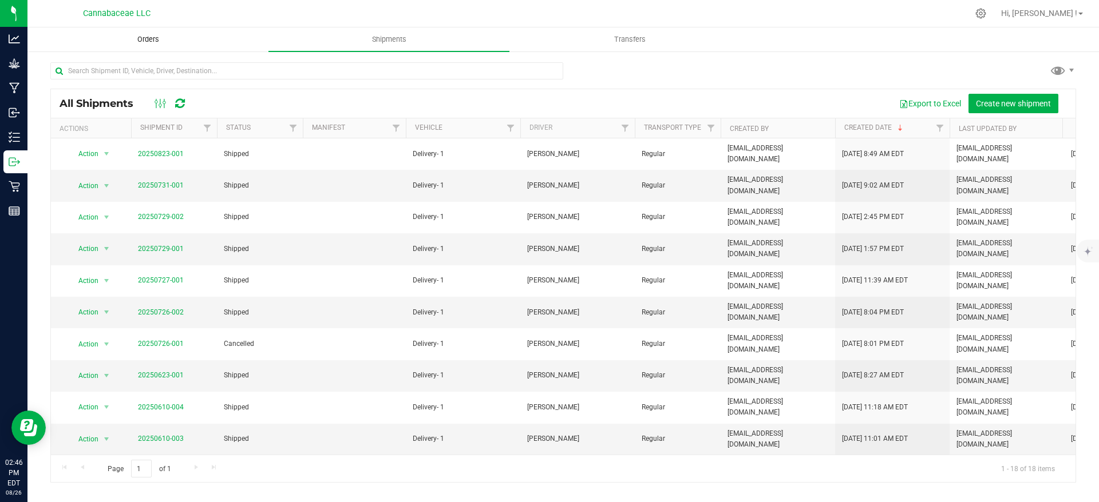
click at [150, 42] on span "Orders" at bounding box center [148, 39] width 53 height 10
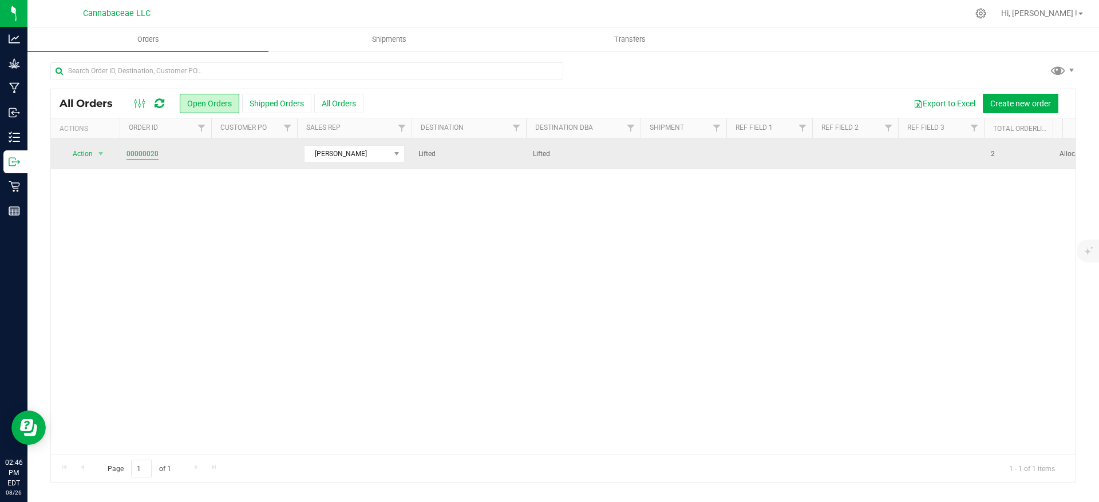
click at [136, 152] on link "00000020" at bounding box center [142, 154] width 32 height 11
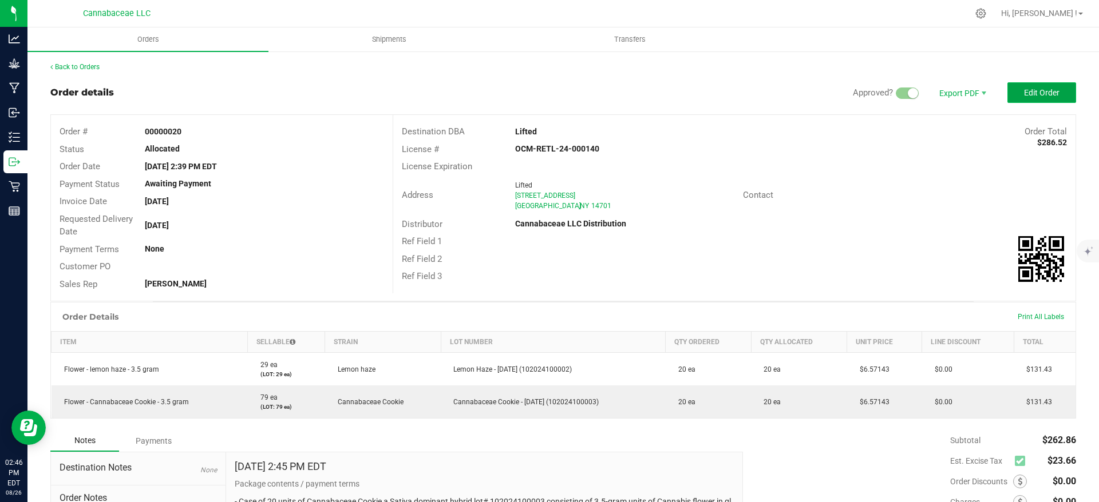
click at [1024, 90] on span "Edit Order" at bounding box center [1041, 92] width 35 height 9
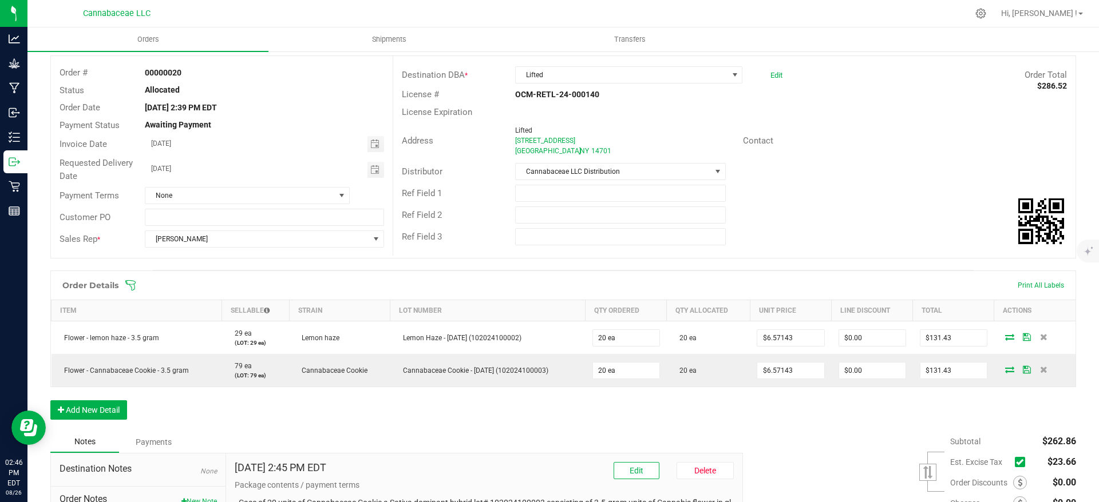
scroll to position [86, 0]
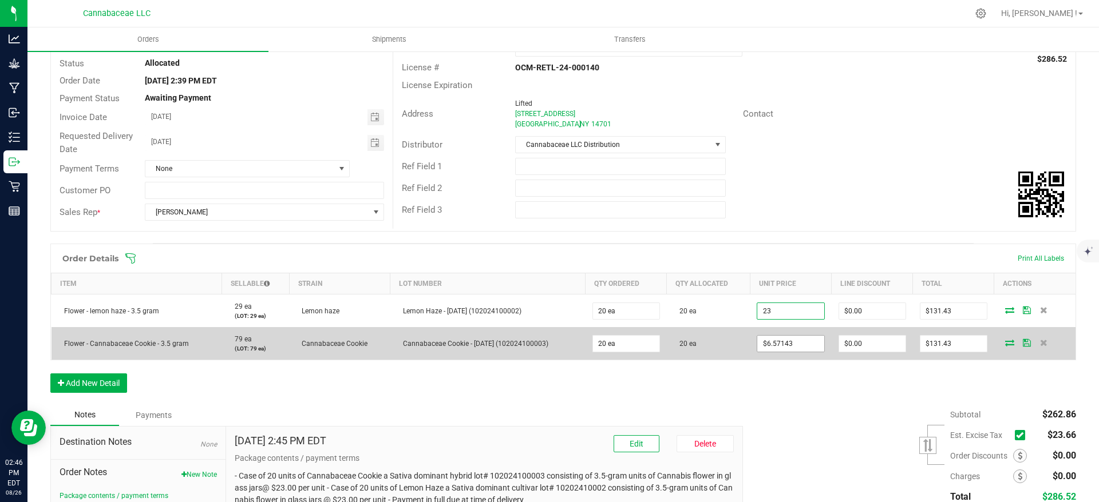
type input "$23.00000"
type input "$460.00"
click at [790, 342] on input "6.57143" at bounding box center [790, 344] width 66 height 16
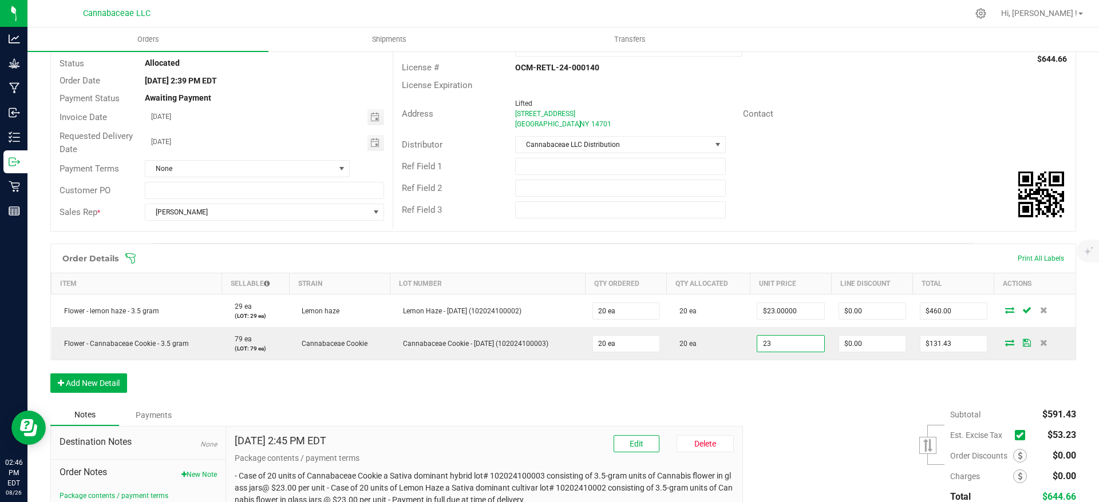
type input "$23.00000"
type input "$460.00"
click at [802, 398] on div "Order Details Print All Labels Item Sellable Strain Lot Number Qty Ordered Qty …" at bounding box center [562, 324] width 1025 height 161
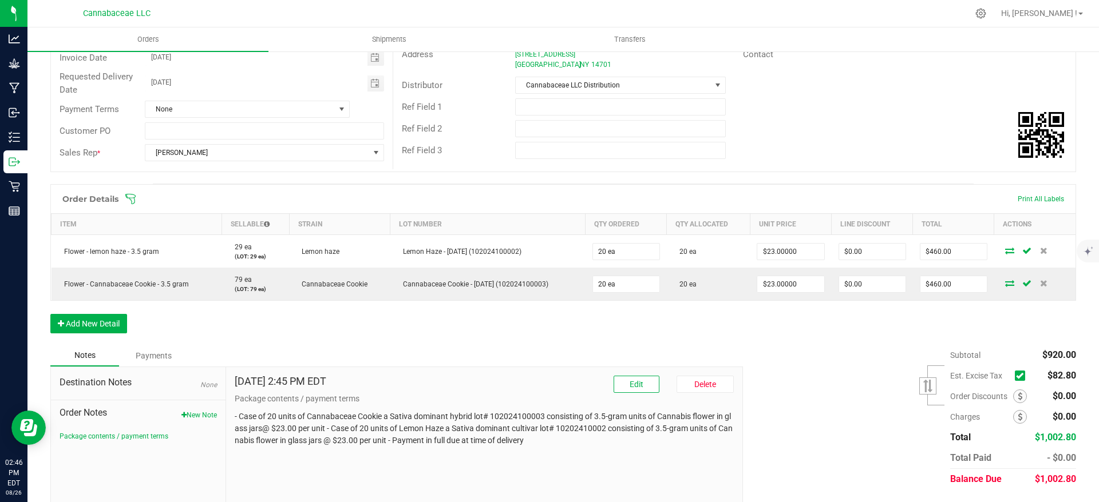
scroll to position [172, 0]
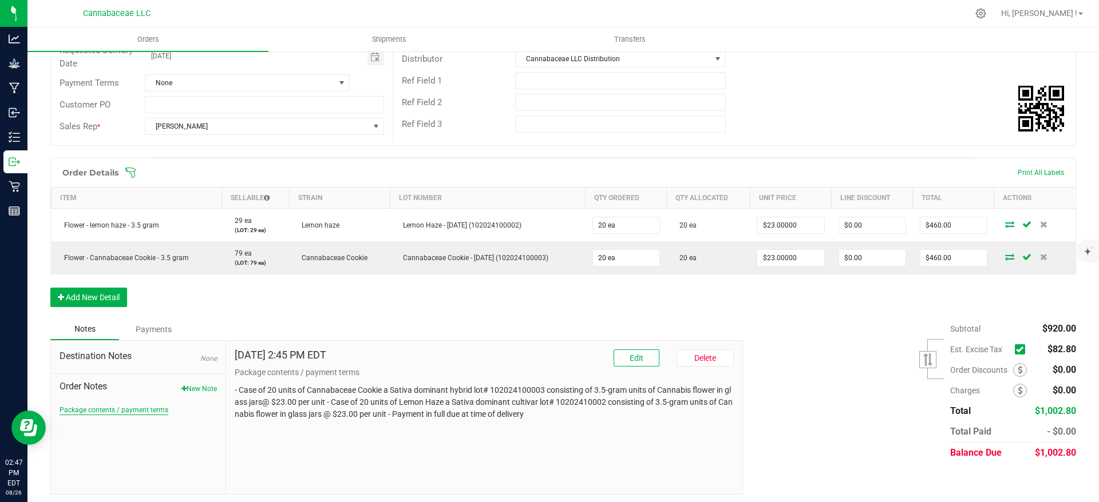
click at [158, 409] on button "Package contents / payment terms" at bounding box center [114, 410] width 109 height 10
click at [397, 414] on p "- Case of 20 units of Cannabaceae Cookie a Sativa dominant hybrid lot# 10202410…" at bounding box center [484, 402] width 499 height 36
click at [398, 418] on p "- Case of 20 units of Cannabaceae Cookie a Sativa dominant hybrid lot# 10202410…" at bounding box center [484, 402] width 499 height 36
click at [403, 418] on p "- Case of 20 units of Cannabaceae Cookie a Sativa dominant hybrid lot# 10202410…" at bounding box center [484, 402] width 499 height 36
click at [617, 357] on button "Edit" at bounding box center [636, 358] width 46 height 17
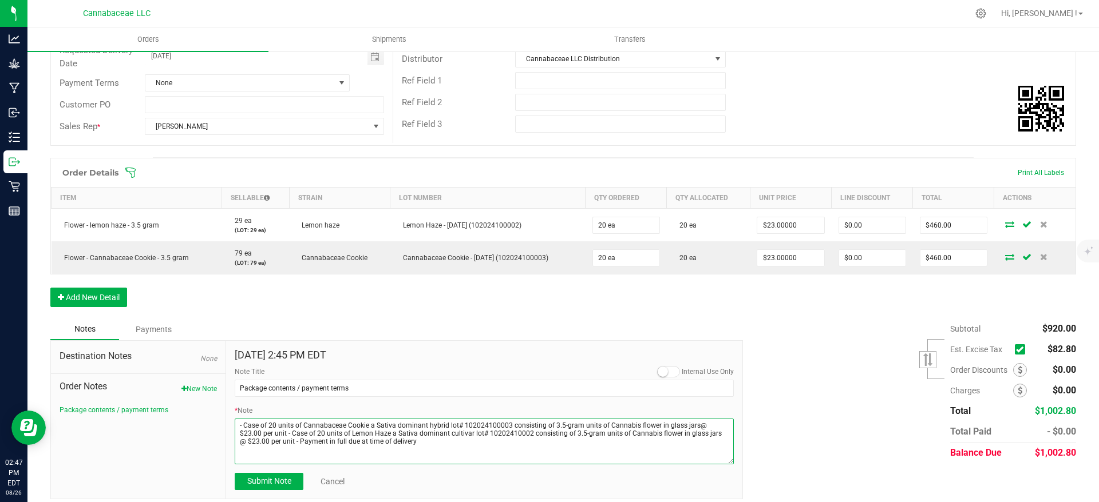
click at [262, 434] on textarea "* Note" at bounding box center [484, 442] width 499 height 46
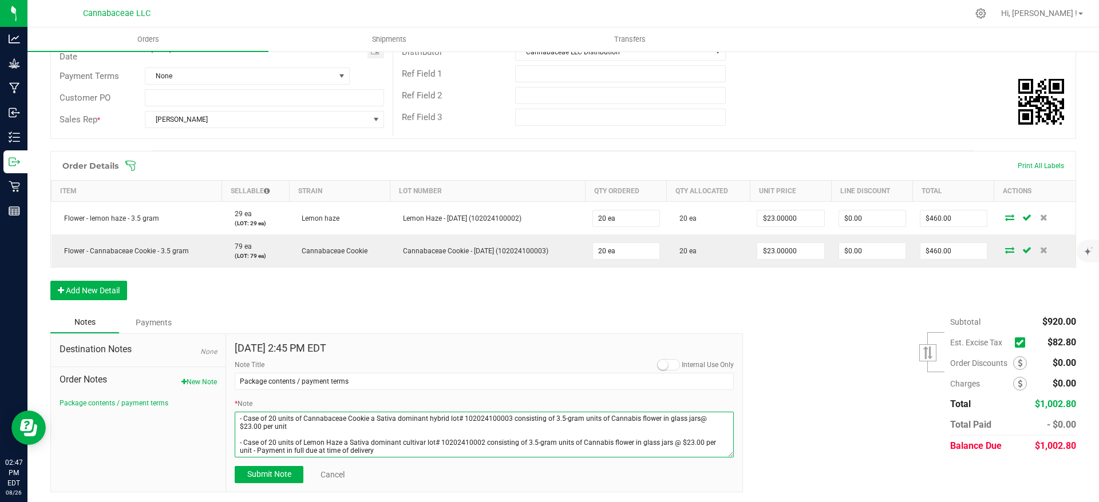
scroll to position [180, 0]
click at [235, 448] on textarea "* Note" at bounding box center [484, 433] width 499 height 46
click at [248, 432] on textarea "* Note" at bounding box center [484, 433] width 499 height 46
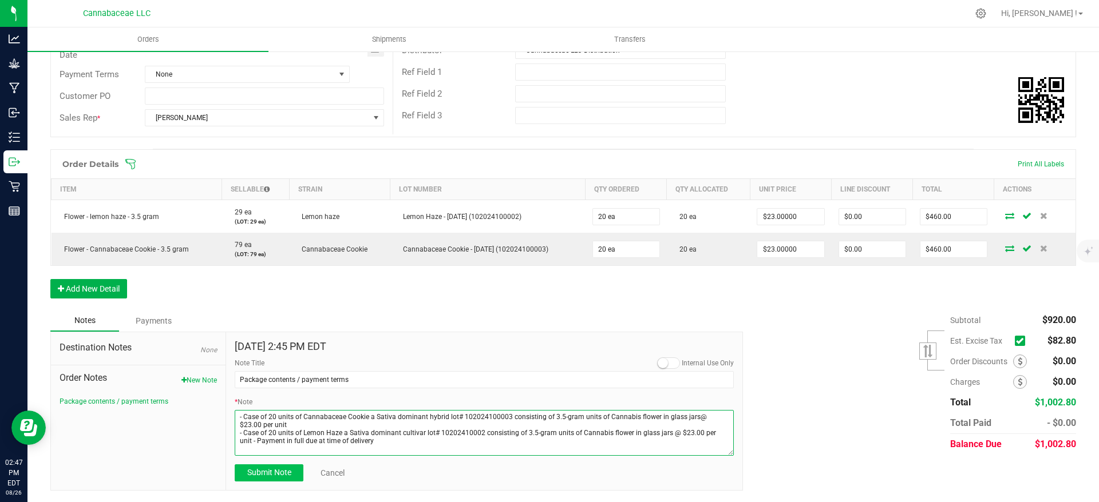
type textarea "- Case of 20 units of Cannabaceae Cookie a Sativa dominant hybrid lot# 10202410…"
click at [276, 476] on span "Submit Note" at bounding box center [269, 472] width 44 height 9
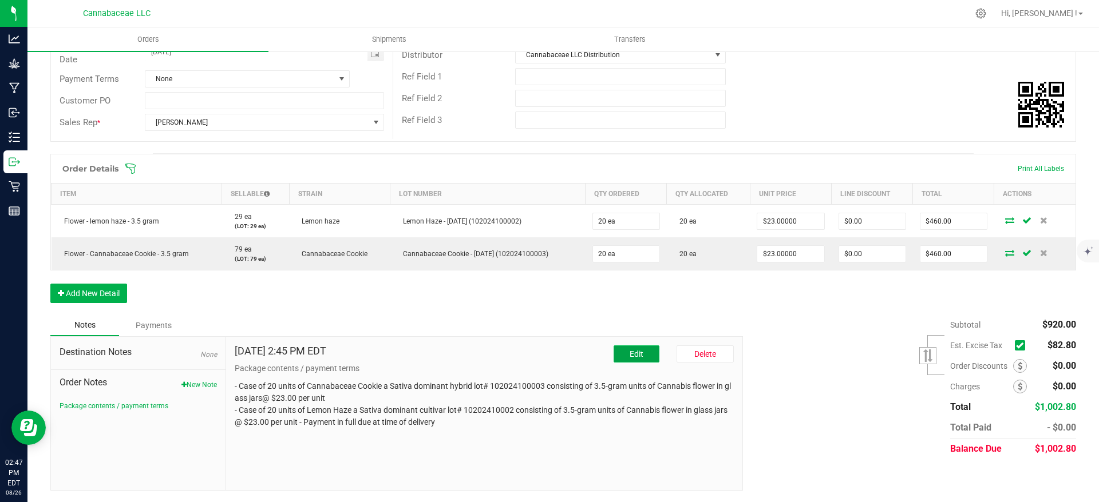
click at [629, 359] on span "Edit" at bounding box center [636, 354] width 14 height 9
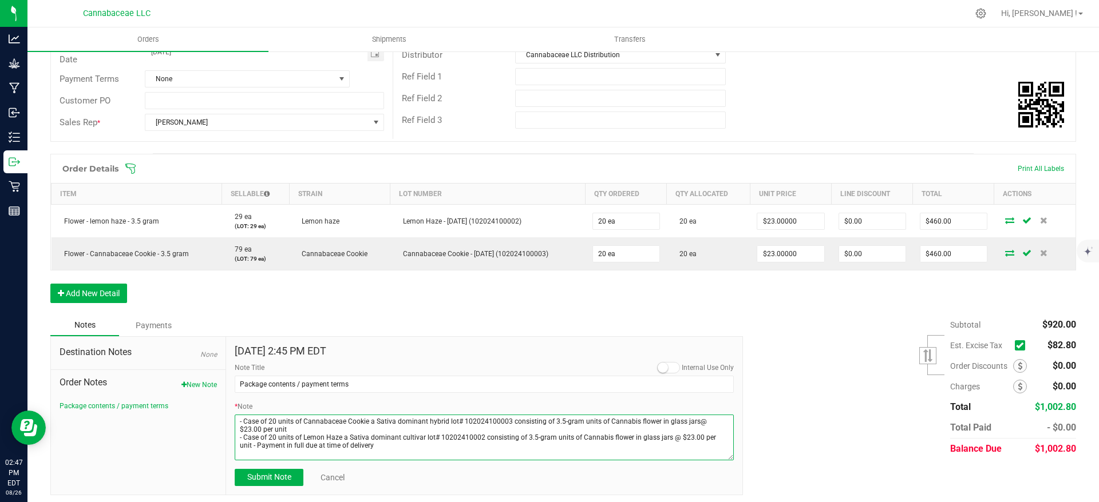
click at [686, 425] on textarea "* Note" at bounding box center [484, 438] width 499 height 46
type textarea "- Case of 20 units of Cannabaceae Cookie a Sativa dominant hybrid lot# 10202410…"
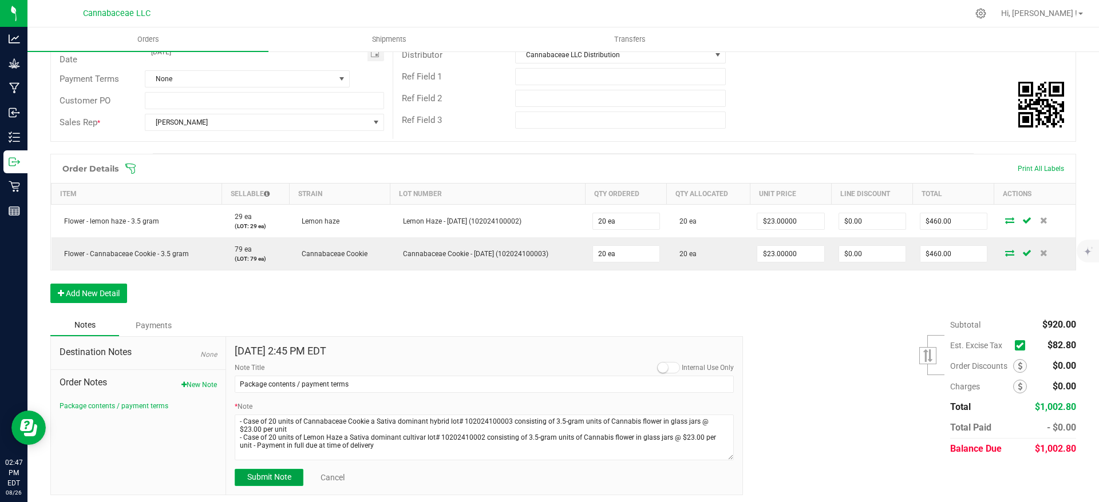
click at [280, 477] on span "Submit Note" at bounding box center [269, 477] width 44 height 9
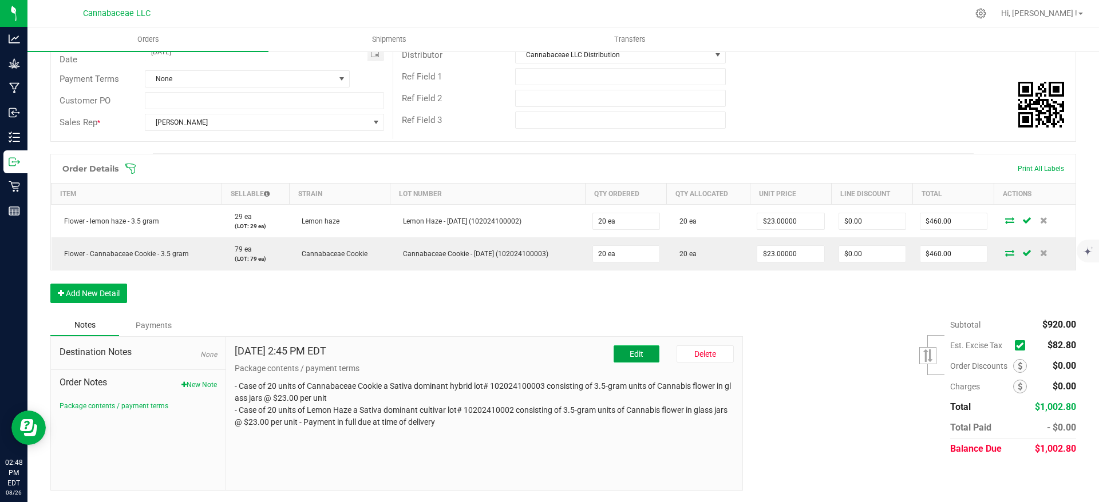
click at [632, 358] on span "Edit" at bounding box center [636, 354] width 14 height 9
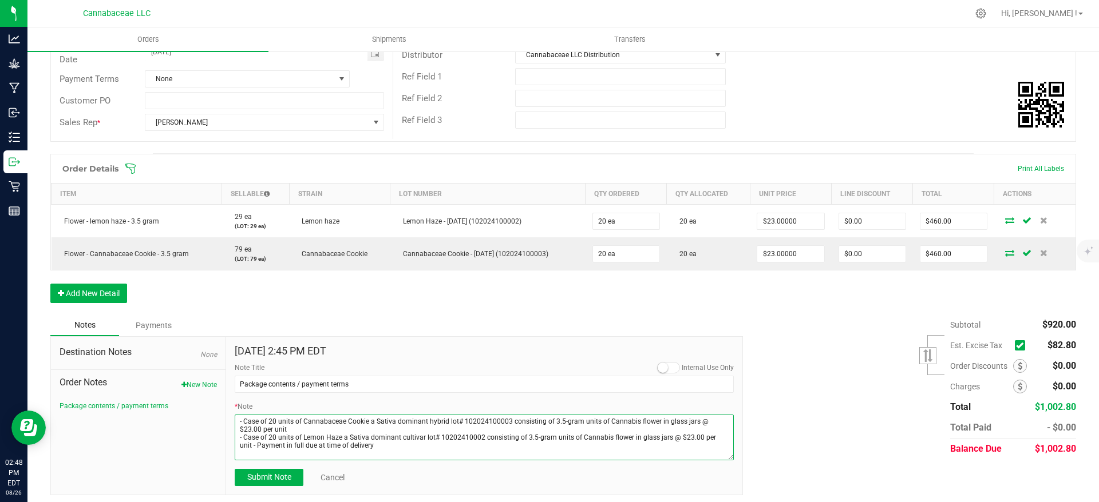
click at [650, 437] on textarea "* Note" at bounding box center [484, 438] width 499 height 46
click at [633, 447] on textarea "* Note" at bounding box center [484, 438] width 499 height 46
click at [635, 443] on textarea "* Note" at bounding box center [484, 438] width 499 height 46
click at [677, 439] on textarea "* Note" at bounding box center [484, 438] width 499 height 46
click at [666, 442] on textarea "* Note" at bounding box center [484, 438] width 499 height 46
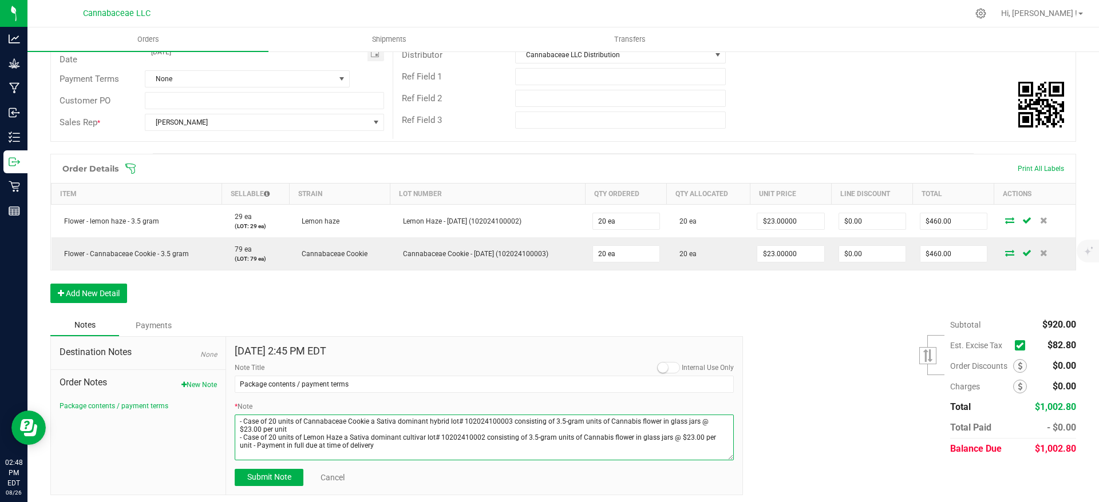
click at [655, 443] on textarea "* Note" at bounding box center [484, 438] width 499 height 46
click at [635, 445] on textarea "* Note" at bounding box center [484, 438] width 499 height 46
click at [627, 446] on textarea "* Note" at bounding box center [484, 438] width 499 height 46
click at [632, 443] on textarea "* Note" at bounding box center [484, 438] width 499 height 46
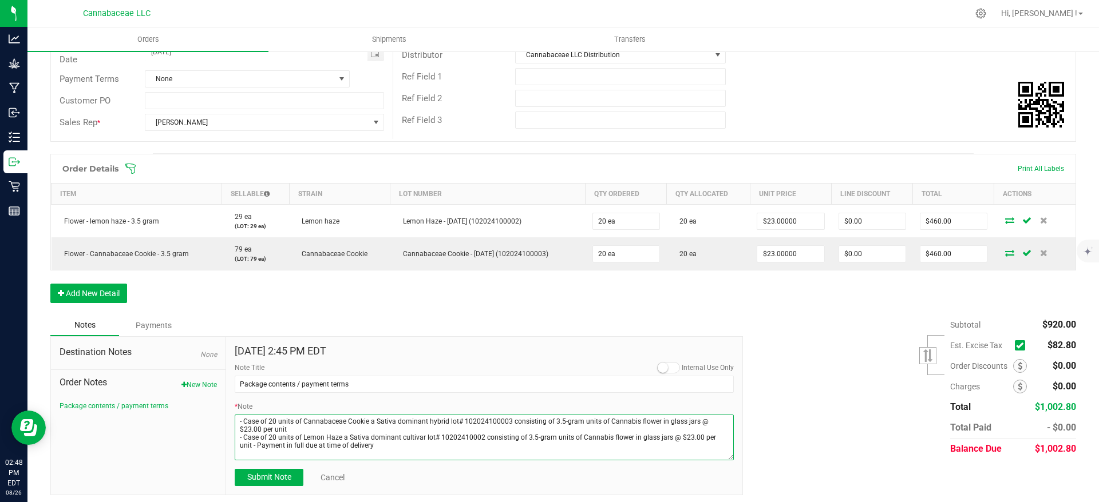
click at [632, 443] on textarea "* Note" at bounding box center [484, 438] width 499 height 46
click at [684, 441] on textarea "* Note" at bounding box center [484, 438] width 499 height 46
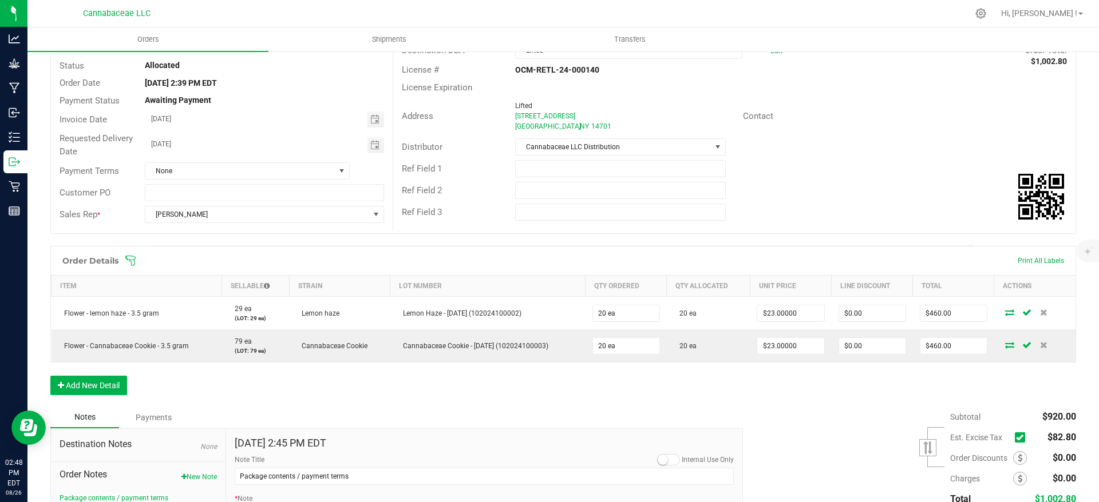
scroll to position [180, 0]
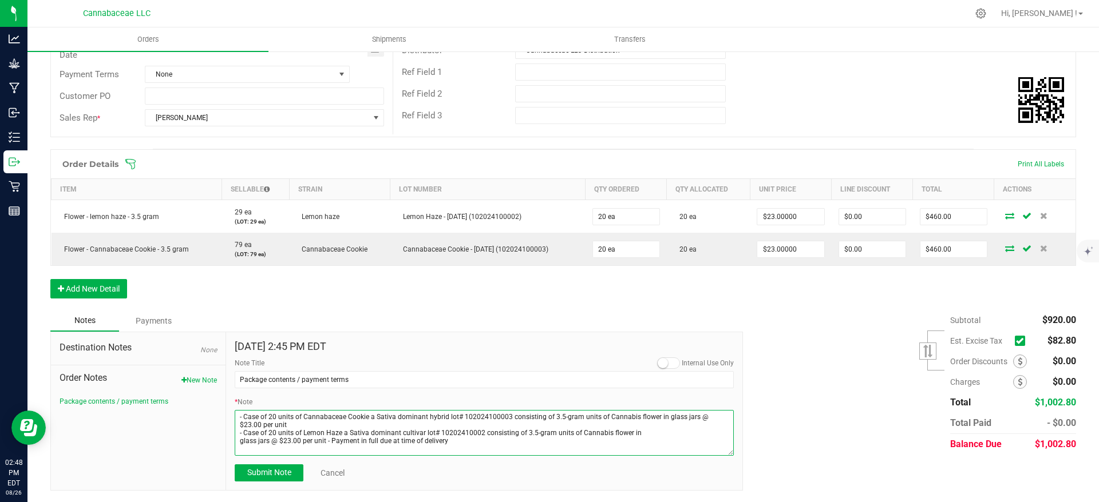
click at [322, 447] on textarea "* Note" at bounding box center [484, 433] width 499 height 46
type textarea "- Case of 20 units of Cannabaceae Cookie a Sativa dominant hybrid lot# 10202410…"
click at [263, 477] on span "Submit Note" at bounding box center [269, 472] width 44 height 9
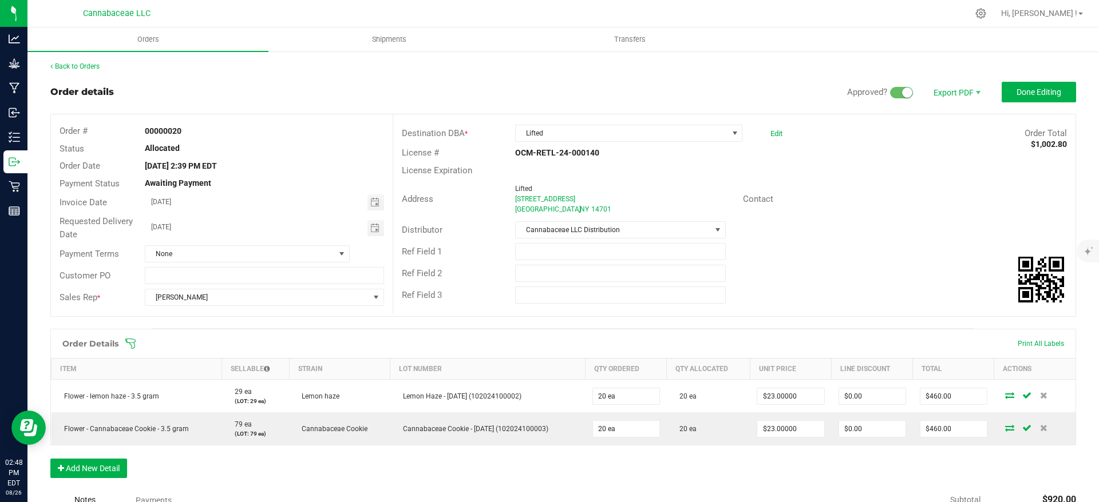
scroll to position [0, 0]
click at [1034, 86] on button "Done Editing" at bounding box center [1038, 92] width 74 height 21
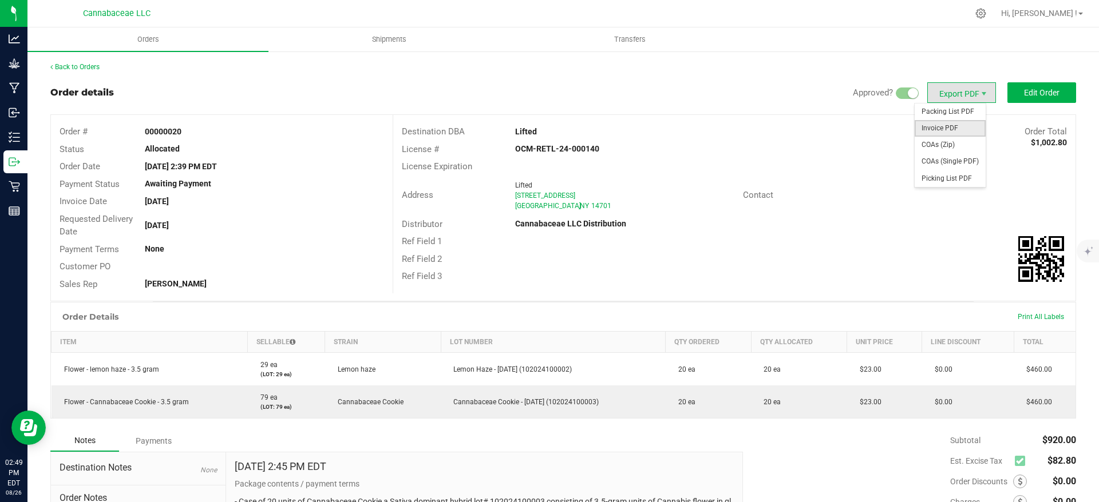
click at [942, 124] on span "Invoice PDF" at bounding box center [949, 128] width 71 height 17
click at [1042, 95] on span "Edit Order" at bounding box center [1041, 92] width 35 height 9
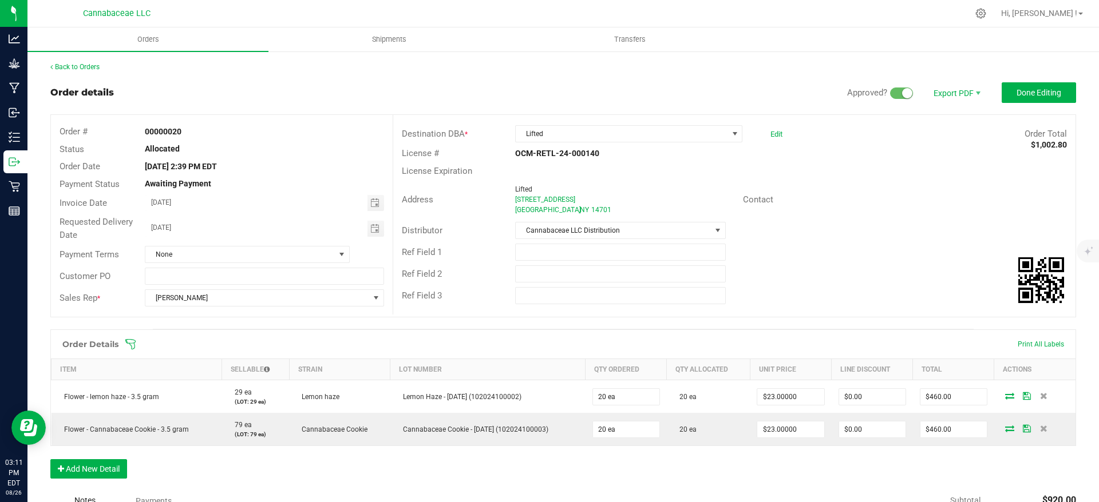
click at [176, 133] on strong "00000020" at bounding box center [163, 131] width 37 height 9
click at [215, 106] on outbound-order-header "Order details Approved? Export PDF Done Editing Order # 00000020 Status Allocat…" at bounding box center [562, 205] width 1025 height 247
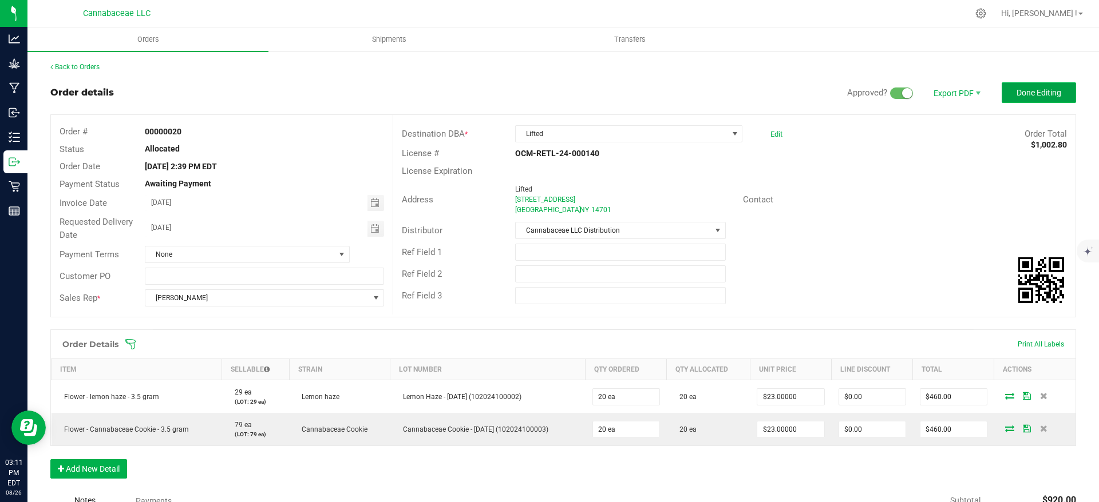
click at [1007, 101] on button "Done Editing" at bounding box center [1038, 92] width 74 height 21
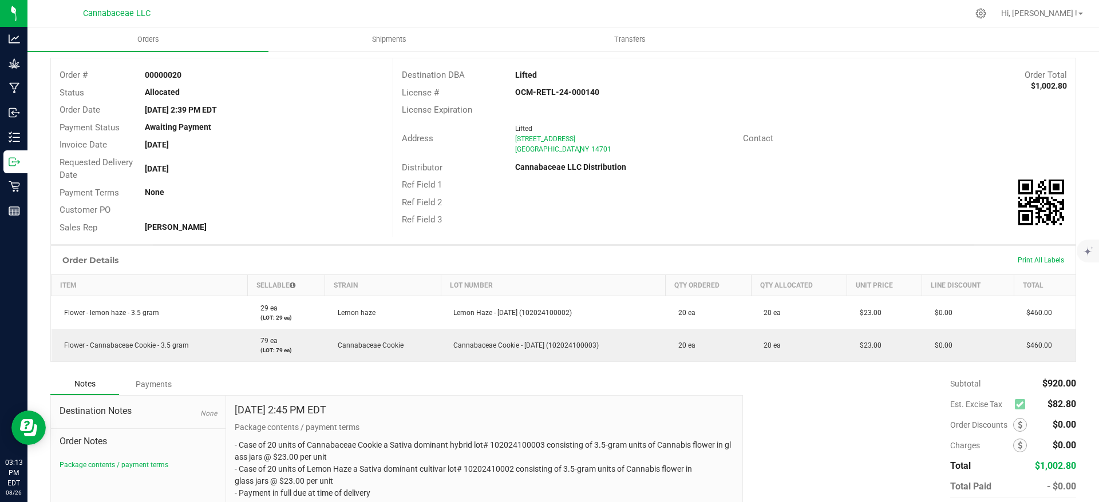
scroll to position [30, 0]
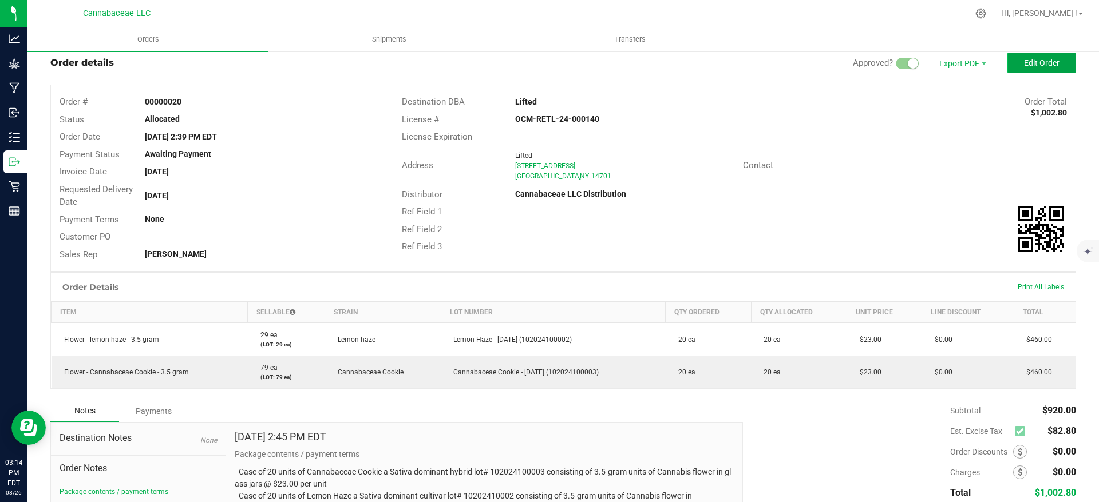
click at [1024, 64] on span "Edit Order" at bounding box center [1041, 62] width 35 height 9
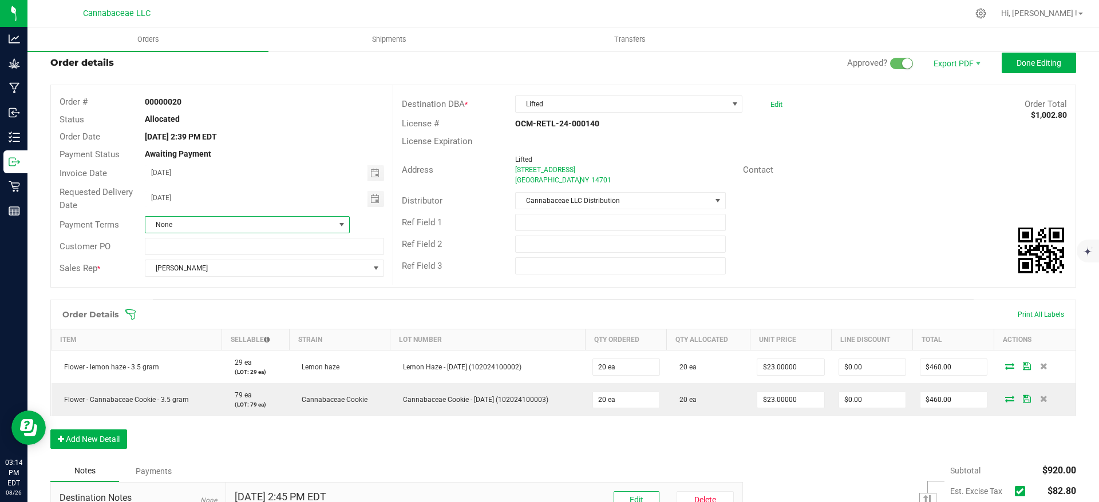
click at [204, 225] on span "None" at bounding box center [239, 225] width 189 height 16
click at [239, 292] on li "Cash on Delivery" at bounding box center [244, 293] width 201 height 19
click at [337, 219] on span at bounding box center [342, 225] width 14 height 16
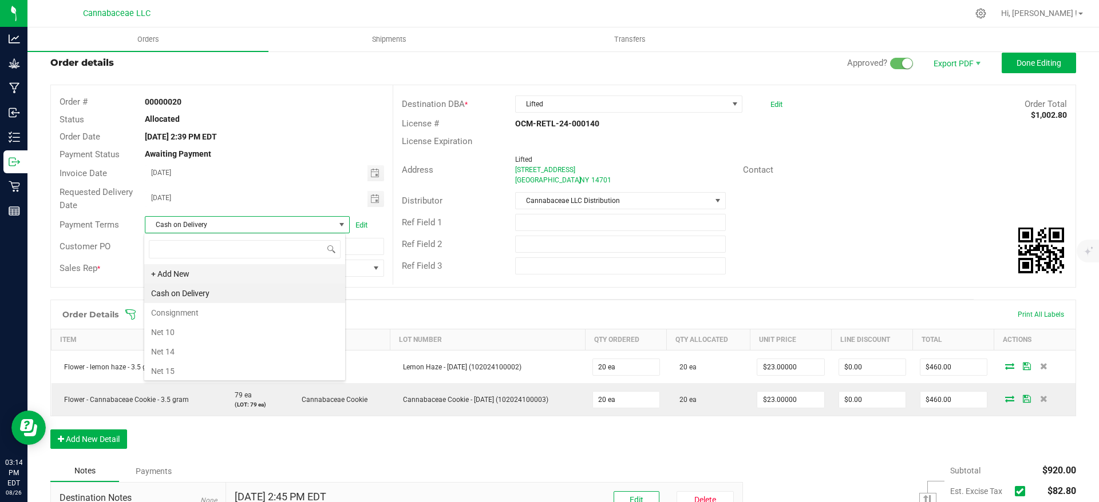
click at [291, 268] on li "+ Add New" at bounding box center [244, 273] width 201 height 19
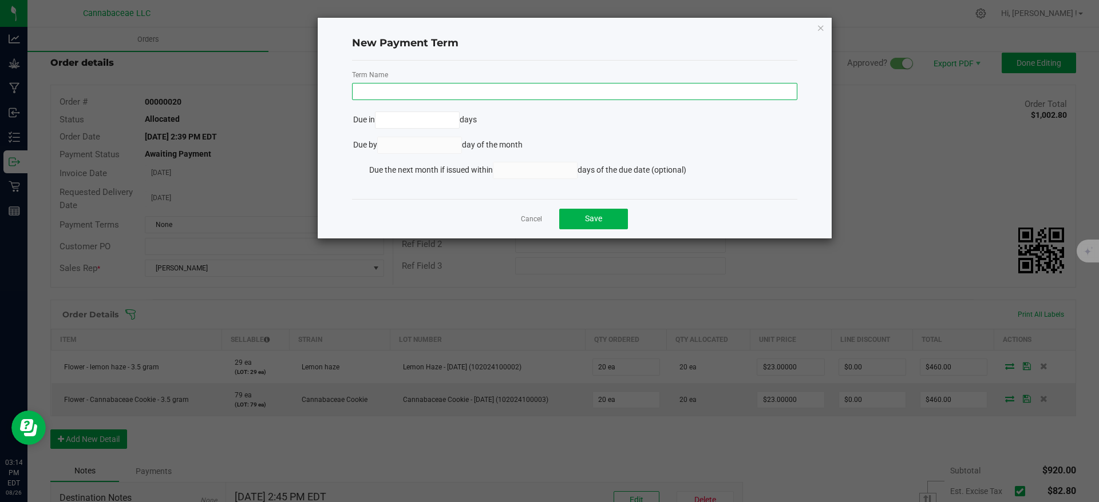
click at [390, 92] on input "text" at bounding box center [574, 91] width 445 height 17
click at [382, 88] on input "Payment in full at ttime of delivary" at bounding box center [574, 91] width 445 height 17
click at [382, 93] on input "Payment in full at ttime of delivary" at bounding box center [574, 91] width 445 height 17
click at [383, 91] on input "Payment in full at ttime of delivary" at bounding box center [574, 91] width 445 height 17
type input "Payment d in full at ttime of delivary"
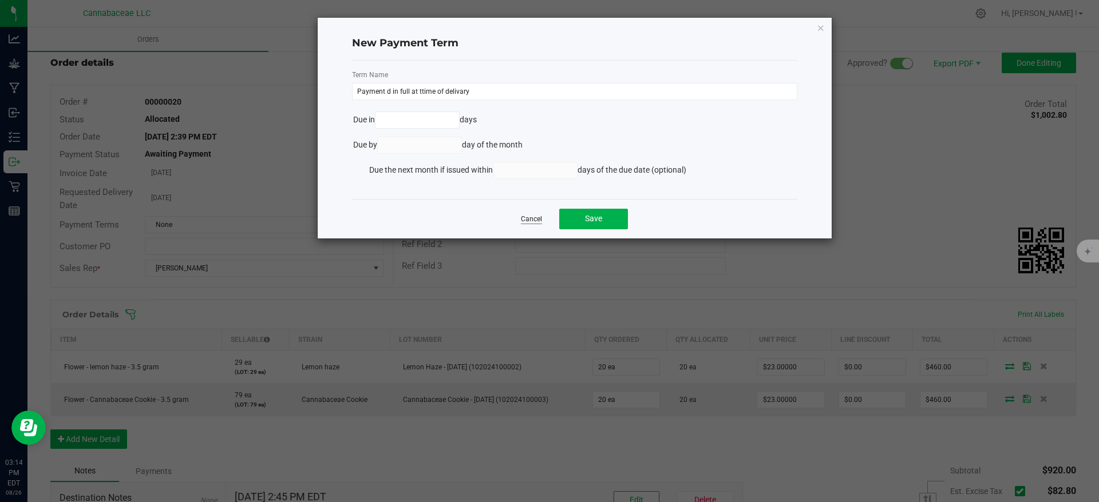
click at [526, 215] on link "Cancel" at bounding box center [531, 220] width 21 height 10
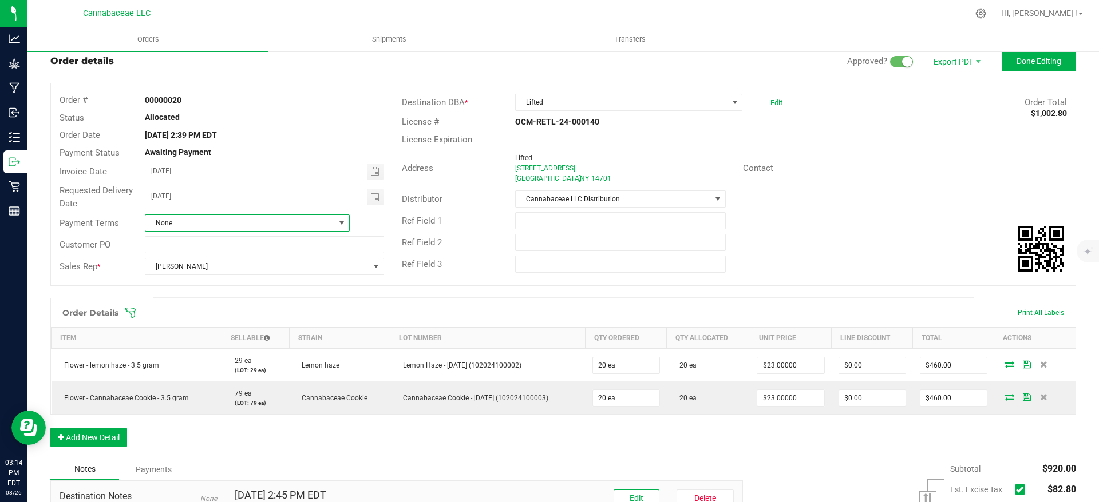
scroll to position [4, 0]
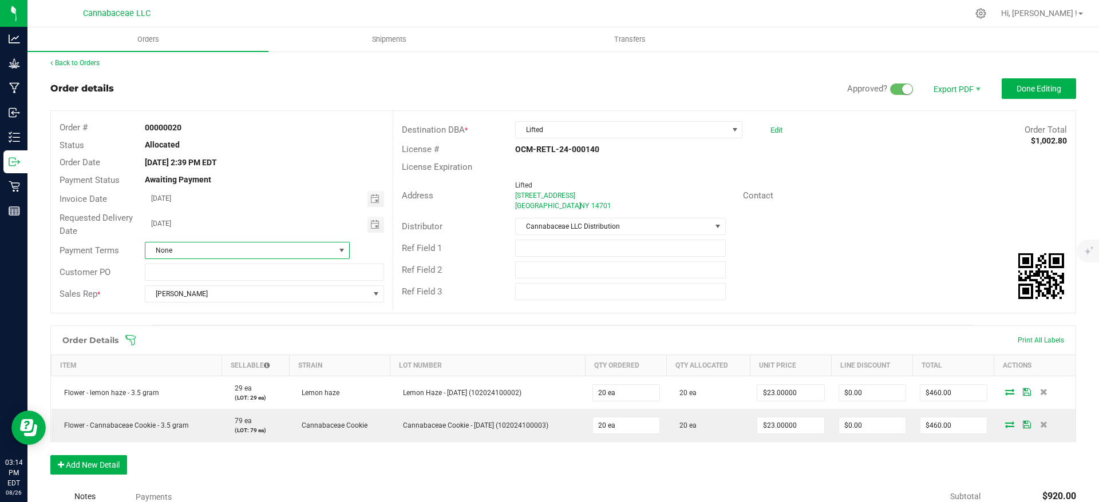
click at [210, 247] on span "None" at bounding box center [239, 251] width 189 height 16
click at [219, 302] on li "+ Add New" at bounding box center [244, 299] width 201 height 19
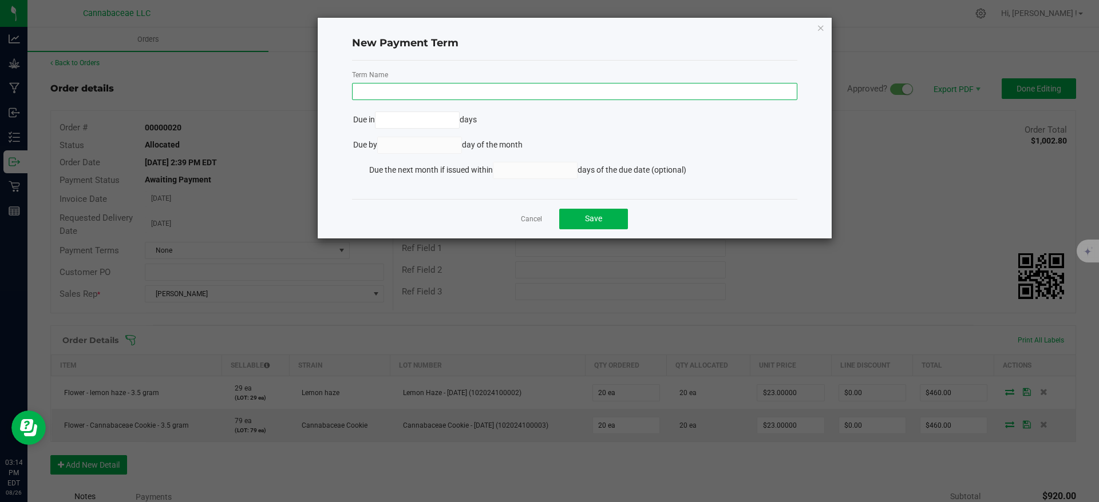
click at [378, 85] on input "text" at bounding box center [574, 91] width 445 height 17
type input "p"
type input "Ful payment due at time of delivery"
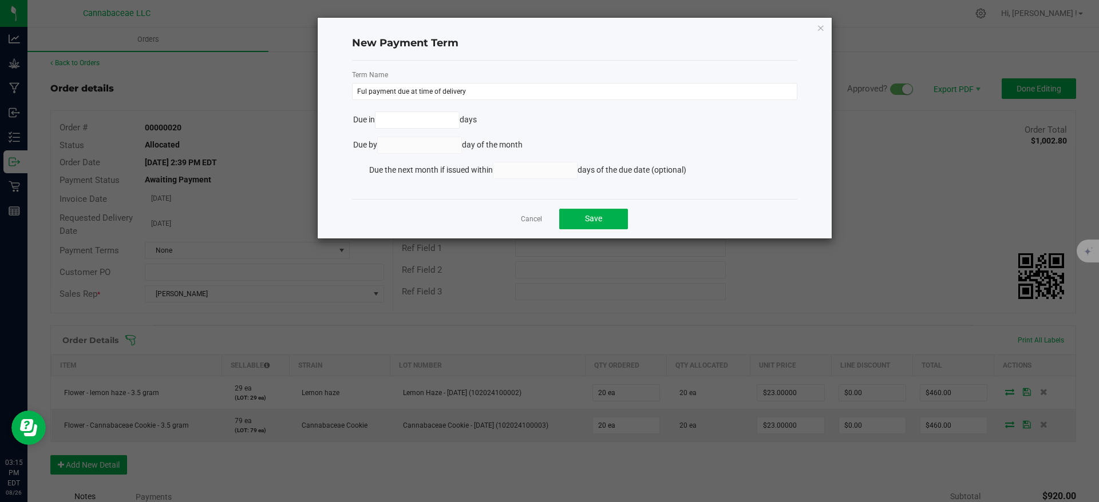
click at [574, 120] on li "Due in days" at bounding box center [574, 124] width 445 height 25
click at [605, 217] on button "Save" at bounding box center [593, 219] width 69 height 21
click at [398, 118] on input at bounding box center [417, 120] width 84 height 16
type input "0"
click at [387, 142] on kendo-numerictextbox at bounding box center [419, 145] width 85 height 17
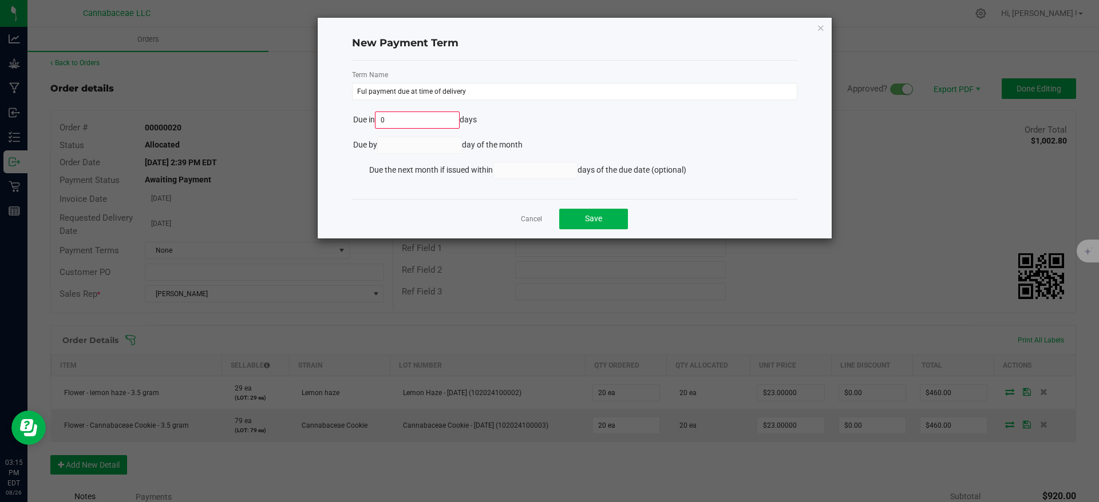
click at [403, 118] on input "0" at bounding box center [417, 120] width 84 height 16
click at [566, 116] on li "Due [DATE]" at bounding box center [574, 124] width 445 height 25
click at [533, 215] on link "Cancel" at bounding box center [531, 220] width 21 height 10
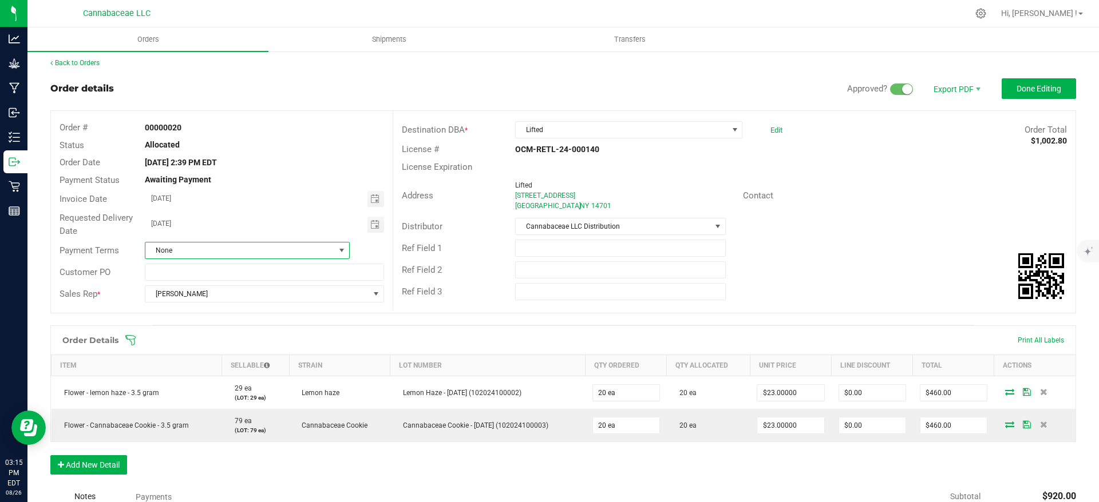
click at [261, 251] on span "None" at bounding box center [239, 251] width 189 height 16
click at [231, 322] on li "Cash on Delivery" at bounding box center [244, 319] width 201 height 19
click at [256, 199] on input "[DATE]" at bounding box center [256, 198] width 222 height 14
click at [309, 148] on div "Allocated" at bounding box center [264, 145] width 256 height 12
click at [361, 251] on link "Edit" at bounding box center [361, 251] width 12 height 9
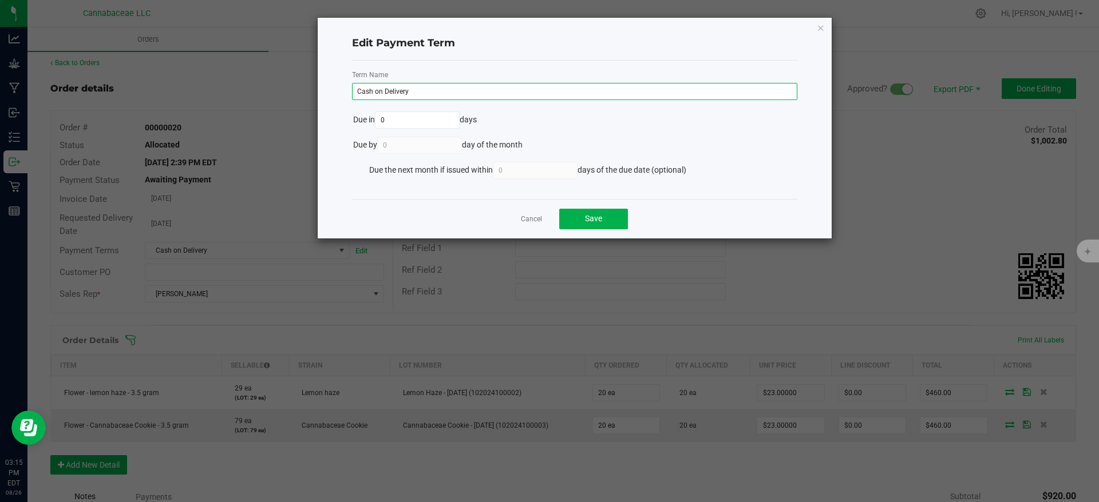
drag, startPoint x: 415, startPoint y: 93, endPoint x: 345, endPoint y: 98, distance: 70.6
click at [345, 98] on div "Term Name Cash on Delivery" at bounding box center [574, 85] width 462 height 30
type input "Ful payment due at time of delivery"
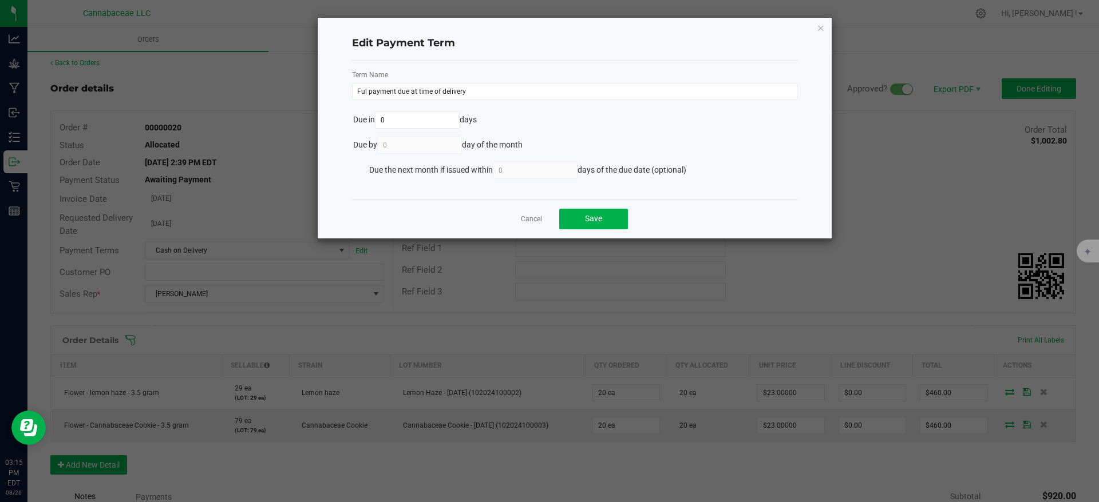
click at [637, 133] on li "Due [DATE]" at bounding box center [574, 124] width 445 height 25
click at [598, 219] on span "Save" at bounding box center [593, 218] width 17 height 9
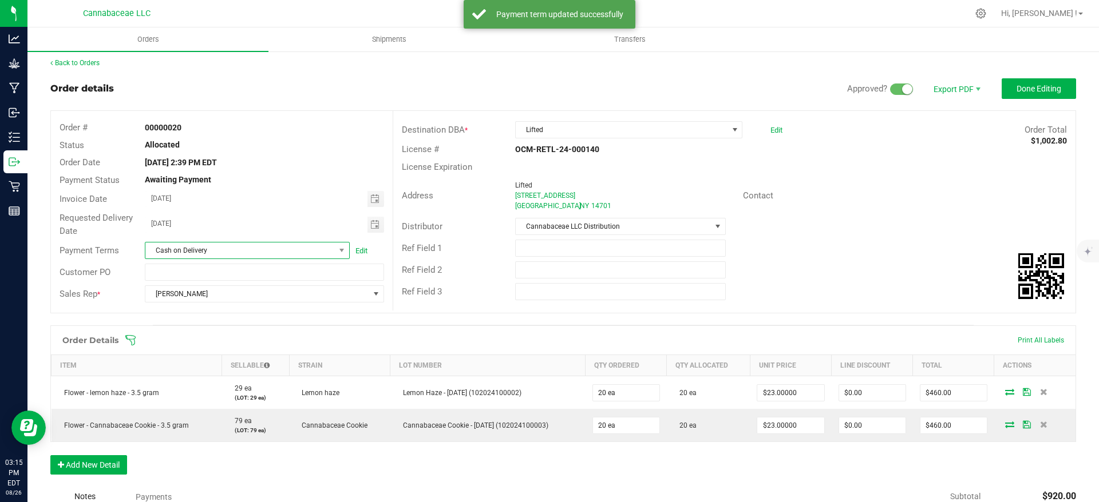
click at [251, 254] on span "Cash on Delivery" at bounding box center [239, 251] width 189 height 16
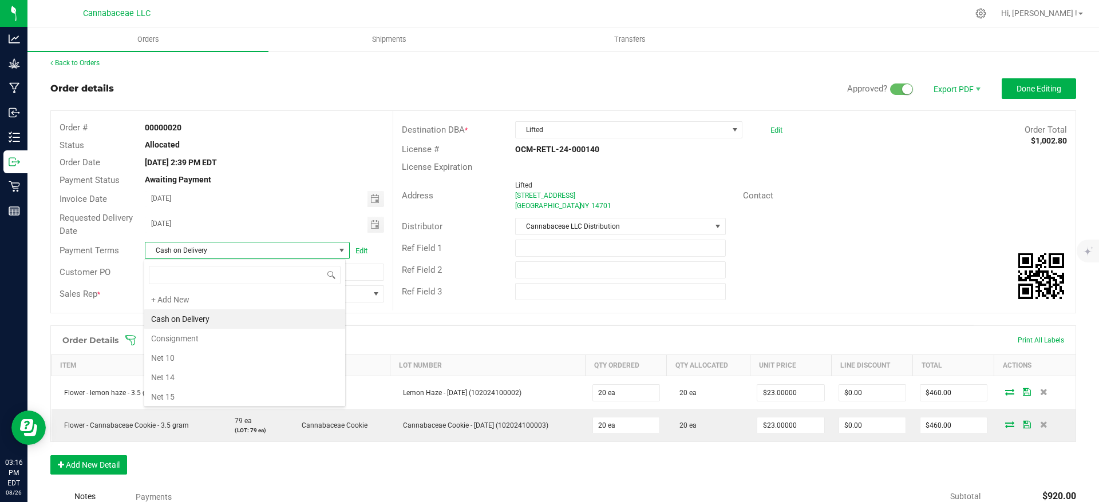
click at [236, 315] on li "Cash on Delivery" at bounding box center [244, 319] width 201 height 19
click at [232, 253] on span "Cash on Delivery" at bounding box center [239, 251] width 189 height 16
click at [212, 300] on li "+ Add New" at bounding box center [244, 299] width 201 height 19
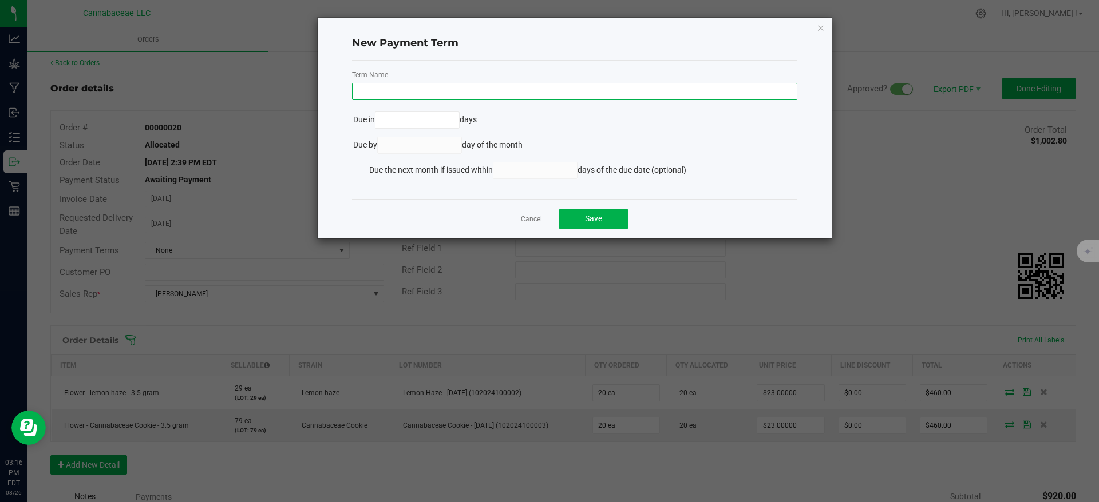
click at [364, 97] on input "text" at bounding box center [574, 91] width 445 height 17
type input "Ful payment due at time of delivery"
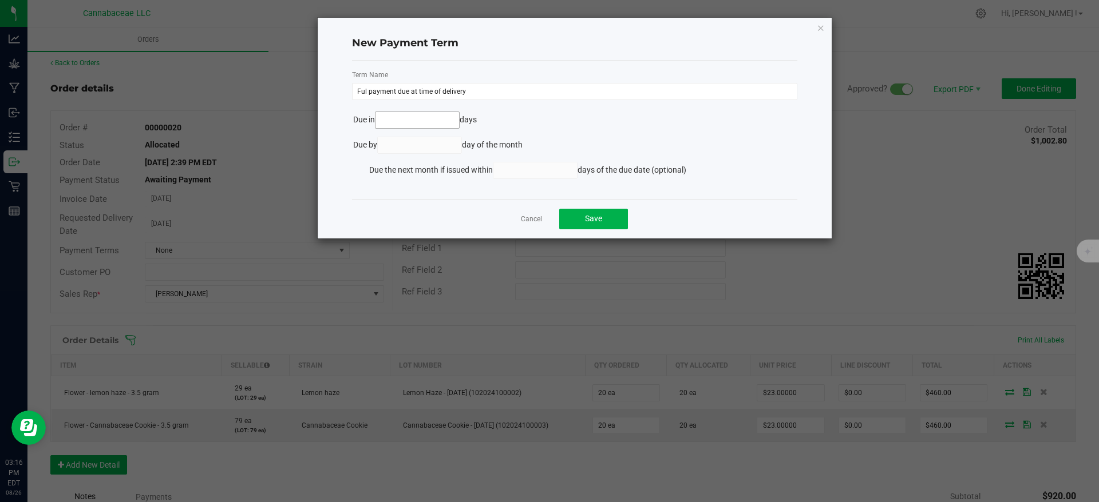
click at [441, 122] on input at bounding box center [417, 120] width 84 height 16
type input "0"
click at [426, 145] on kendo-numerictextbox at bounding box center [419, 145] width 85 height 17
click at [421, 150] on kendo-numerictextbox at bounding box center [419, 145] width 85 height 17
click at [553, 123] on li "Due [DATE]" at bounding box center [574, 124] width 445 height 25
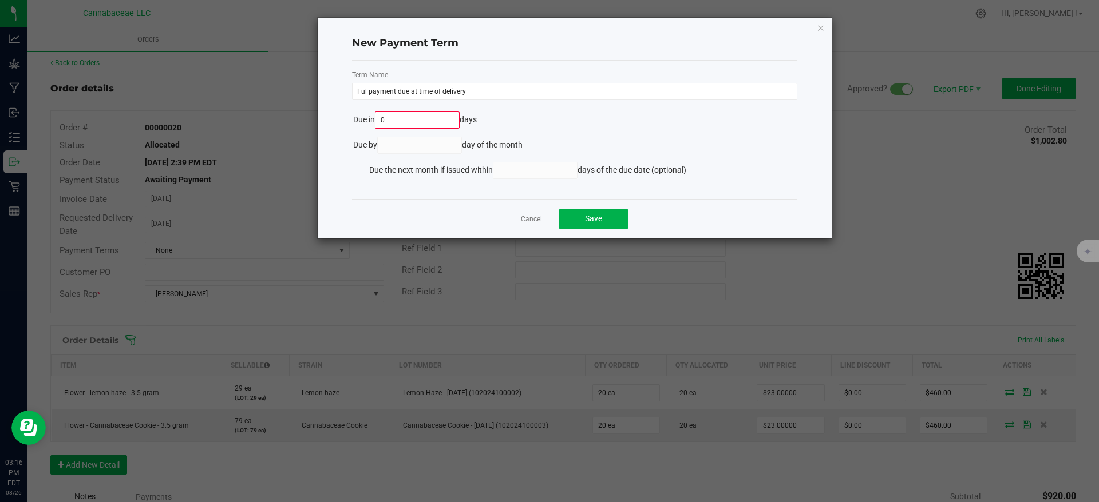
click at [425, 146] on kendo-numerictextbox at bounding box center [419, 145] width 85 height 17
click at [592, 217] on span "Save" at bounding box center [593, 218] width 17 height 9
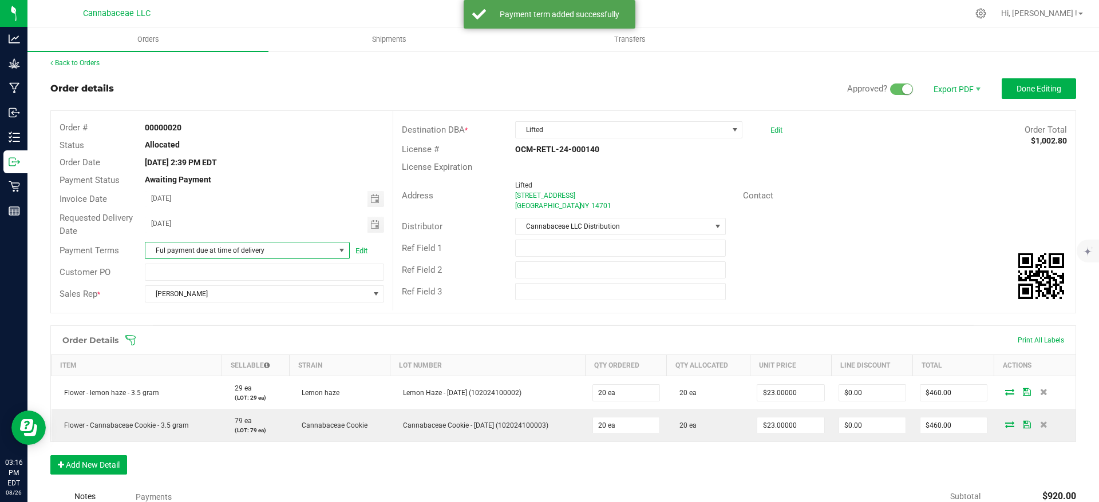
click at [327, 183] on div "Awaiting Payment" at bounding box center [264, 180] width 256 height 12
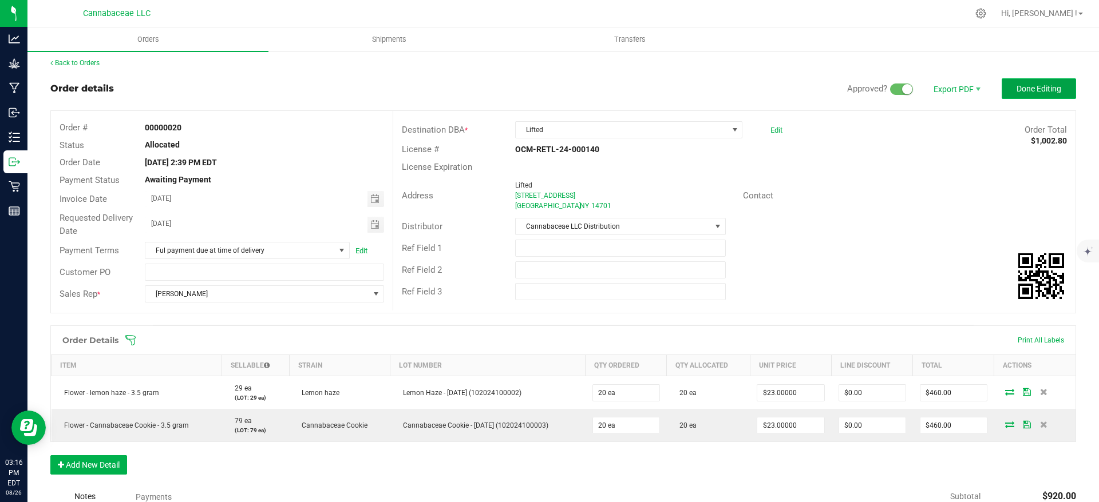
click at [1022, 88] on span "Done Editing" at bounding box center [1038, 88] width 45 height 9
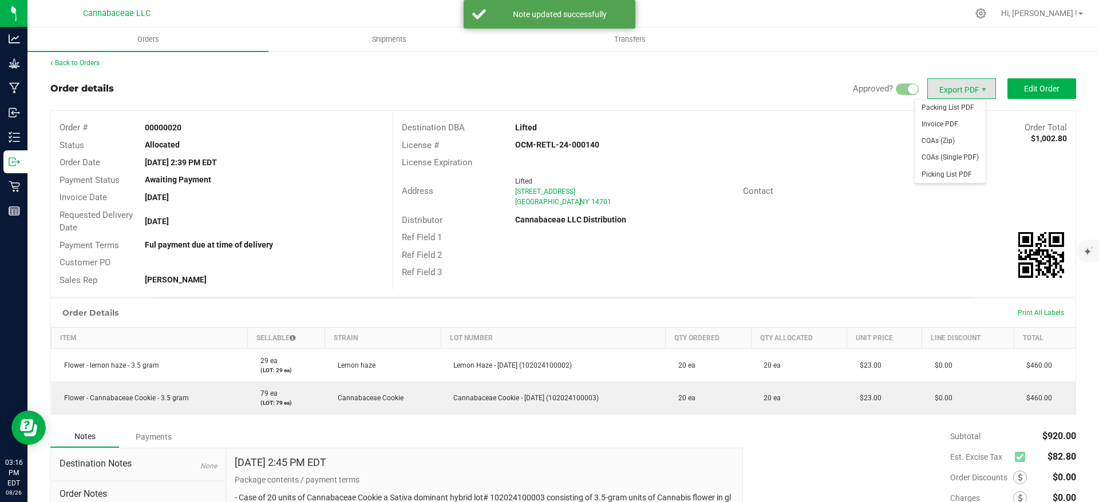
click at [953, 88] on span "Export PDF" at bounding box center [961, 88] width 69 height 21
click at [962, 120] on span "Invoice PDF" at bounding box center [949, 124] width 71 height 17
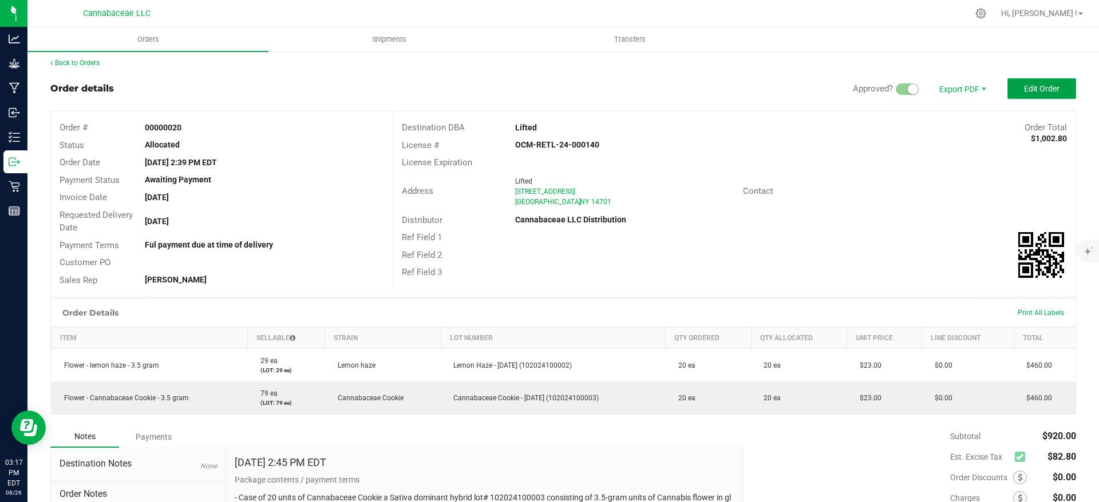
click at [1026, 89] on span "Edit Order" at bounding box center [1041, 88] width 35 height 9
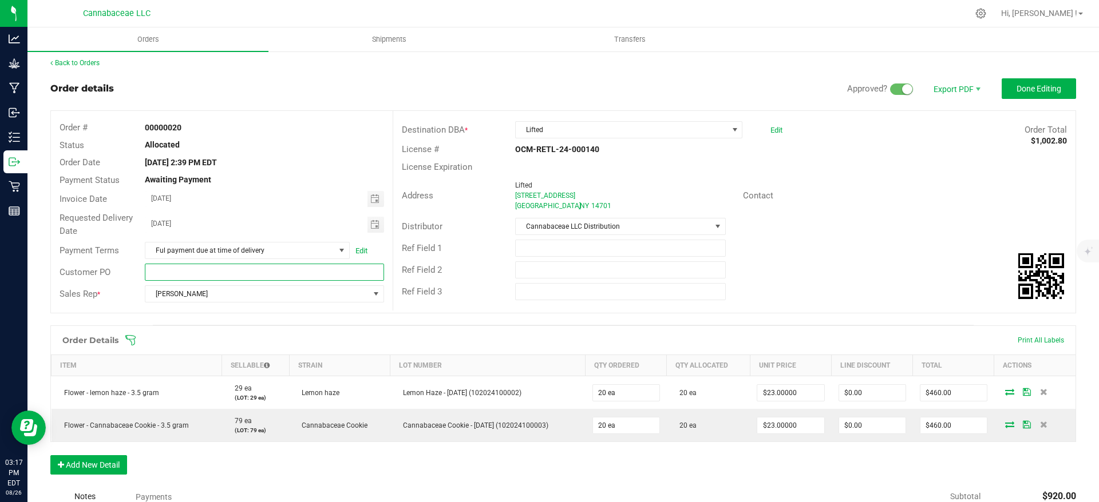
click at [158, 275] on input "text" at bounding box center [264, 272] width 239 height 17
drag, startPoint x: 160, startPoint y: 275, endPoint x: 149, endPoint y: 276, distance: 10.9
click at [149, 276] on input "text" at bounding box center [264, 272] width 239 height 17
paste input "0000007"
type input "0000007"
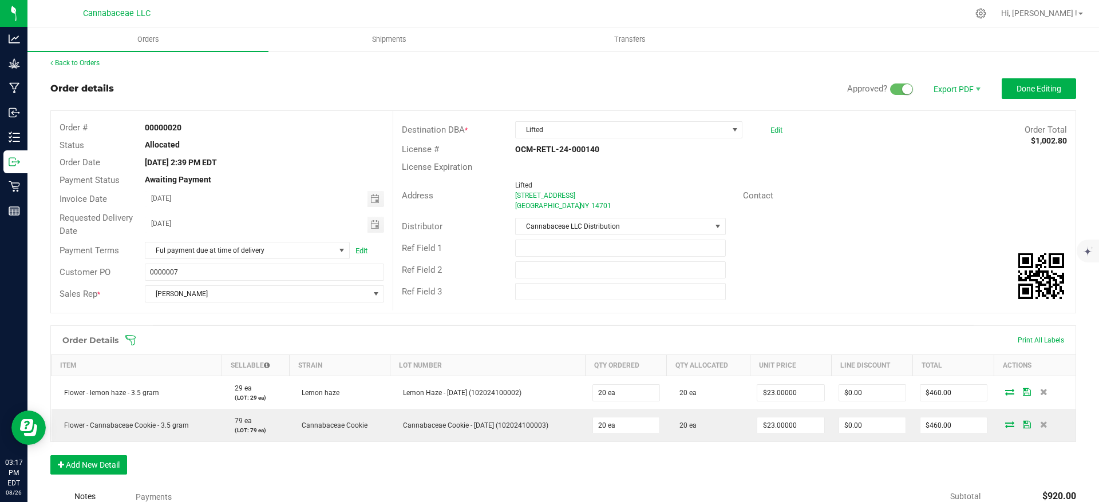
click at [306, 177] on div "Awaiting Payment" at bounding box center [264, 180] width 256 height 12
click at [1018, 88] on span "Done Editing" at bounding box center [1038, 88] width 45 height 9
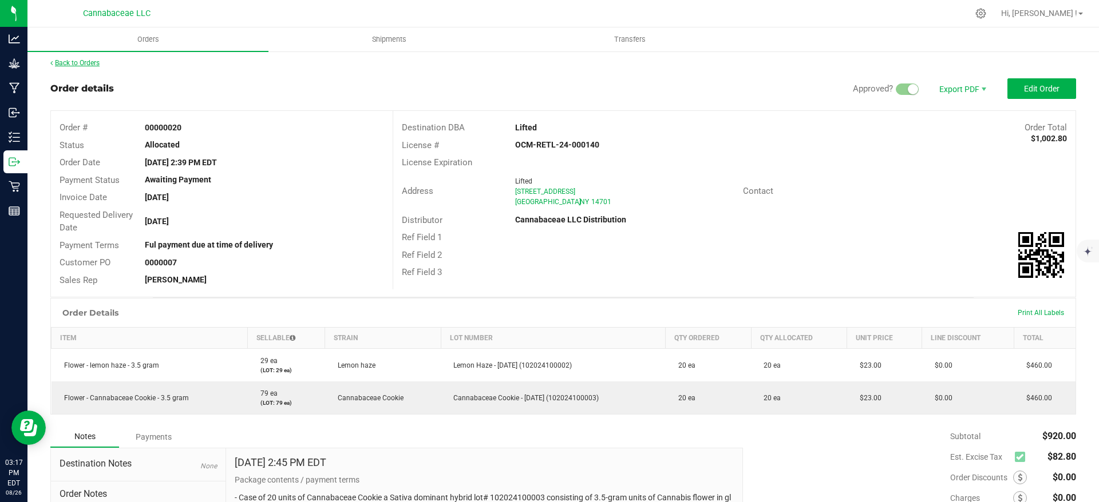
click at [100, 62] on link "Back to Orders" at bounding box center [74, 63] width 49 height 8
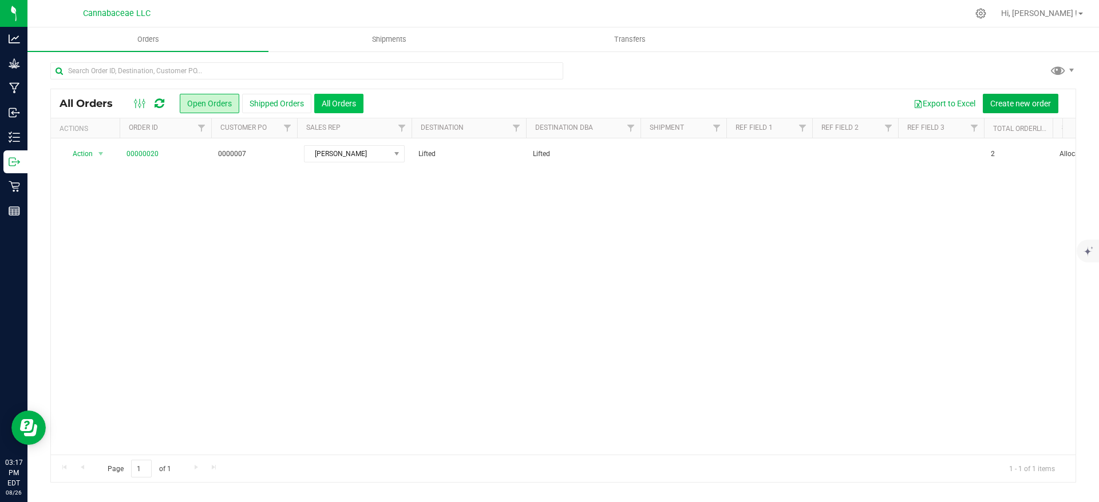
click at [338, 105] on button "All Orders" at bounding box center [338, 103] width 49 height 19
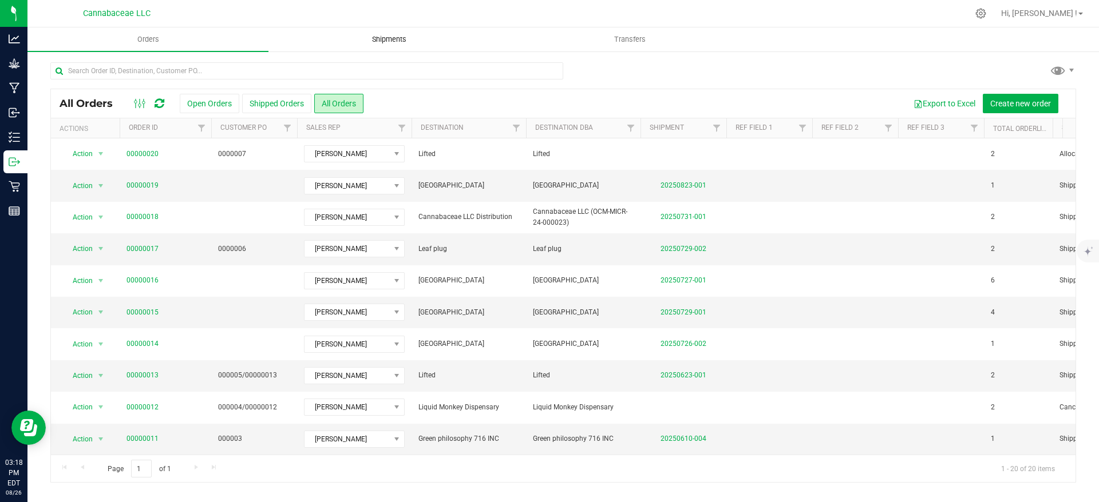
click at [375, 42] on span "Shipments" at bounding box center [388, 39] width 65 height 10
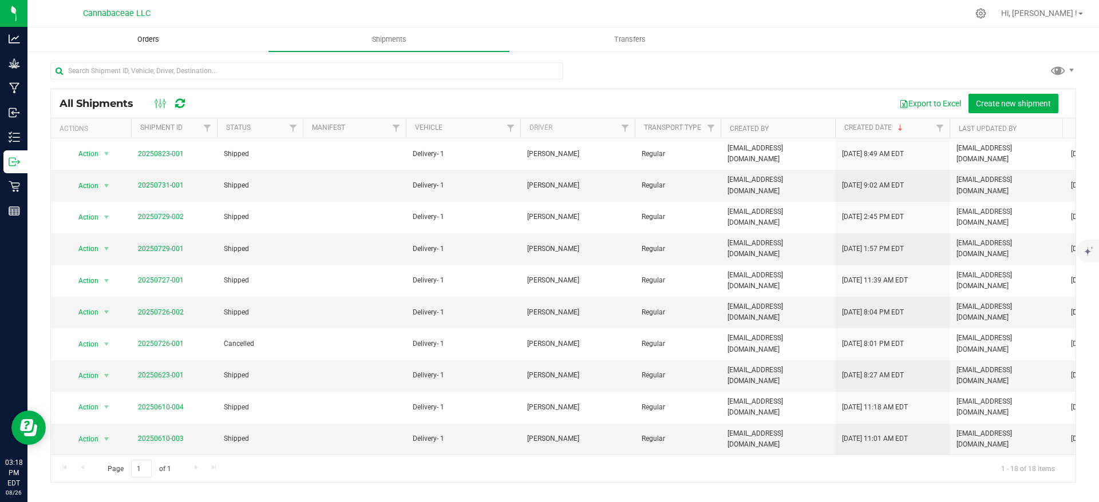
click at [157, 46] on uib-tab-heading "Orders" at bounding box center [148, 39] width 240 height 23
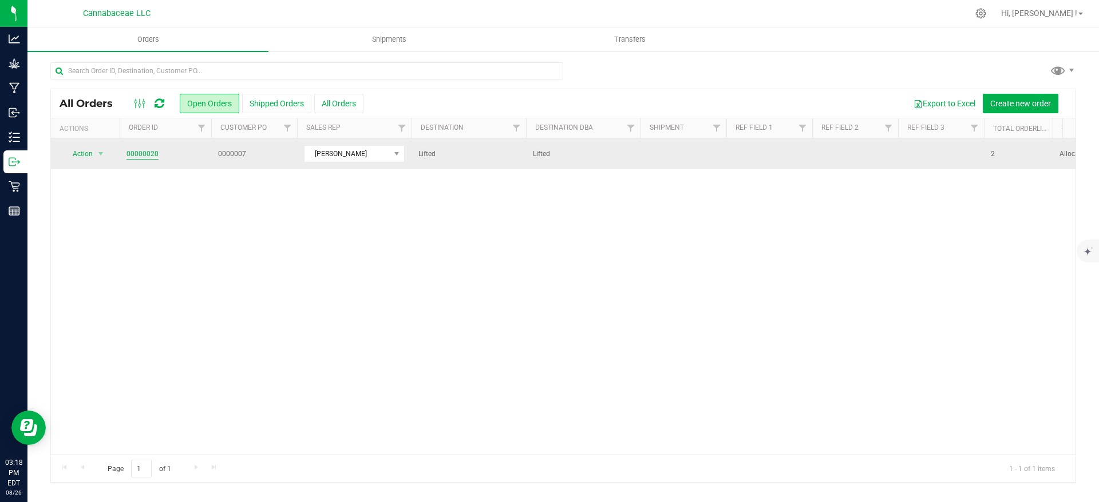
click at [138, 156] on link "00000020" at bounding box center [142, 154] width 32 height 11
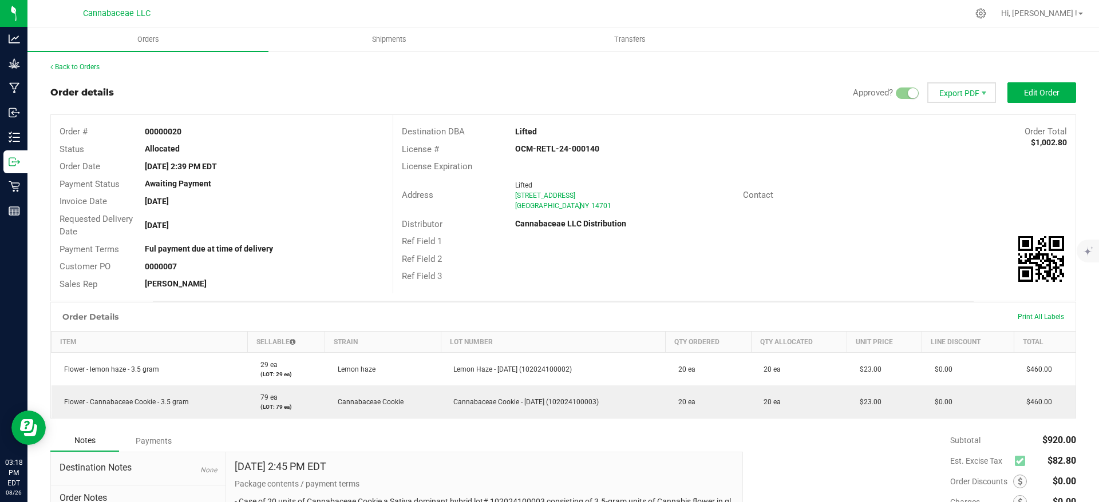
click at [938, 96] on span "Export PDF" at bounding box center [961, 92] width 69 height 21
click at [965, 133] on span "Invoice PDF" at bounding box center [949, 128] width 71 height 17
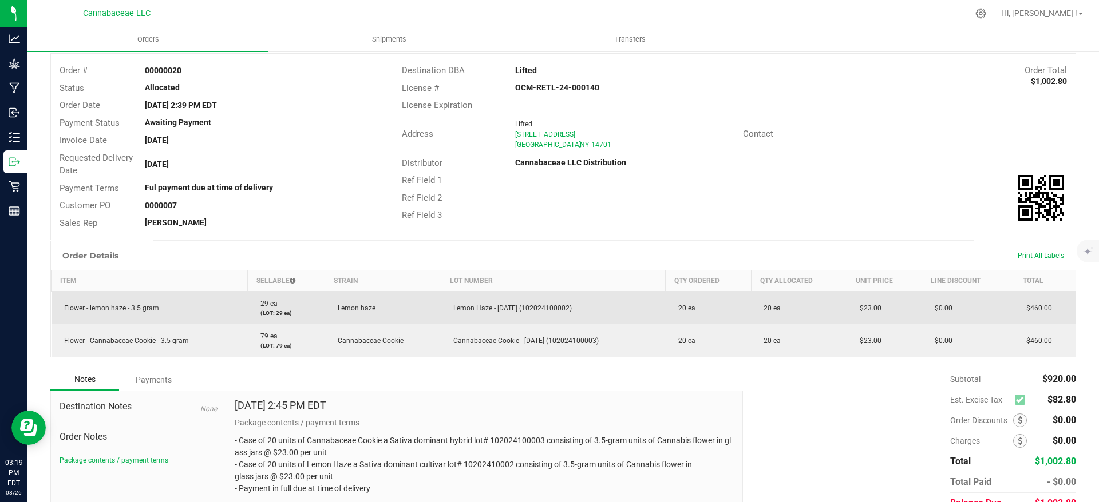
scroll to position [116, 0]
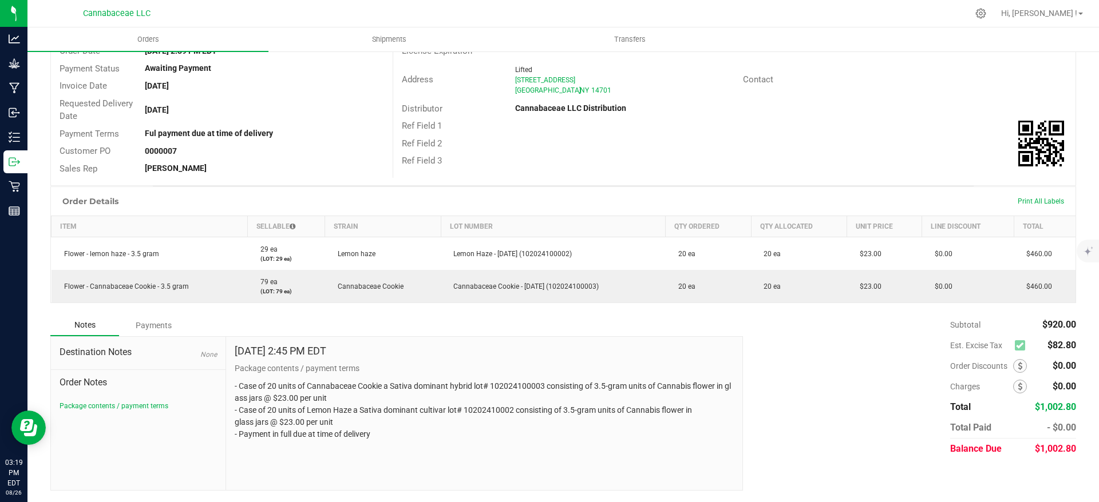
click at [318, 426] on p "- Case of 20 units of Cannabaceae Cookie a Sativa dominant hybrid lot# 10202410…" at bounding box center [484, 410] width 499 height 60
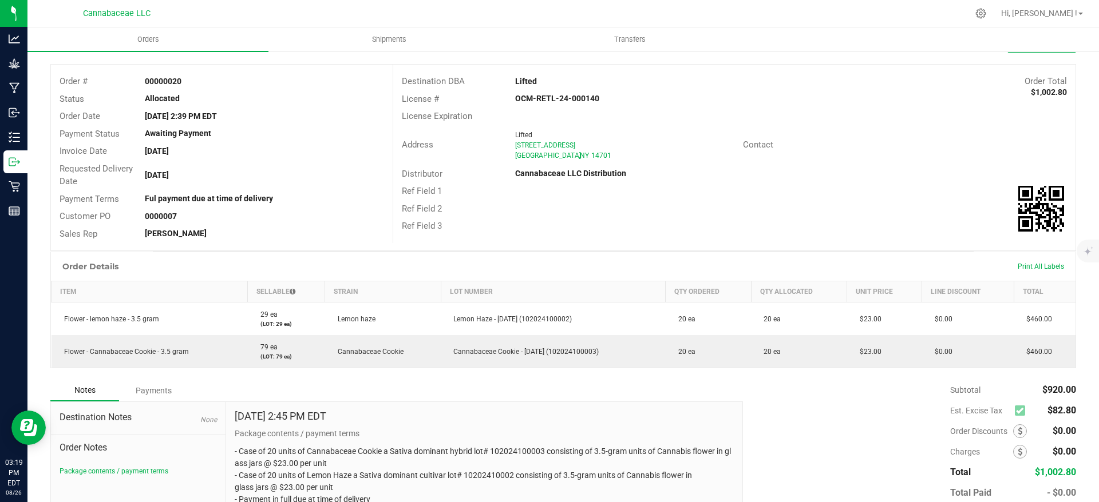
scroll to position [0, 0]
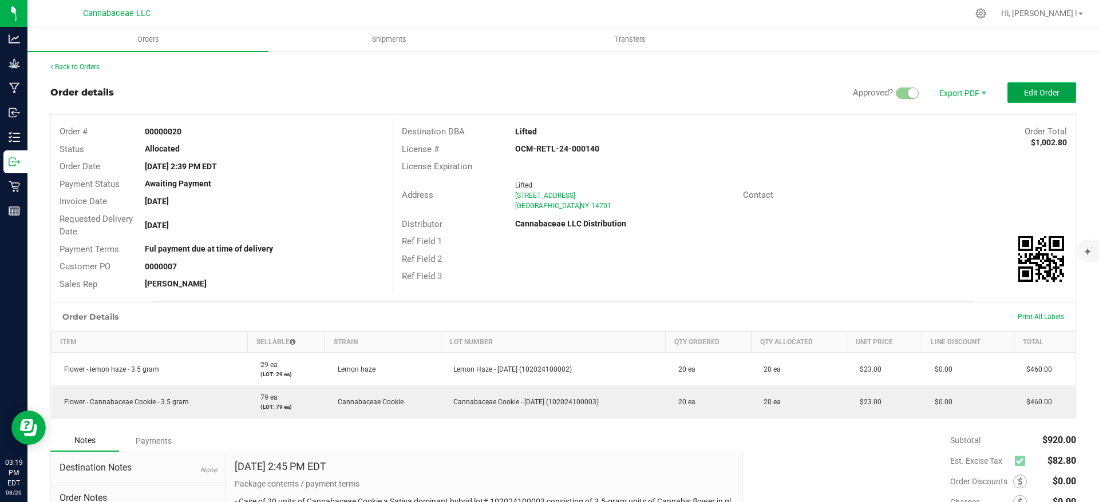
click at [1024, 90] on span "Edit Order" at bounding box center [1041, 92] width 35 height 9
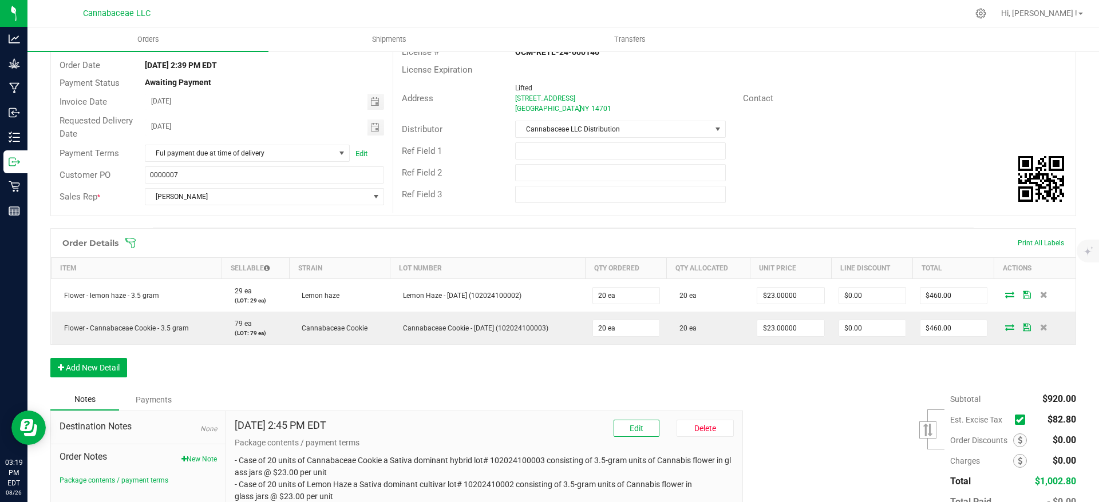
scroll to position [172, 0]
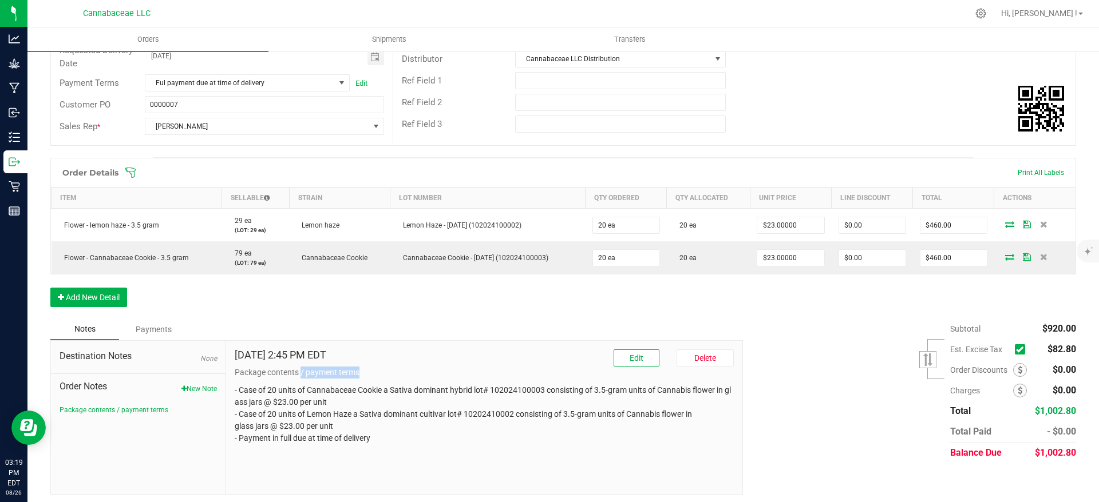
drag, startPoint x: 356, startPoint y: 374, endPoint x: 298, endPoint y: 371, distance: 58.4
click at [298, 371] on p "Package contents / payment terms" at bounding box center [484, 373] width 499 height 12
click at [632, 363] on span "Edit" at bounding box center [636, 358] width 14 height 9
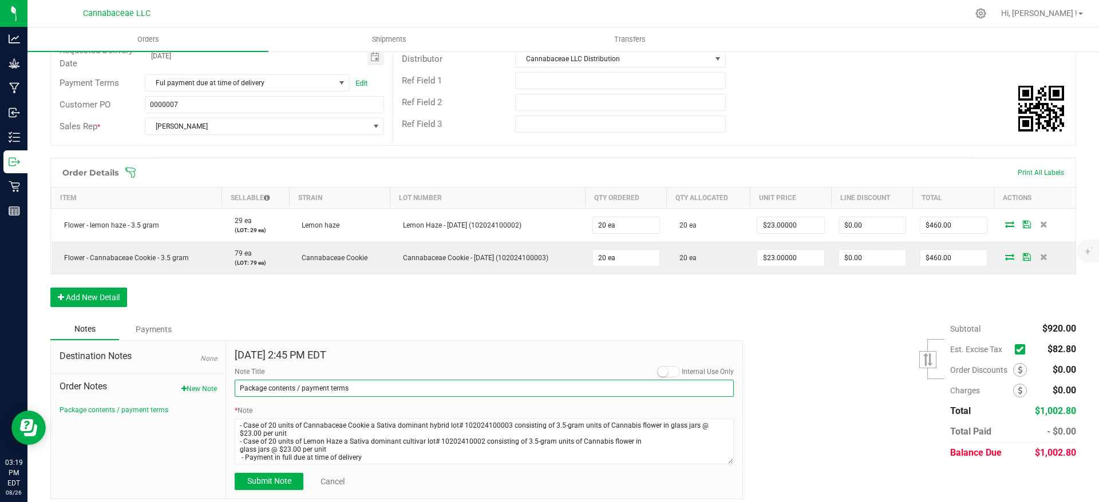
drag, startPoint x: 349, startPoint y: 388, endPoint x: 291, endPoint y: 385, distance: 57.9
click at [291, 385] on input "Package contents / payment terms" at bounding box center [484, 388] width 499 height 17
type input "Package contents"
click at [604, 414] on div "* Note" at bounding box center [484, 435] width 499 height 59
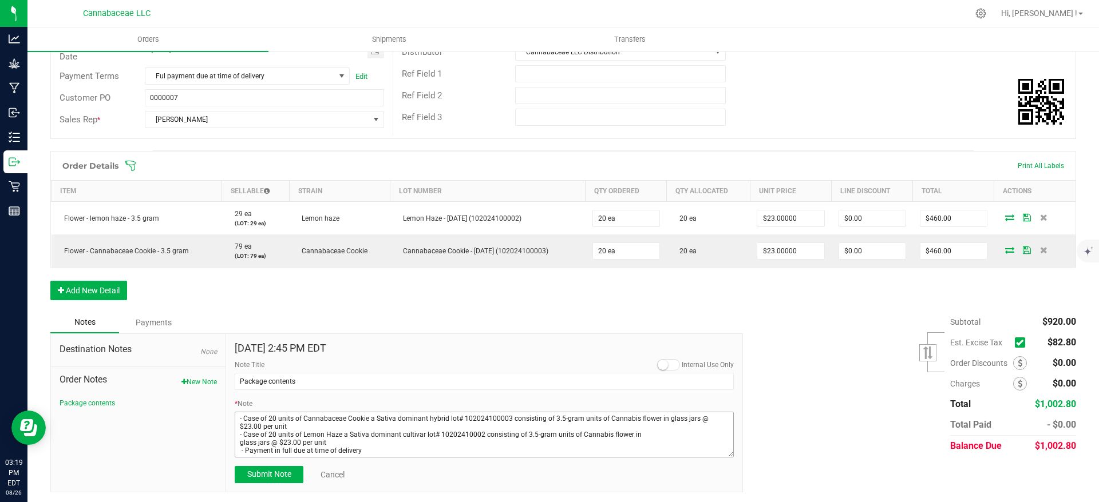
scroll to position [180, 0]
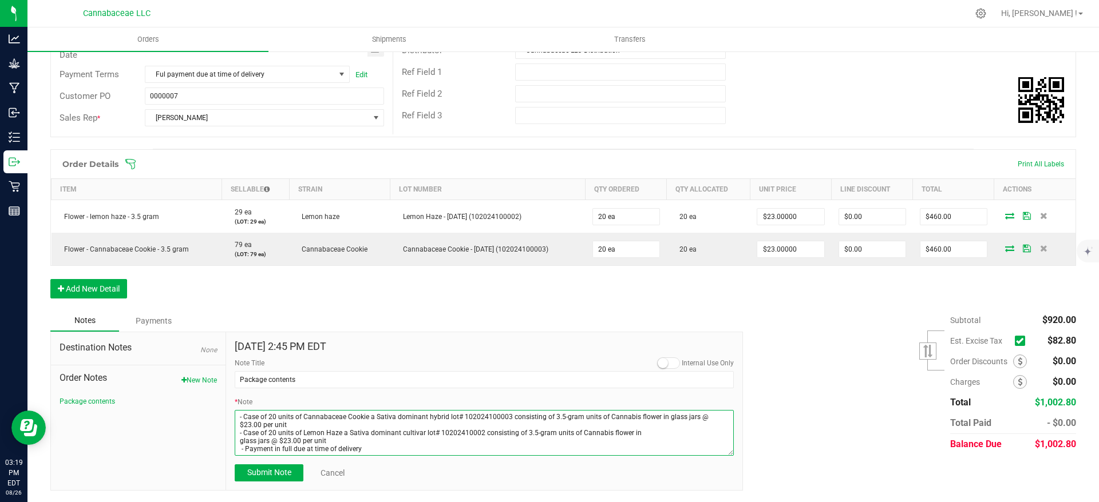
drag, startPoint x: 368, startPoint y: 454, endPoint x: 235, endPoint y: 454, distance: 133.9
click at [235, 454] on textarea "* Note" at bounding box center [484, 433] width 499 height 46
type textarea "- Case of 20 units of Cannabaceae Cookie a Sativa dominant hybrid lot# 10202410…"
click at [287, 475] on span "Submit Note" at bounding box center [269, 472] width 44 height 9
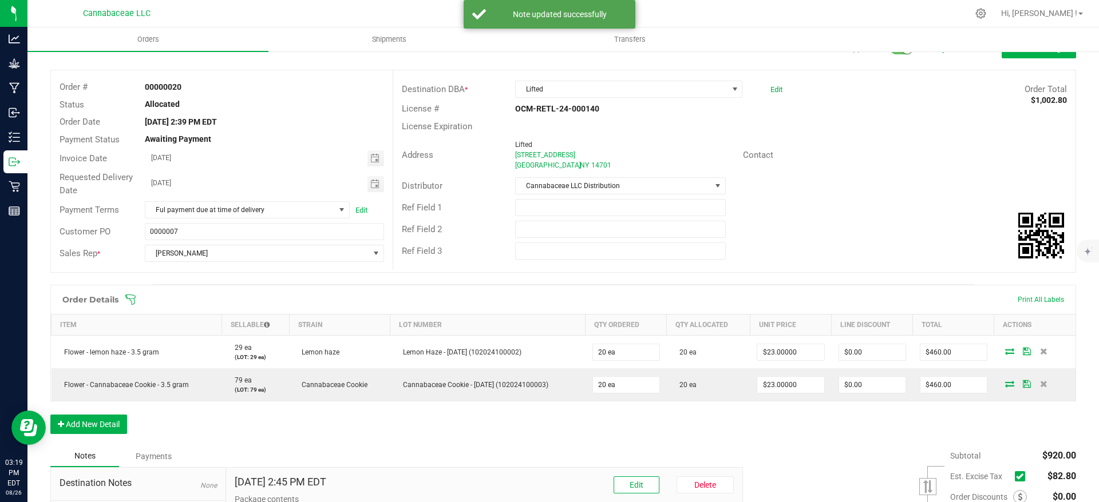
scroll to position [0, 0]
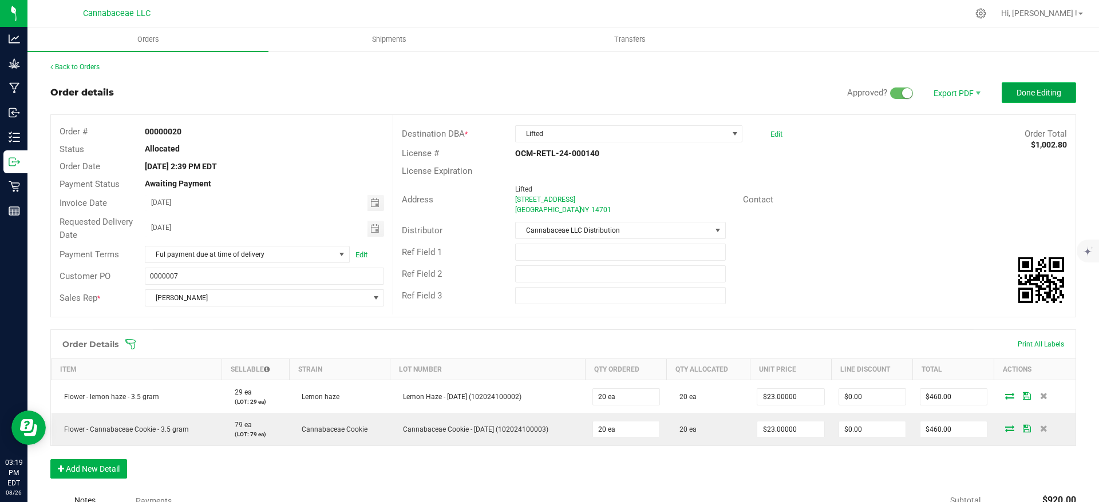
click at [1032, 90] on span "Done Editing" at bounding box center [1038, 92] width 45 height 9
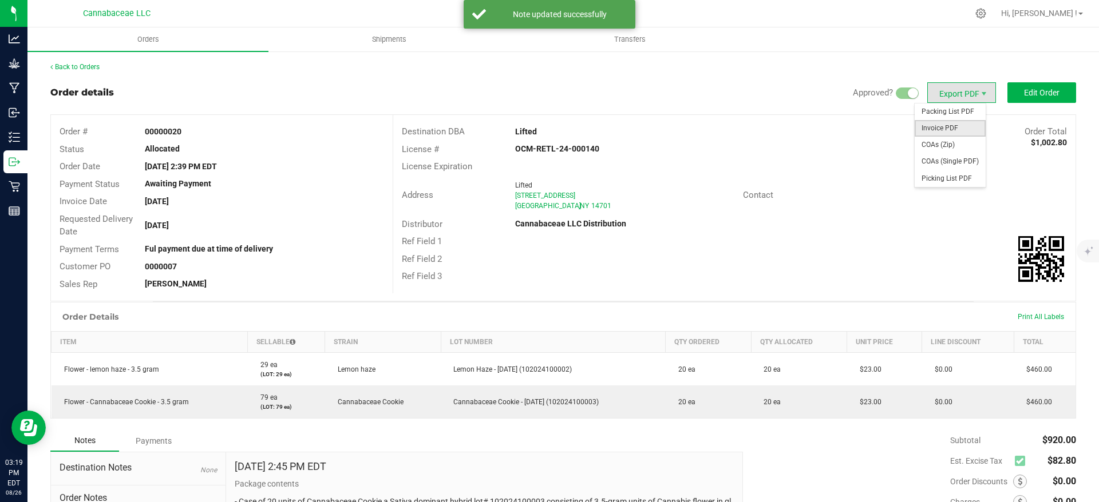
click at [960, 126] on span "Invoice PDF" at bounding box center [949, 128] width 71 height 17
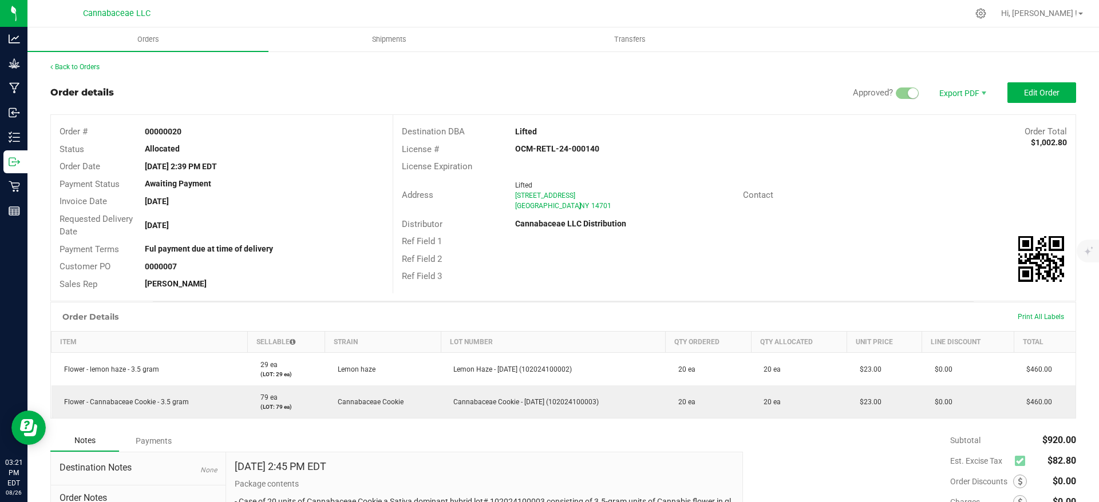
click at [73, 61] on div "Back to Orders Order details Approved? Export PDF Edit Order Order # 00000020 S…" at bounding box center [562, 334] width 1071 height 568
click at [73, 64] on link "Back to Orders" at bounding box center [74, 67] width 49 height 8
